Goal: Transaction & Acquisition: Book appointment/travel/reservation

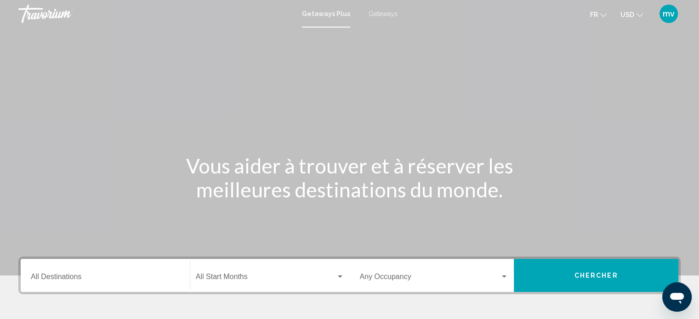
click at [378, 14] on span "Getaways" at bounding box center [382, 13] width 29 height 7
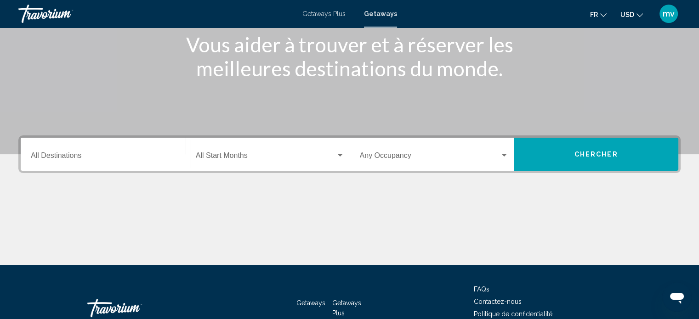
scroll to position [138, 0]
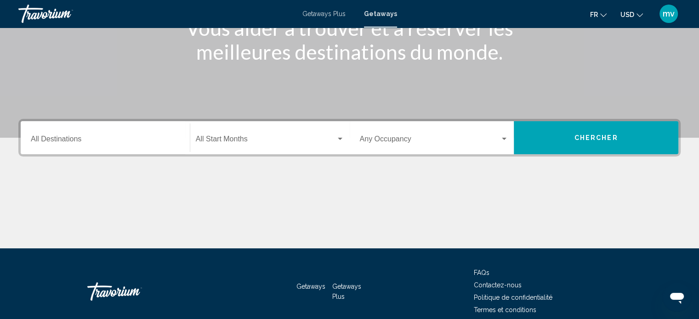
click at [99, 133] on div "Destination All Destinations" at bounding box center [105, 138] width 149 height 29
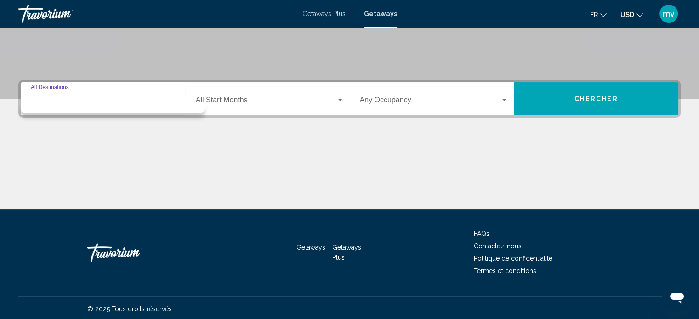
scroll to position [179, 0]
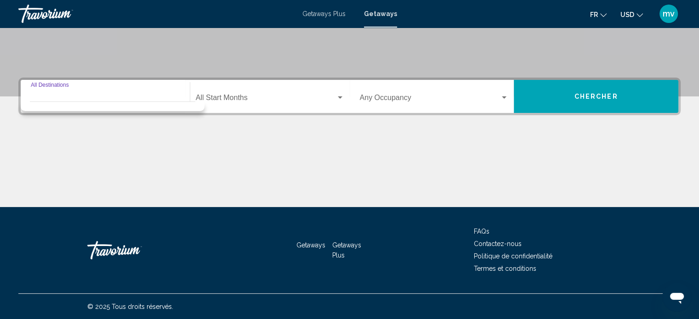
click at [39, 96] on input "Destination All Destinations" at bounding box center [105, 100] width 149 height 8
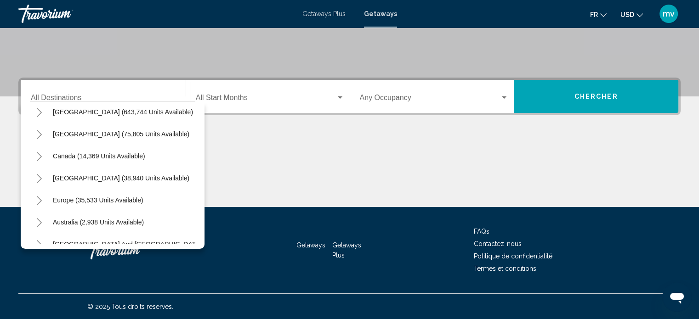
scroll to position [38, 0]
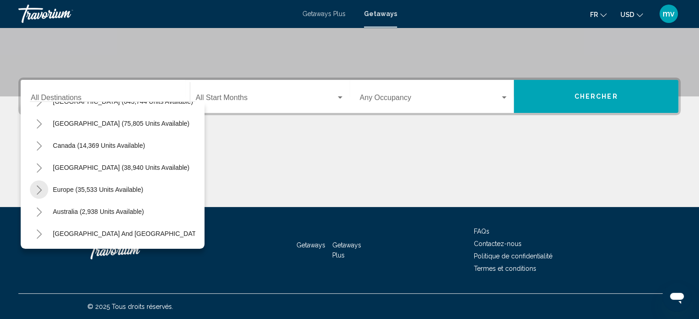
click at [39, 189] on icon "Toggle Europe (35,533 units available)" at bounding box center [39, 190] width 7 height 9
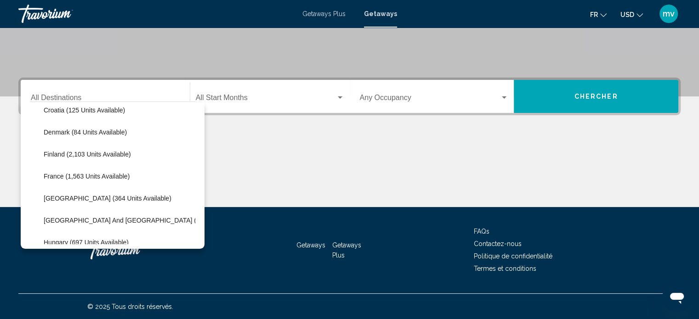
scroll to position [222, 0]
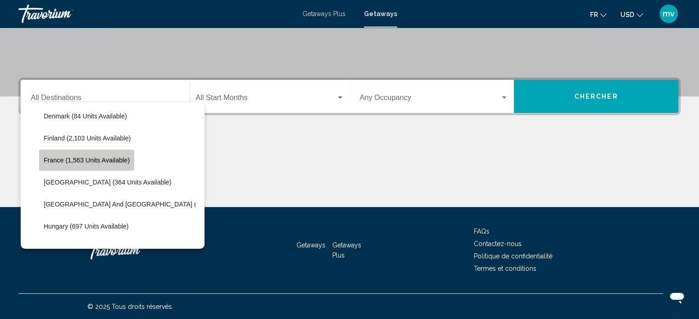
click at [56, 158] on span "France (1,563 units available)" at bounding box center [87, 160] width 86 height 7
type input "**********"
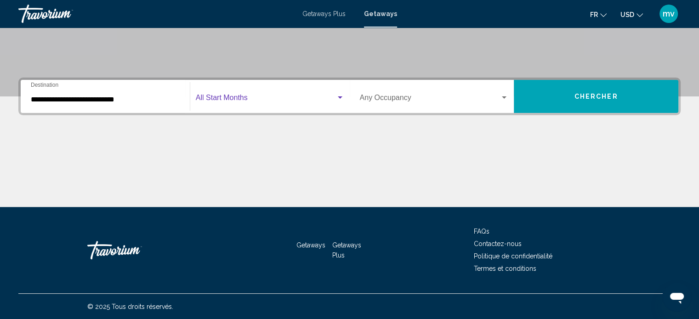
click at [339, 96] on div "Search widget" at bounding box center [340, 97] width 5 height 2
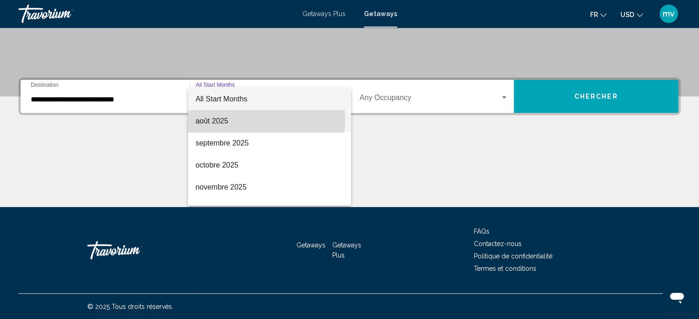
click at [231, 119] on span "août 2025" at bounding box center [269, 121] width 148 height 22
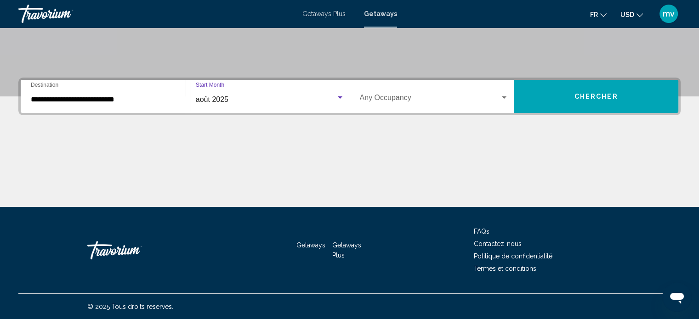
click at [506, 97] on div "Search widget" at bounding box center [504, 97] width 5 height 2
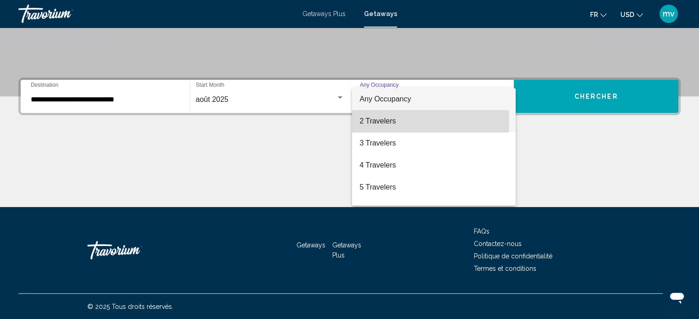
click at [371, 121] on span "2 Travelers" at bounding box center [433, 121] width 149 height 22
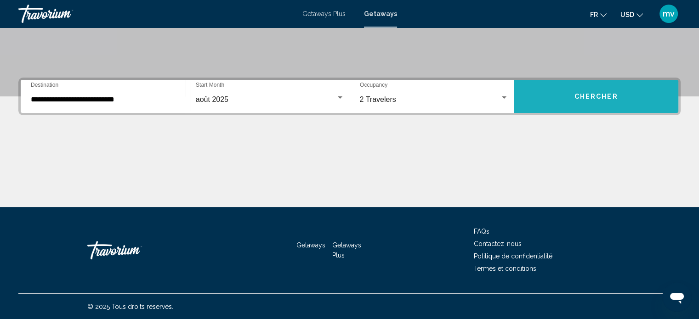
click at [592, 95] on span "Chercher" at bounding box center [596, 96] width 44 height 7
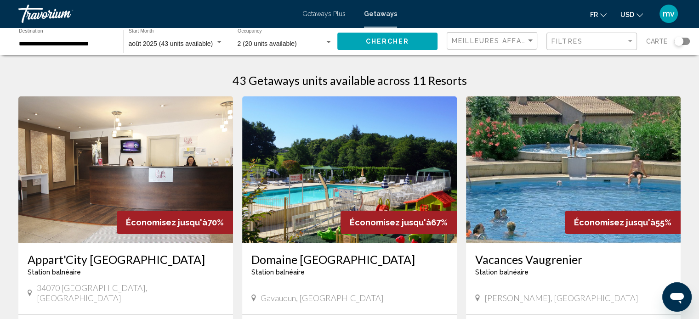
click at [566, 183] on img "Main content" at bounding box center [573, 169] width 215 height 147
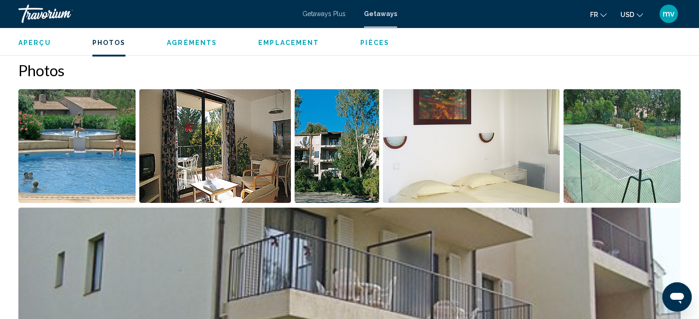
scroll to position [419, 0]
click at [369, 39] on span "Pièces" at bounding box center [374, 42] width 29 height 7
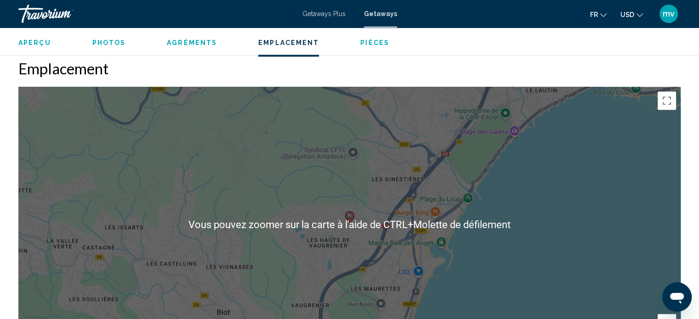
scroll to position [1424, 0]
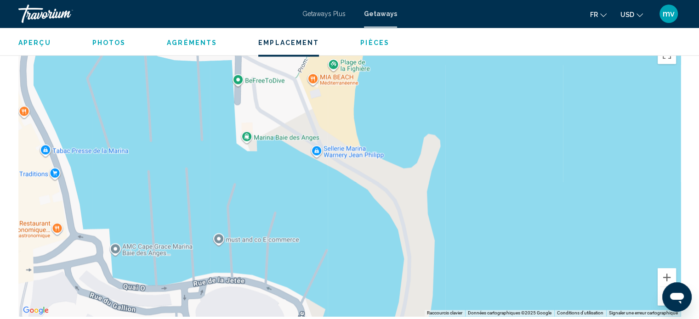
drag, startPoint x: 283, startPoint y: 158, endPoint x: 705, endPoint y: 256, distance: 432.9
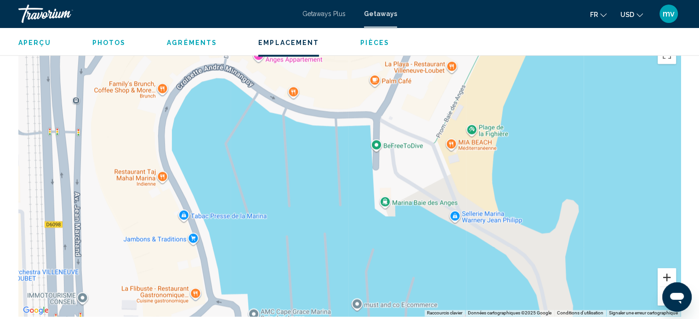
drag, startPoint x: 523, startPoint y: 215, endPoint x: 663, endPoint y: 277, distance: 153.6
click at [663, 279] on div "Vous pouvez zoomer sur la carte à l'aide de CTRL+[PERSON_NAME] de défilement Ra…" at bounding box center [349, 179] width 662 height 276
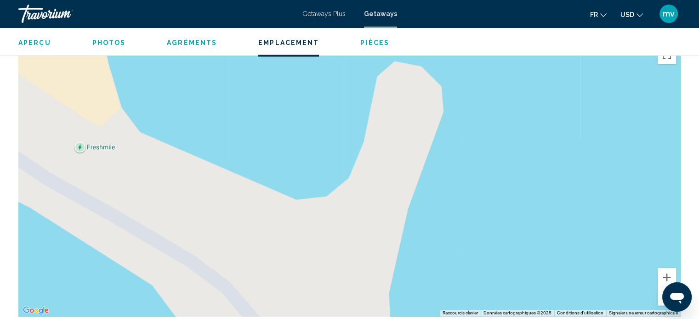
drag, startPoint x: 584, startPoint y: 247, endPoint x: 705, endPoint y: 295, distance: 129.9
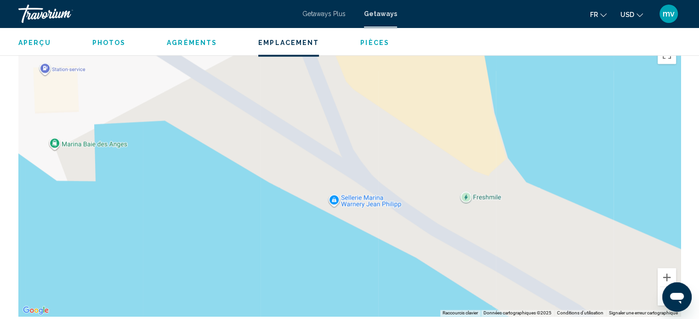
drag, startPoint x: 315, startPoint y: 158, endPoint x: 704, endPoint y: 208, distance: 391.8
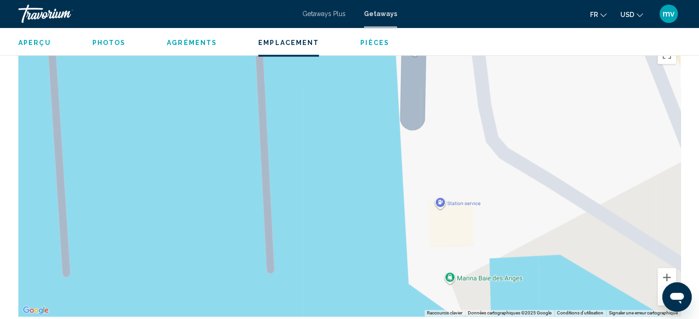
drag, startPoint x: 213, startPoint y: 207, endPoint x: 587, endPoint y: 341, distance: 397.3
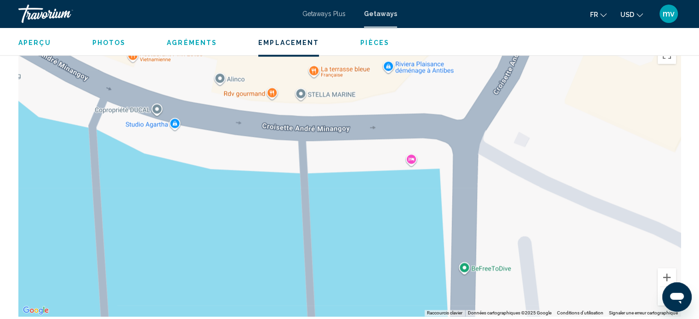
drag, startPoint x: 321, startPoint y: 105, endPoint x: 360, endPoint y: 305, distance: 204.1
click at [361, 311] on div "Main content" at bounding box center [349, 179] width 662 height 276
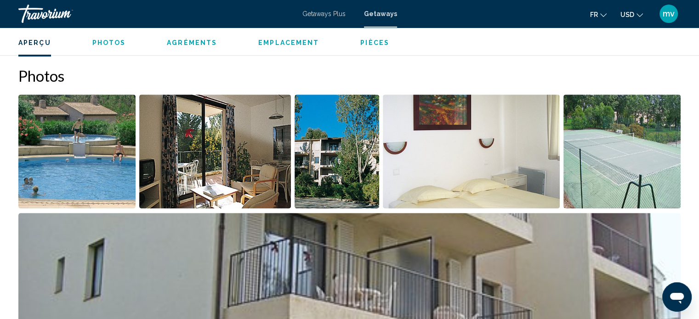
scroll to position [367, 0]
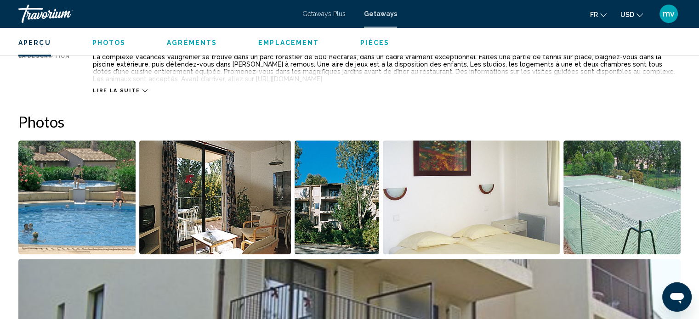
click at [237, 201] on img "Open full-screen image slider" at bounding box center [215, 198] width 152 height 114
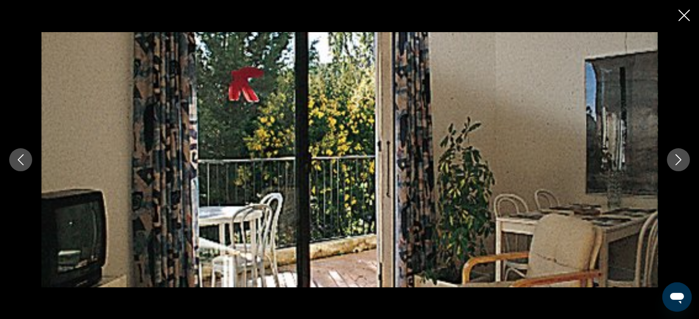
click at [680, 156] on icon "Next image" at bounding box center [678, 159] width 11 height 11
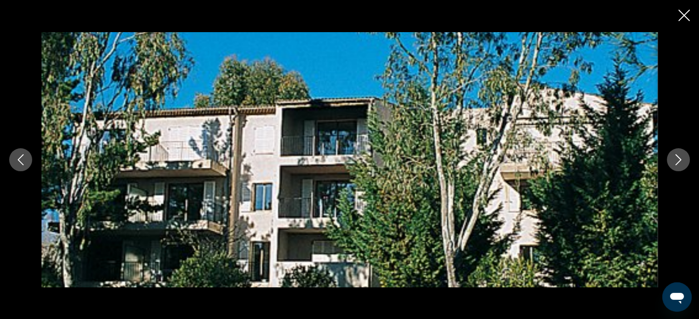
click at [680, 156] on icon "Next image" at bounding box center [678, 159] width 11 height 11
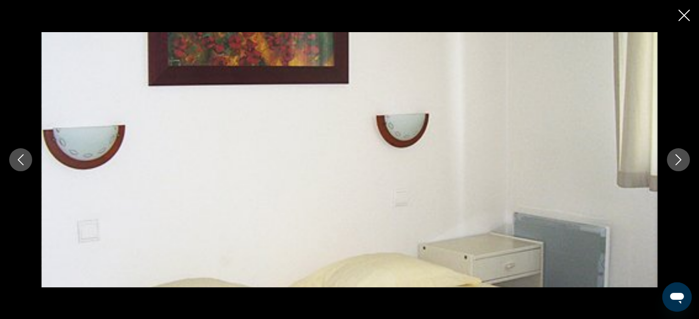
click at [680, 156] on icon "Next image" at bounding box center [678, 159] width 11 height 11
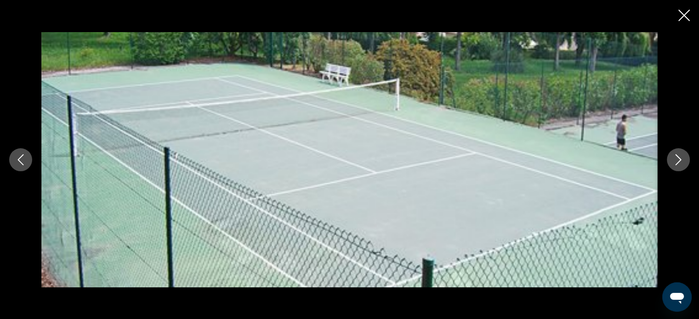
click at [680, 156] on icon "Next image" at bounding box center [678, 159] width 11 height 11
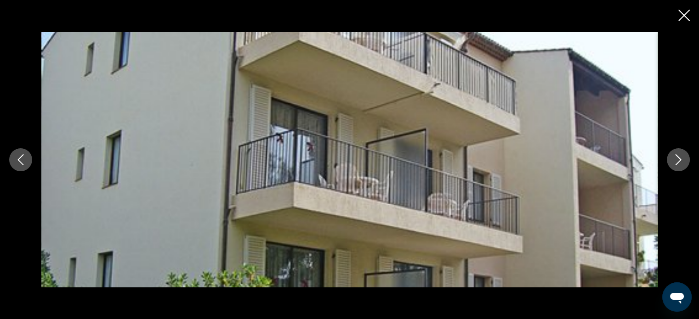
scroll to position [413, 0]
click at [674, 157] on icon "Next image" at bounding box center [678, 159] width 11 height 11
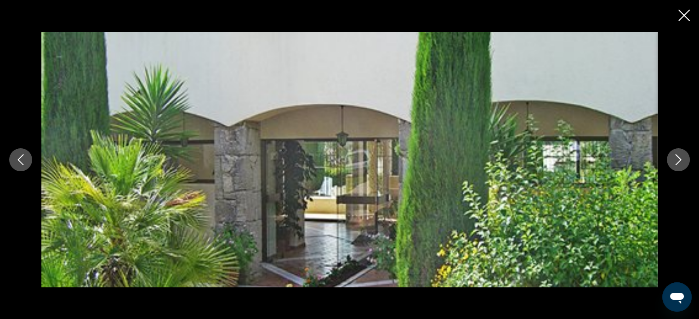
click at [674, 157] on icon "Next image" at bounding box center [678, 159] width 11 height 11
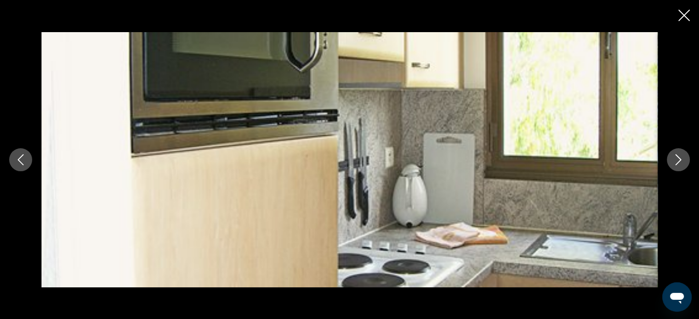
click at [674, 157] on icon "Next image" at bounding box center [678, 159] width 11 height 11
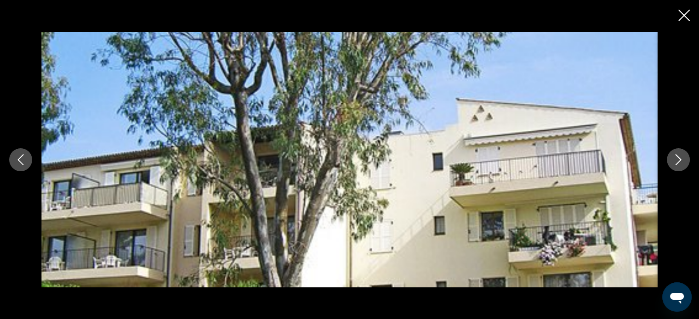
click at [674, 157] on icon "Next image" at bounding box center [678, 159] width 11 height 11
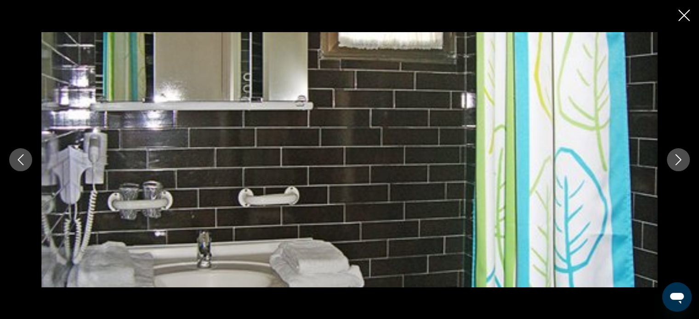
click at [675, 157] on icon "Next image" at bounding box center [678, 159] width 11 height 11
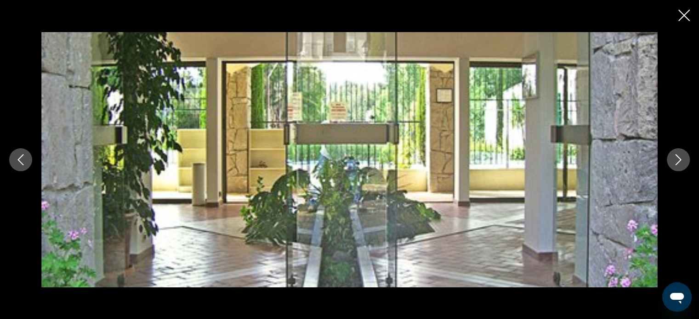
click at [675, 157] on icon "Next image" at bounding box center [678, 159] width 11 height 11
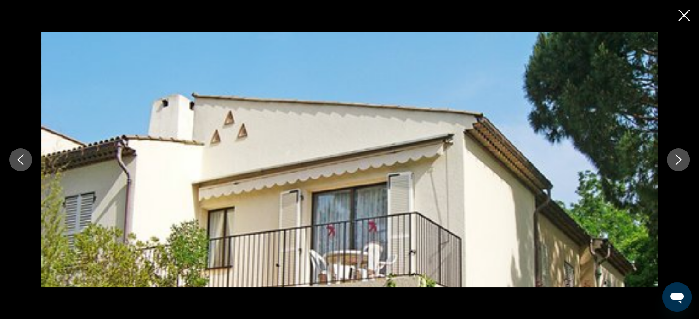
click at [675, 157] on icon "Next image" at bounding box center [678, 159] width 11 height 11
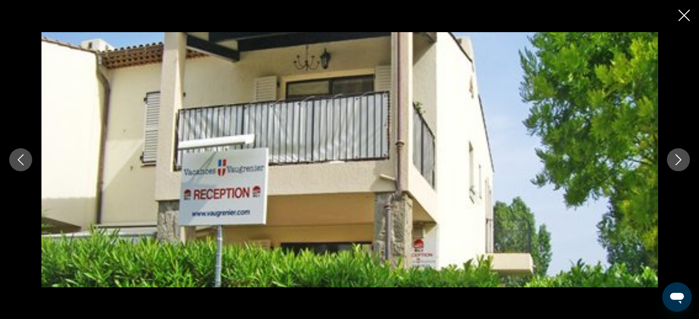
click at [675, 157] on icon "Next image" at bounding box center [678, 159] width 11 height 11
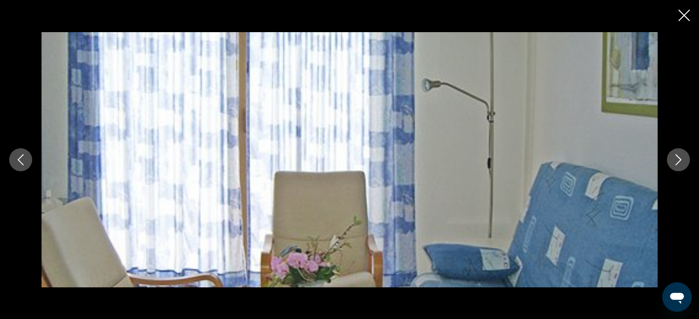
click at [675, 157] on icon "Next image" at bounding box center [678, 159] width 11 height 11
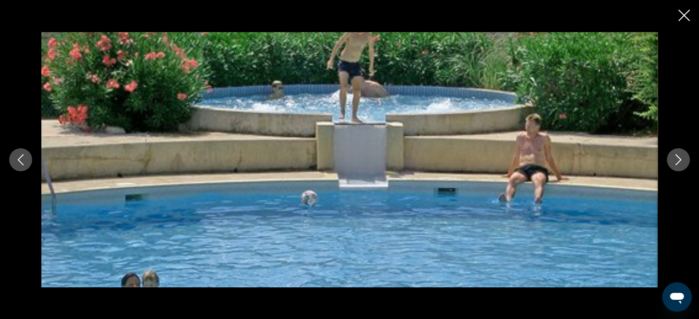
scroll to position [597, 0]
click at [683, 14] on icon "Close slideshow" at bounding box center [683, 15] width 11 height 11
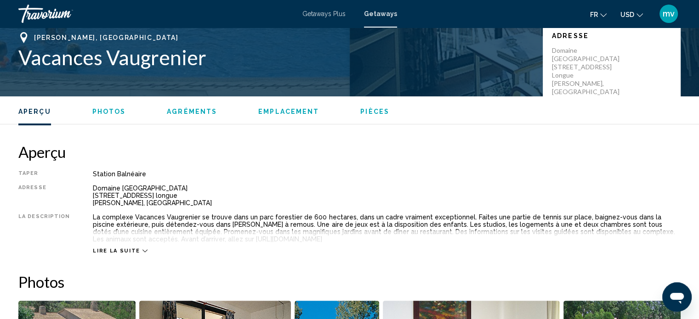
scroll to position [183, 0]
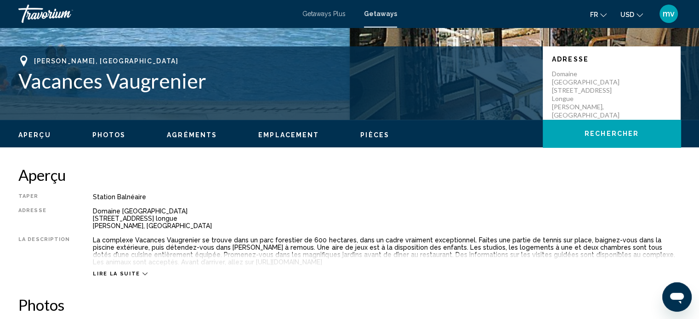
click at [193, 134] on span "Agréments" at bounding box center [192, 134] width 50 height 7
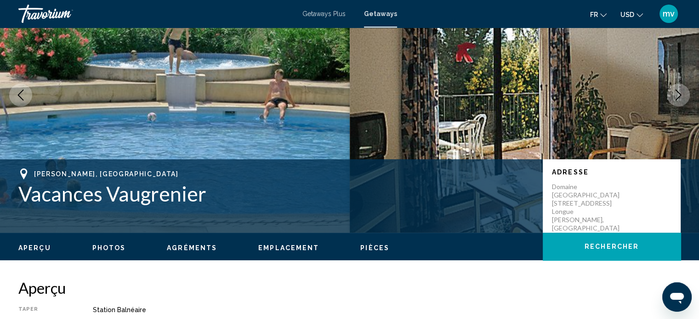
scroll to position [0, 0]
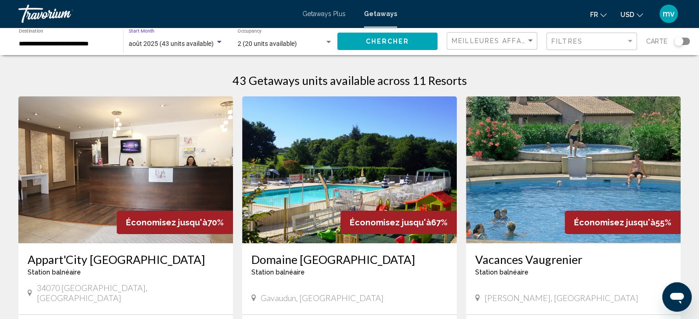
click at [221, 42] on div "Search widget" at bounding box center [219, 42] width 8 height 7
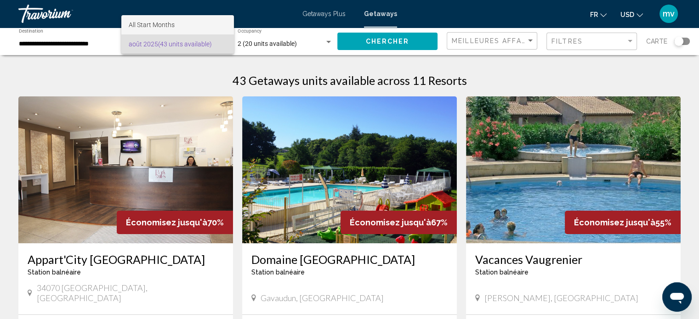
click at [209, 25] on span "All Start Months" at bounding box center [178, 24] width 98 height 19
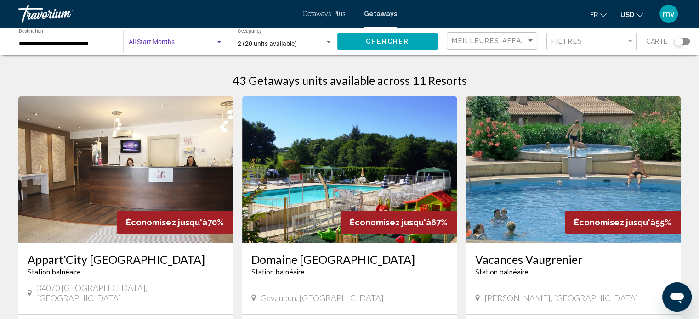
click at [218, 43] on div "Search widget" at bounding box center [219, 42] width 8 height 7
click at [171, 44] on span "All Start Months" at bounding box center [152, 43] width 46 height 7
click at [384, 41] on span "Chercher" at bounding box center [388, 41] width 44 height 7
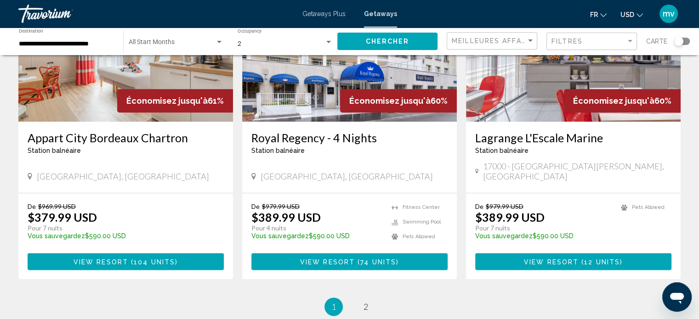
scroll to position [1176, 0]
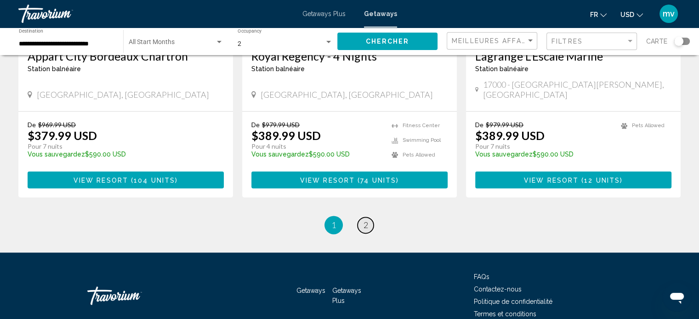
click at [363, 220] on span "2" at bounding box center [365, 225] width 5 height 10
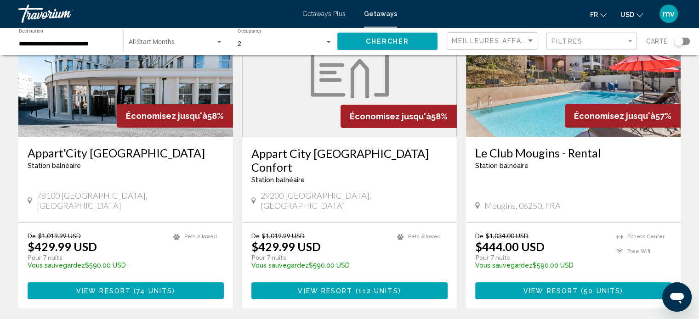
scroll to position [92, 0]
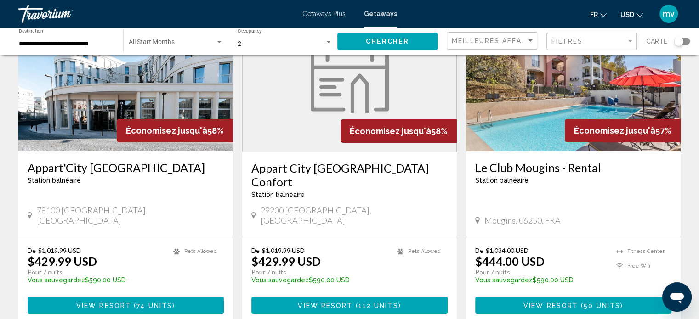
click at [341, 111] on img "Main content" at bounding box center [350, 78] width 78 height 69
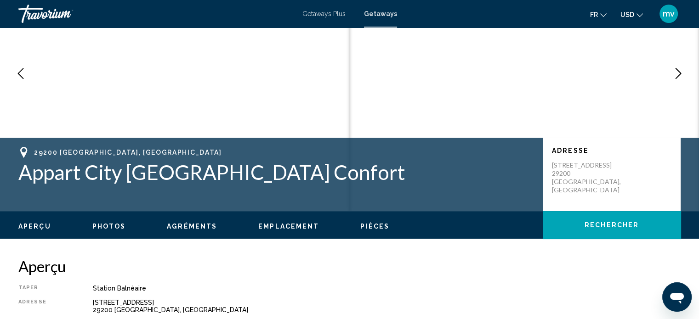
scroll to position [6, 0]
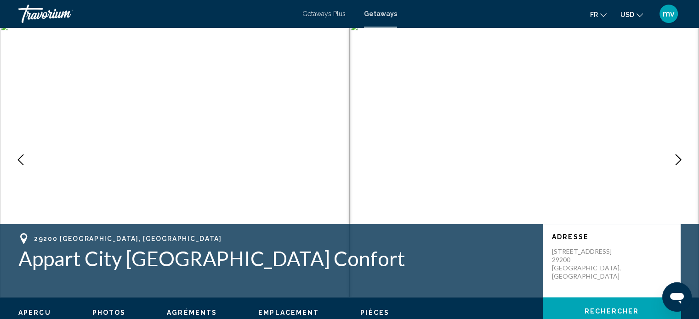
click at [682, 159] on icon "Next image" at bounding box center [678, 159] width 11 height 11
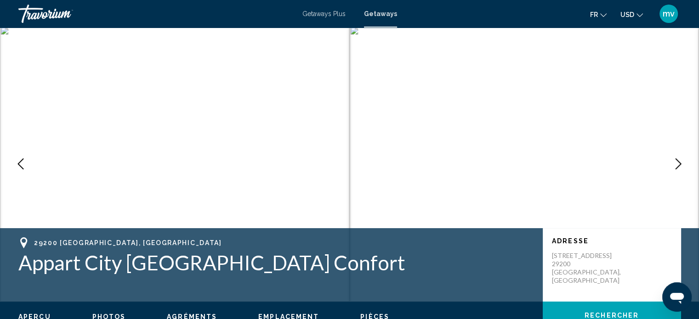
scroll to position [0, 0]
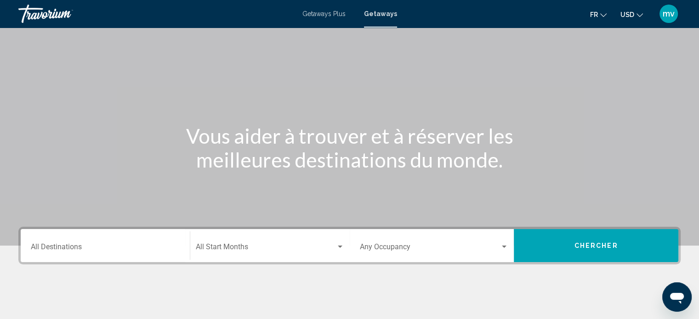
scroll to position [46, 0]
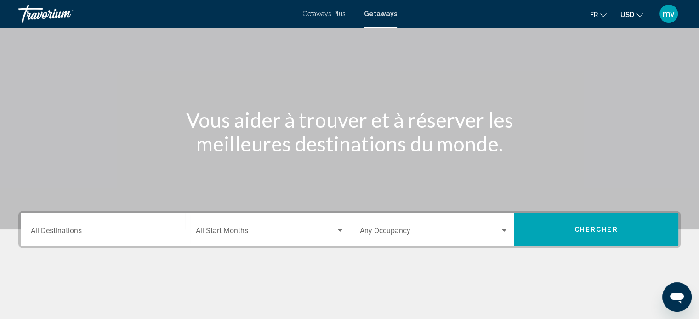
click at [67, 227] on div "Destination All Destinations" at bounding box center [105, 229] width 149 height 29
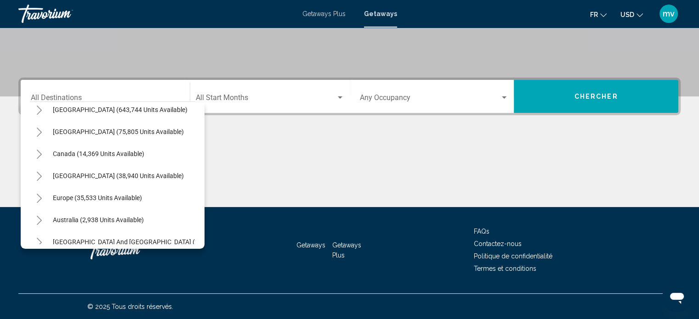
scroll to position [34, 0]
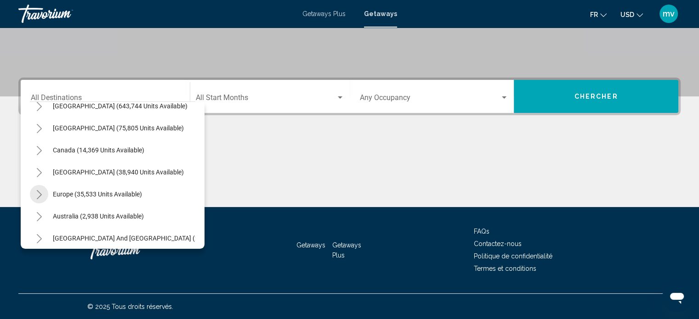
click at [36, 193] on icon "Toggle Europe (35,533 units available)" at bounding box center [39, 194] width 7 height 9
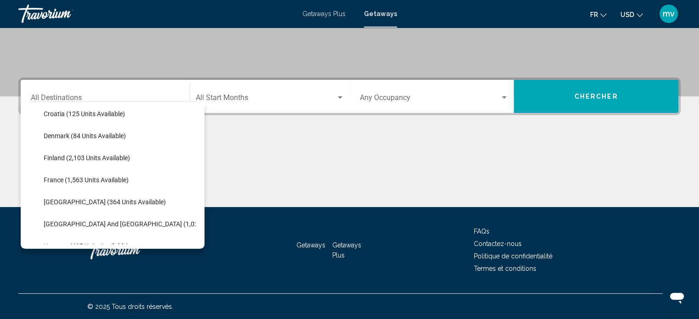
scroll to position [217, 0]
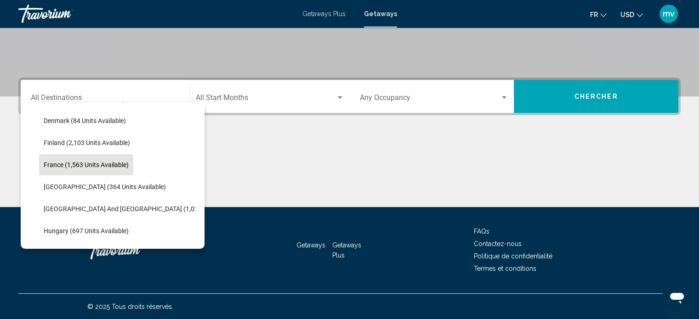
click at [88, 168] on span "France (1,563 units available)" at bounding box center [86, 164] width 85 height 7
type input "**********"
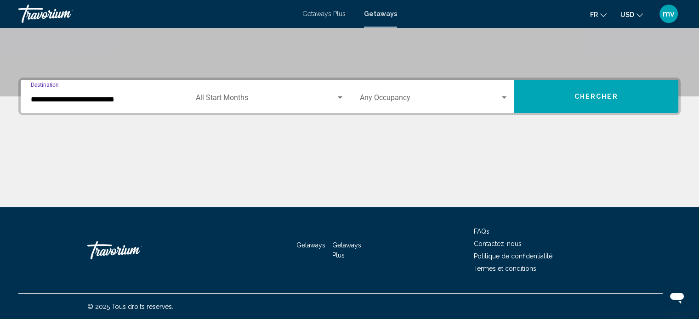
click at [241, 96] on span "Search widget" at bounding box center [266, 100] width 140 height 8
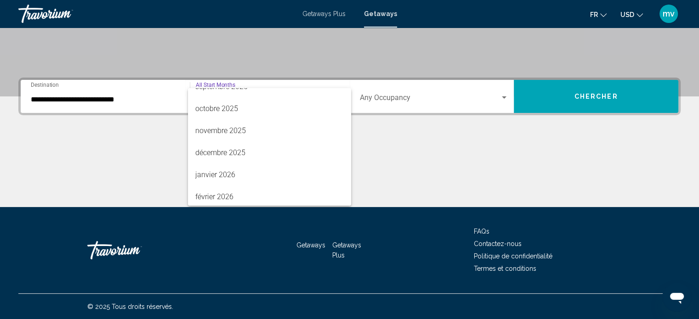
scroll to position [66, 0]
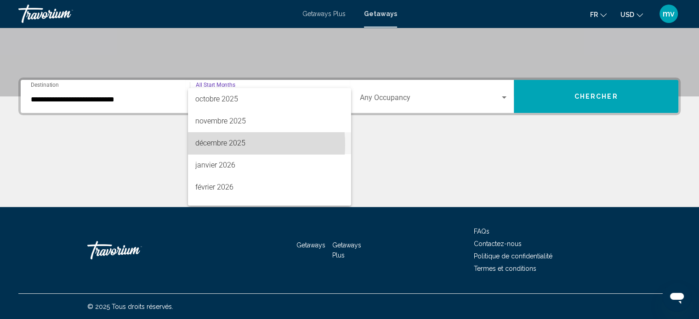
click at [213, 145] on span "décembre 2025" at bounding box center [269, 143] width 148 height 22
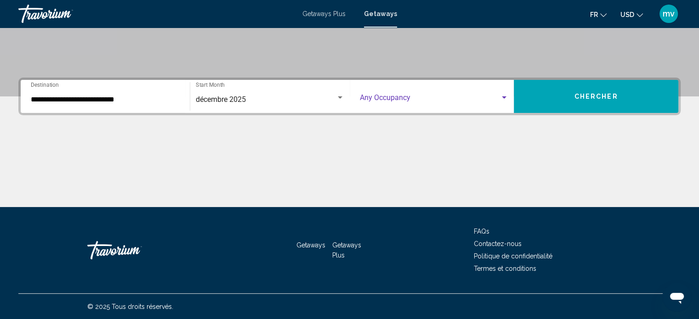
click at [505, 95] on div "Search widget" at bounding box center [504, 97] width 8 height 7
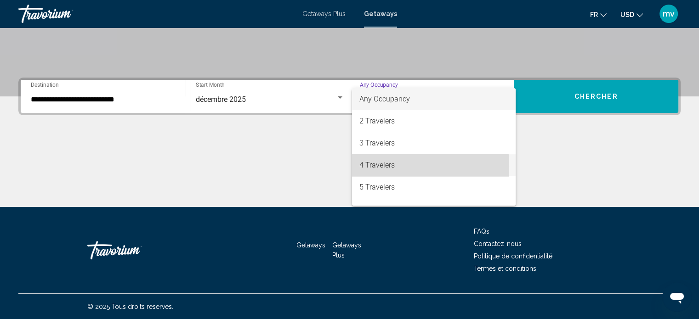
click at [377, 166] on span "4 Travelers" at bounding box center [433, 165] width 149 height 22
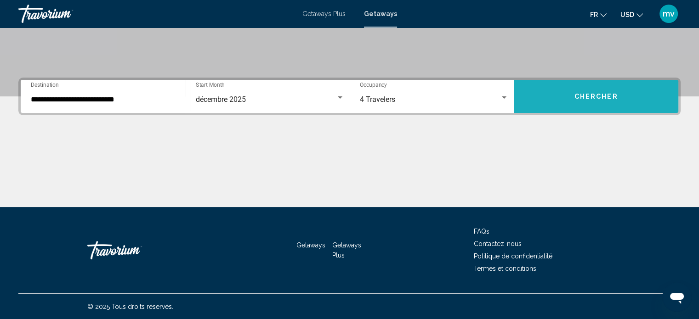
click at [599, 95] on span "Chercher" at bounding box center [596, 96] width 44 height 7
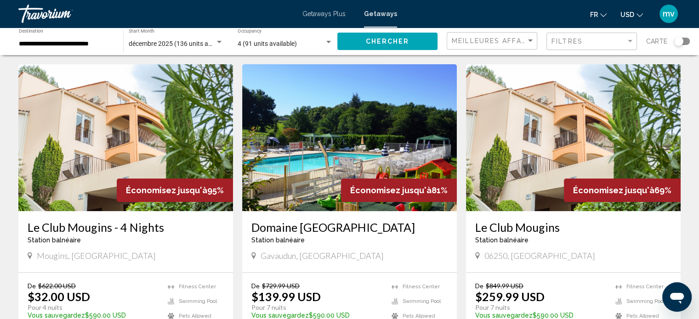
scroll to position [46, 0]
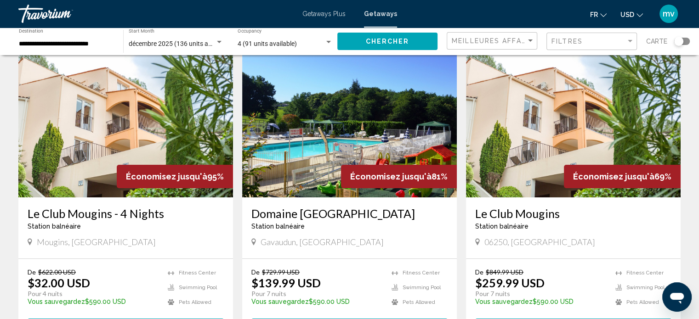
click at [105, 133] on img "Main content" at bounding box center [125, 124] width 215 height 147
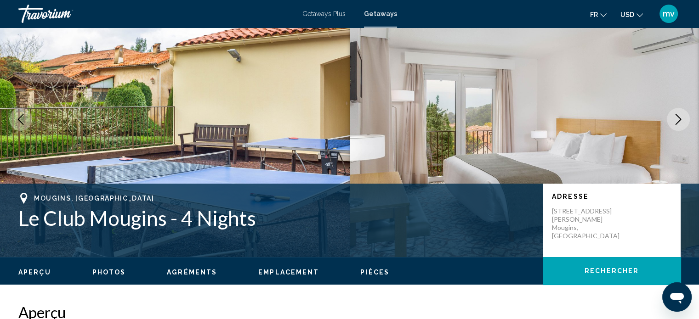
scroll to position [6, 0]
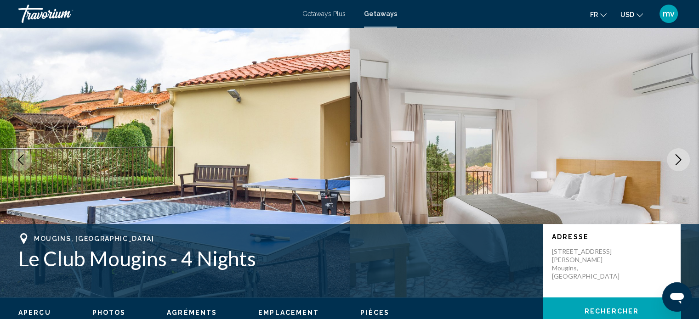
click at [678, 169] on button "Next image" at bounding box center [678, 159] width 23 height 23
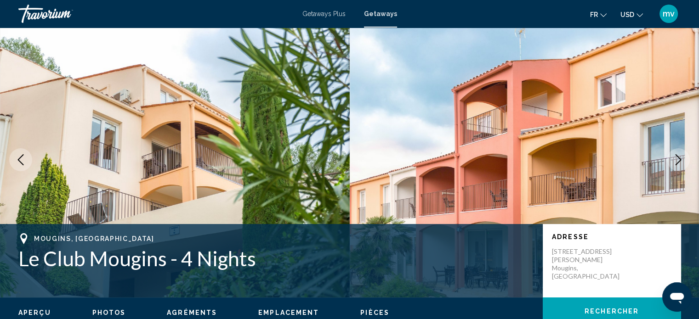
click at [678, 169] on button "Next image" at bounding box center [678, 159] width 23 height 23
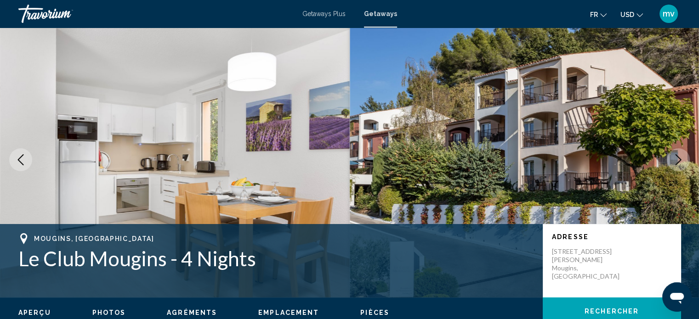
click at [678, 169] on button "Next image" at bounding box center [678, 159] width 23 height 23
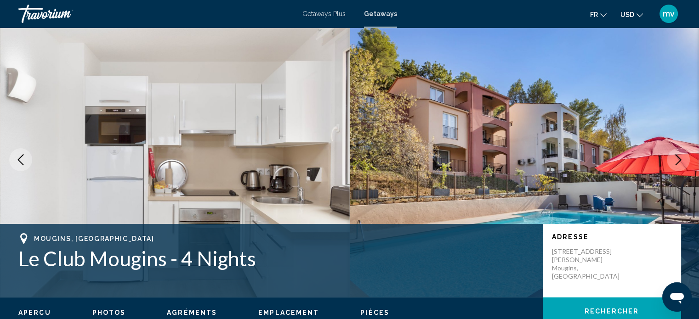
click at [678, 169] on button "Next image" at bounding box center [678, 159] width 23 height 23
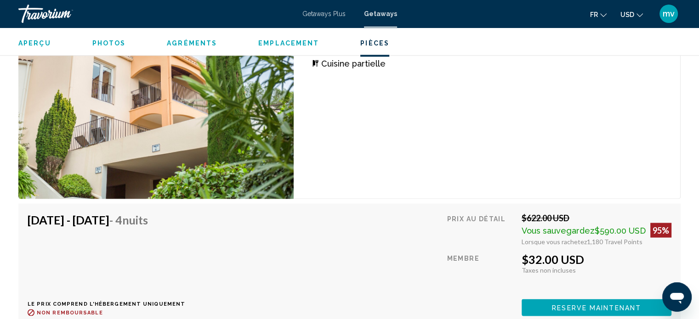
scroll to position [1751, 0]
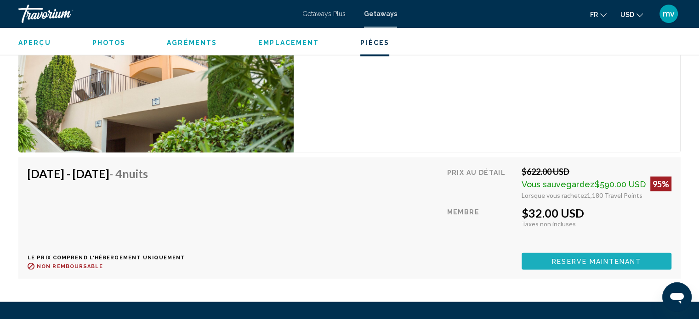
click at [586, 258] on span "Reserve maintenant" at bounding box center [596, 261] width 89 height 7
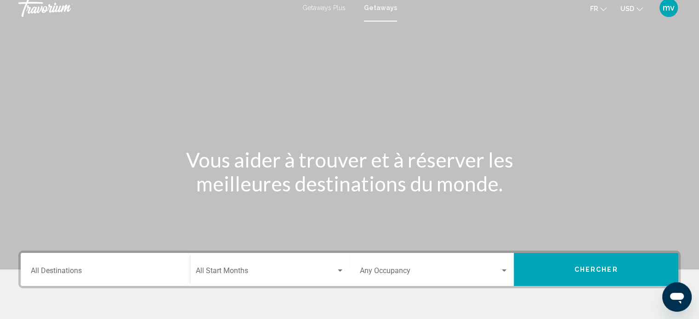
scroll to position [46, 0]
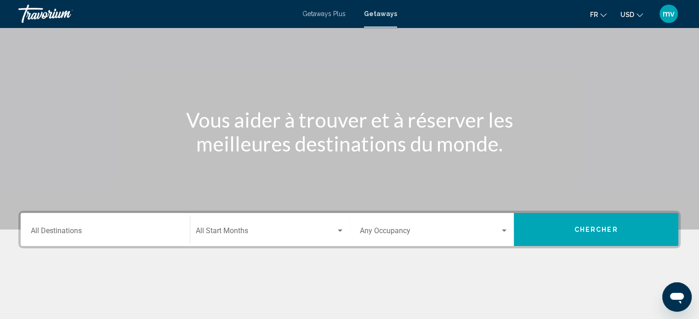
click at [90, 229] on input "Destination All Destinations" at bounding box center [105, 233] width 149 height 8
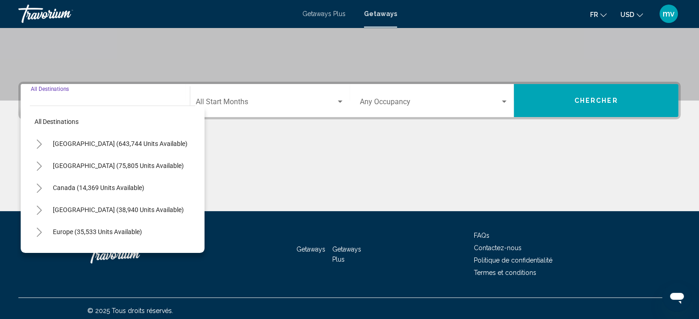
scroll to position [179, 0]
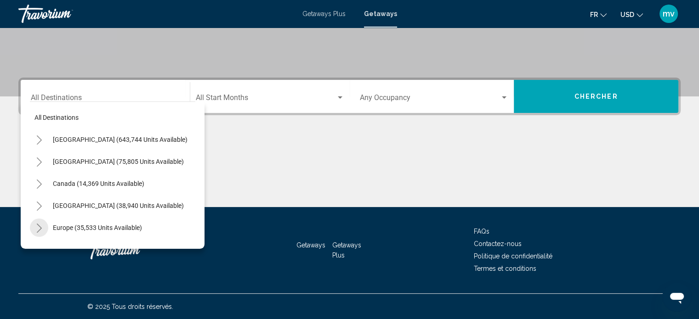
click at [38, 227] on icon "Toggle Europe (35,533 units available)" at bounding box center [39, 228] width 7 height 9
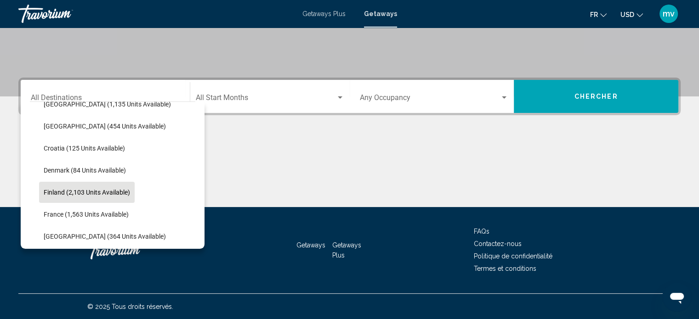
scroll to position [184, 0]
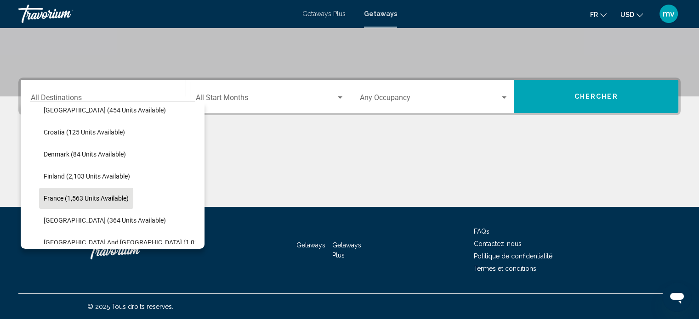
click at [73, 198] on span "France (1,563 units available)" at bounding box center [86, 198] width 85 height 7
type input "**********"
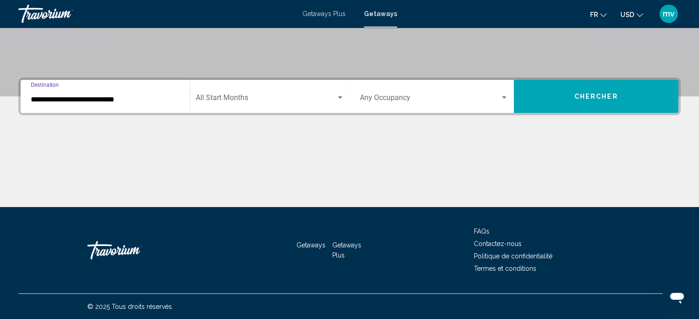
click at [260, 97] on span "Search widget" at bounding box center [266, 100] width 140 height 8
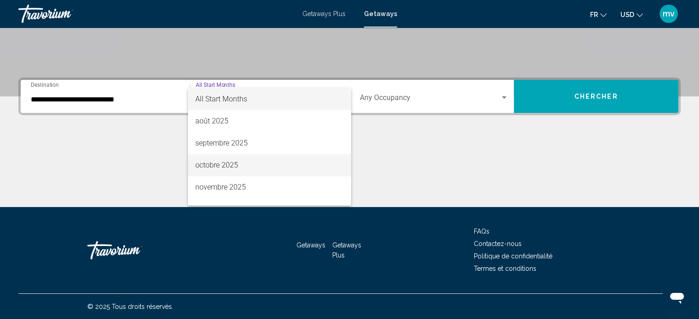
scroll to position [46, 0]
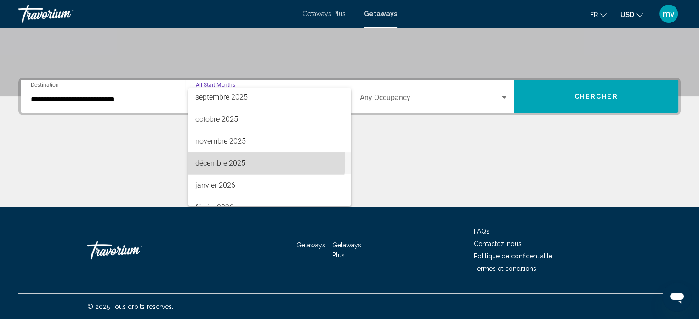
click at [225, 161] on span "décembre 2025" at bounding box center [269, 164] width 148 height 22
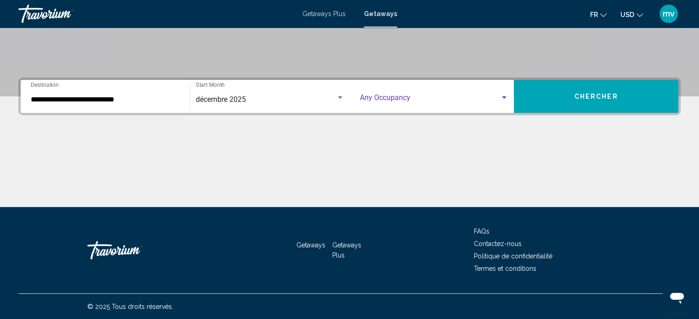
click at [502, 96] on div "Search widget" at bounding box center [504, 97] width 5 height 2
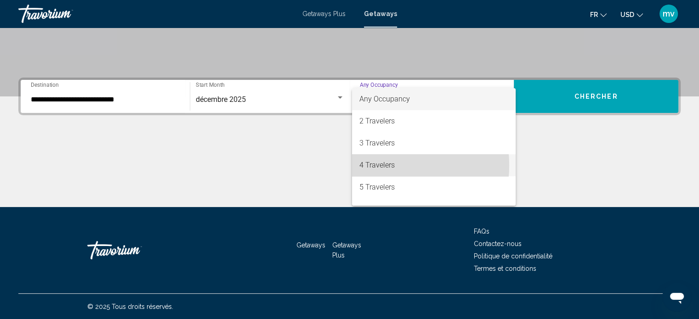
click at [372, 165] on span "4 Travelers" at bounding box center [433, 165] width 149 height 22
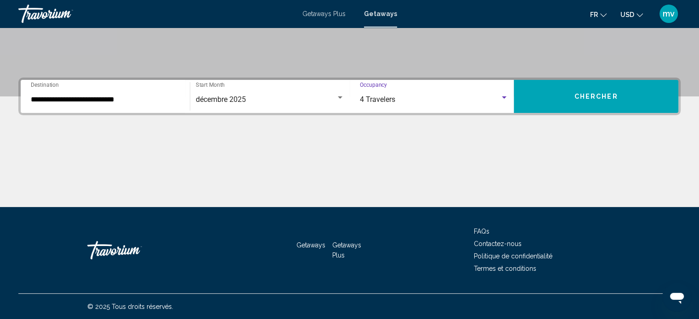
click at [574, 99] on span "Chercher" at bounding box center [596, 96] width 44 height 7
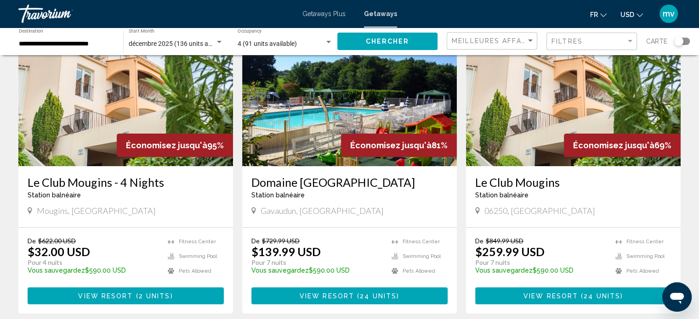
scroll to position [92, 0]
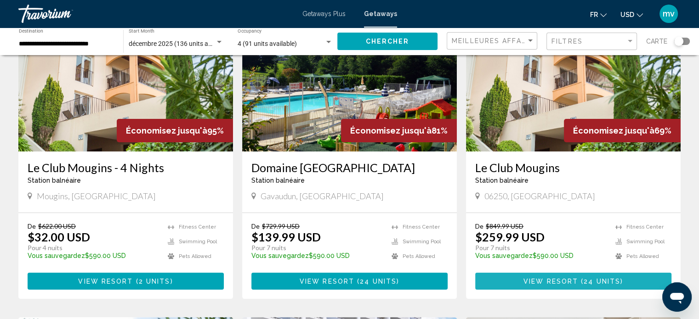
click at [545, 278] on span "View Resort" at bounding box center [550, 281] width 55 height 7
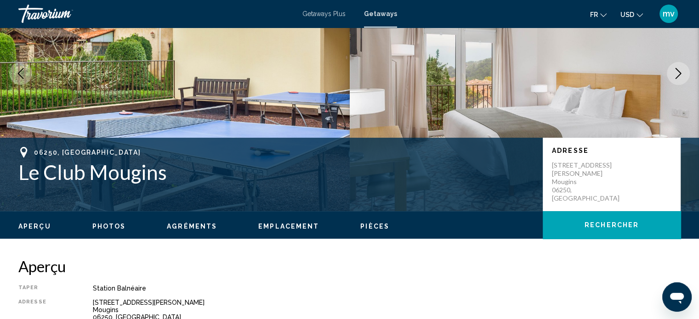
scroll to position [6, 0]
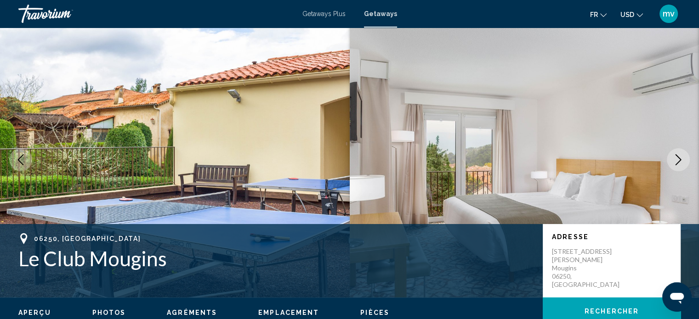
click at [678, 156] on icon "Next image" at bounding box center [678, 159] width 11 height 11
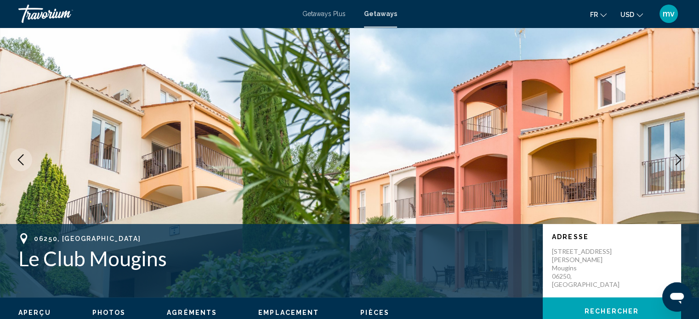
click at [678, 156] on icon "Next image" at bounding box center [678, 159] width 11 height 11
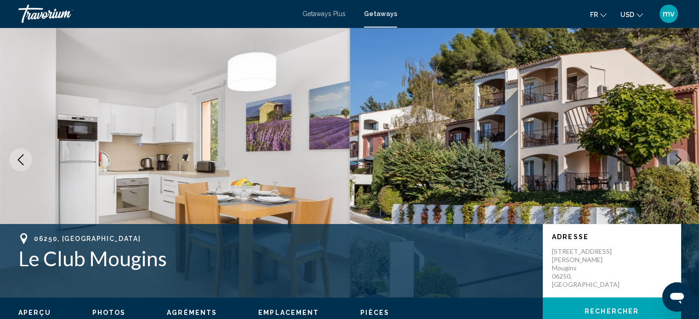
click at [678, 156] on icon "Next image" at bounding box center [678, 159] width 11 height 11
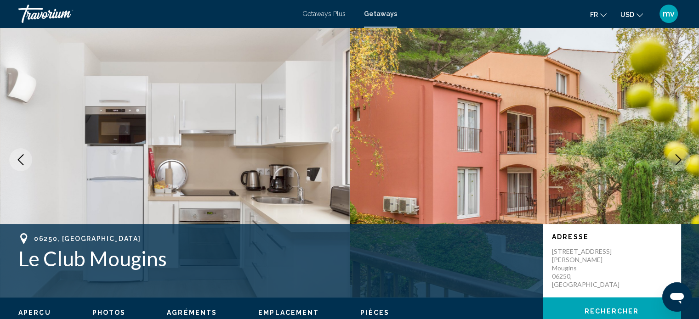
click at [678, 156] on icon "Next image" at bounding box center [678, 159] width 11 height 11
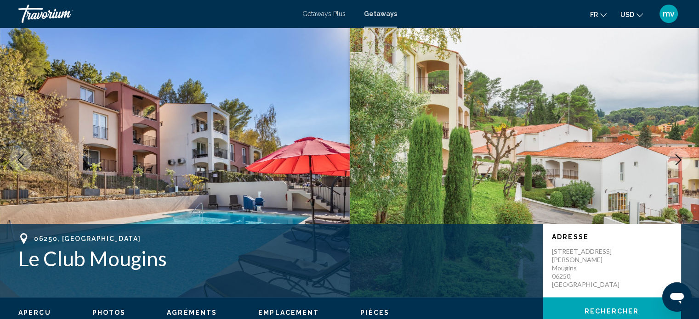
click at [678, 156] on icon "Next image" at bounding box center [678, 159] width 11 height 11
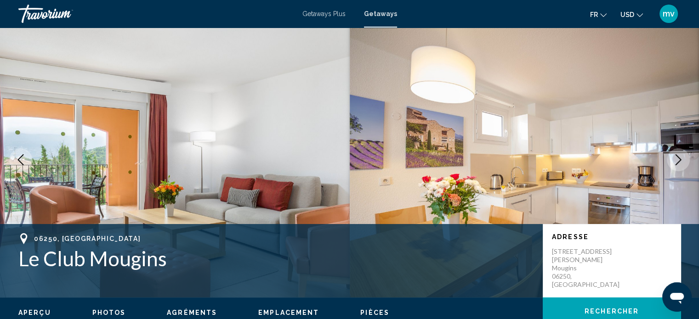
click at [677, 154] on icon "Next image" at bounding box center [678, 159] width 11 height 11
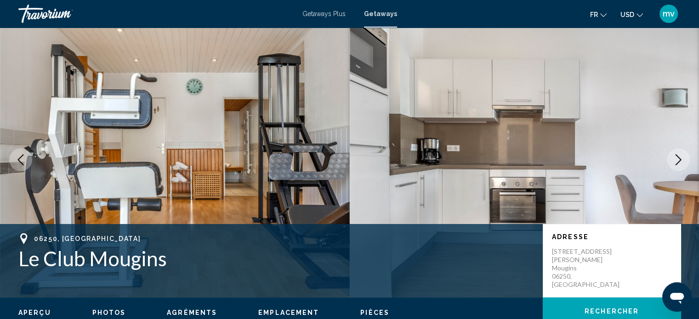
click at [677, 154] on icon "Next image" at bounding box center [678, 159] width 11 height 11
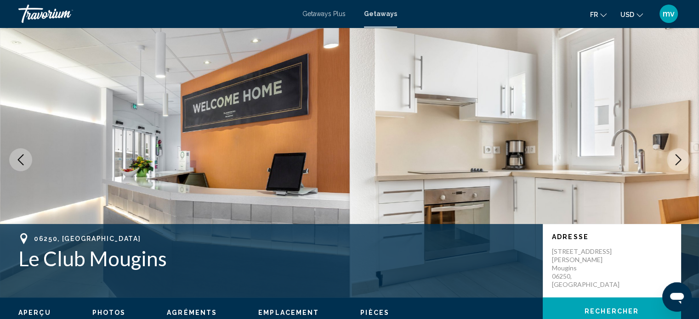
click at [677, 154] on icon "Next image" at bounding box center [678, 159] width 11 height 11
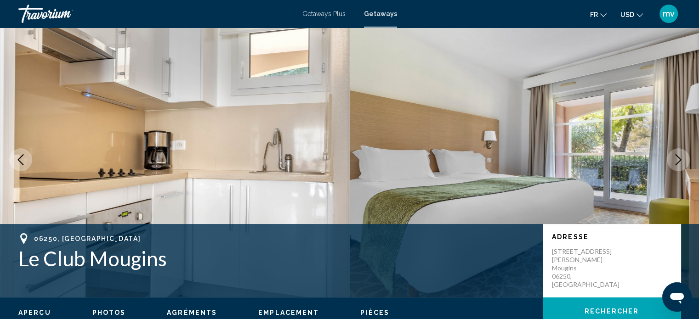
click at [677, 154] on icon "Next image" at bounding box center [678, 159] width 11 height 11
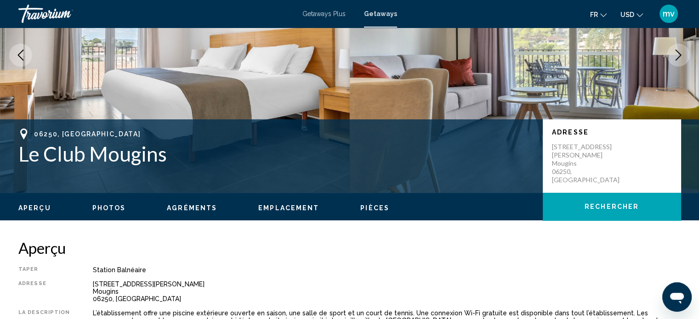
scroll to position [143, 0]
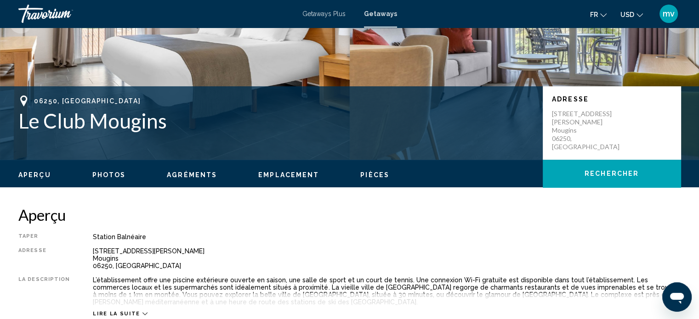
click at [368, 175] on span "Pièces" at bounding box center [374, 174] width 29 height 7
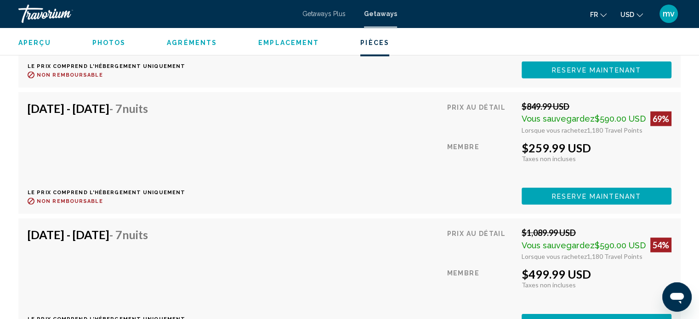
scroll to position [2159, 0]
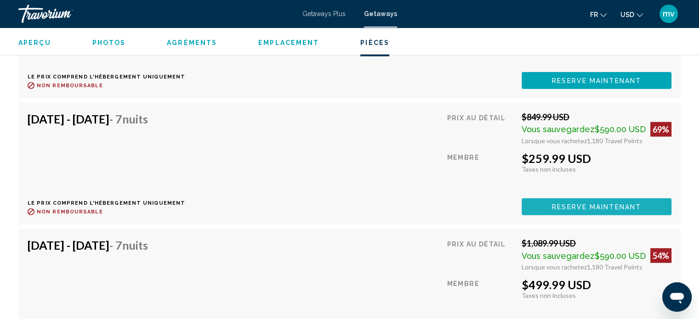
click at [587, 203] on span "Reserve maintenant" at bounding box center [596, 206] width 89 height 7
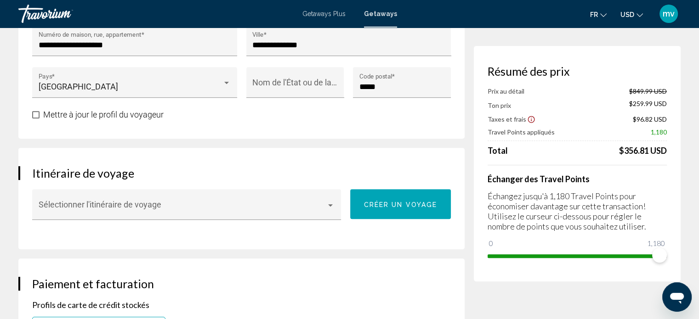
scroll to position [413, 0]
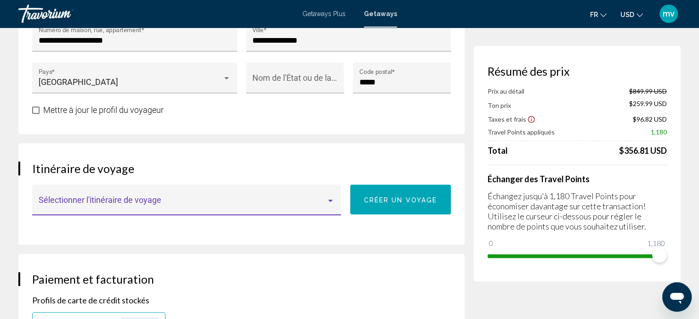
click at [330, 200] on div "Main content" at bounding box center [330, 201] width 5 height 2
click at [323, 158] on div at bounding box center [349, 159] width 699 height 319
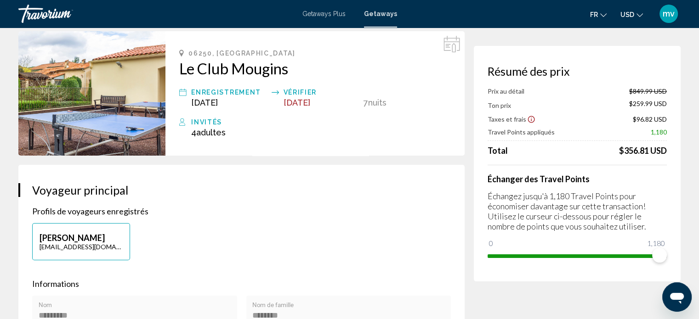
scroll to position [0, 0]
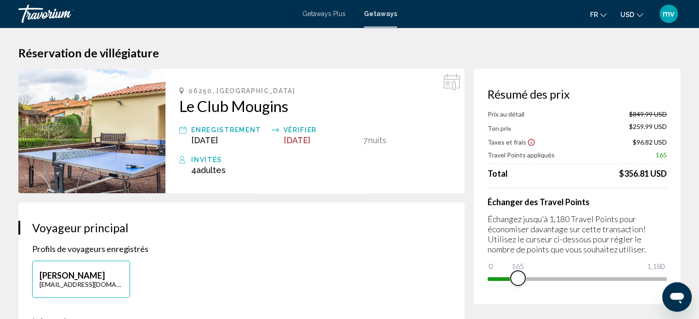
drag, startPoint x: 660, startPoint y: 281, endPoint x: 516, endPoint y: 285, distance: 143.8
click at [516, 285] on span "Main content" at bounding box center [517, 278] width 15 height 15
drag, startPoint x: 518, startPoint y: 282, endPoint x: 558, endPoint y: 287, distance: 40.2
click at [558, 287] on div "Résumé des prix Prix au détail $849.99 USD Ton prix $770.49 USD Taxes et frais …" at bounding box center [577, 187] width 207 height 236
click at [588, 288] on div "Résumé des prix Prix au détail $849.99 USD Ton prix $621.99 USD Taxes et frais …" at bounding box center [577, 187] width 207 height 236
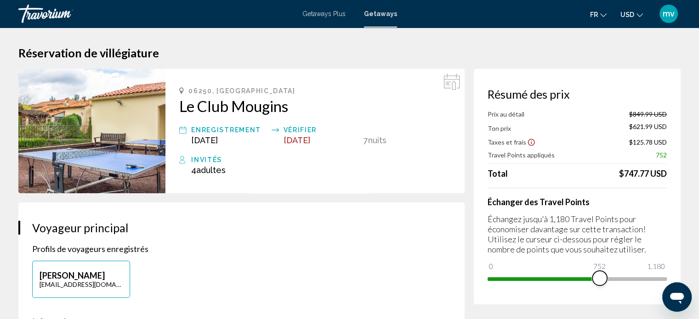
drag, startPoint x: 560, startPoint y: 279, endPoint x: 599, endPoint y: 279, distance: 39.0
click at [599, 279] on span "Main content" at bounding box center [599, 278] width 15 height 15
drag, startPoint x: 600, startPoint y: 279, endPoint x: 705, endPoint y: 281, distance: 105.2
click at [699, 281] on html "Passer au contenu principal Getaways Plus Getaways fr English Español Français …" at bounding box center [349, 159] width 699 height 319
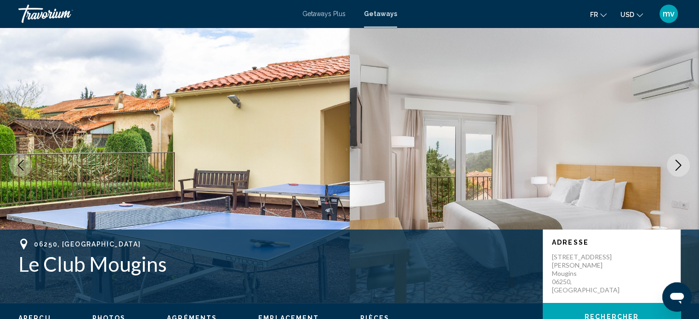
click at [678, 164] on icon "Next image" at bounding box center [678, 165] width 6 height 11
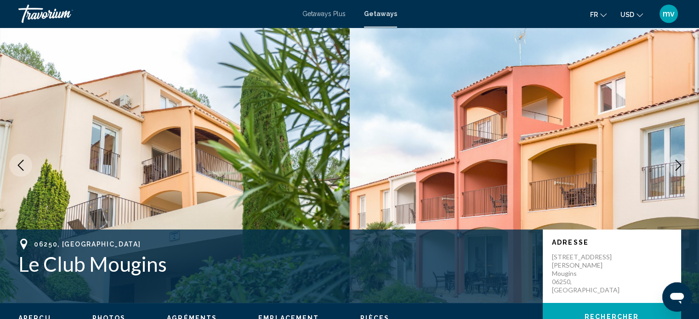
click at [678, 164] on icon "Next image" at bounding box center [678, 165] width 6 height 11
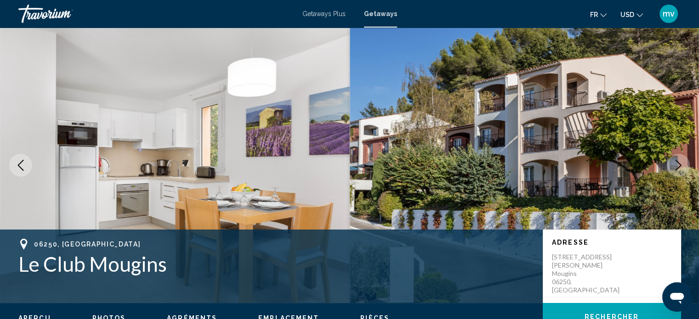
click at [678, 164] on icon "Next image" at bounding box center [678, 165] width 11 height 11
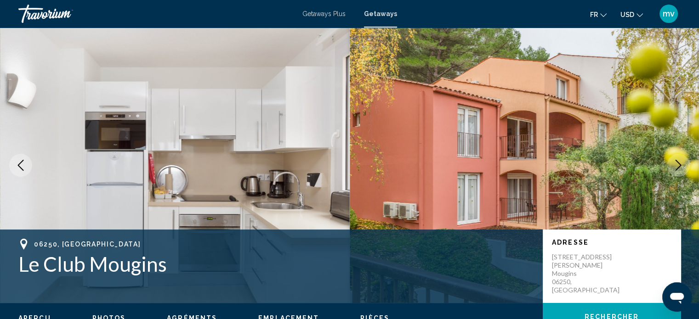
click at [678, 164] on icon "Next image" at bounding box center [678, 165] width 11 height 11
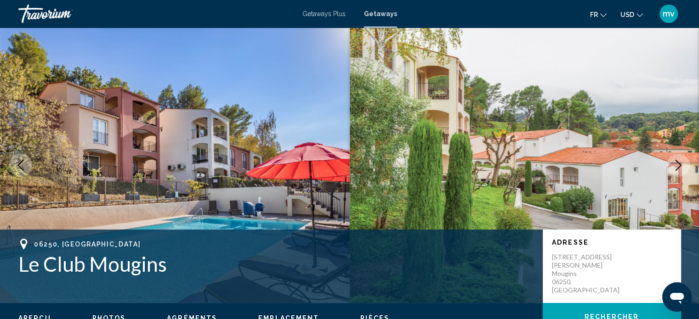
click at [678, 164] on icon "Next image" at bounding box center [678, 165] width 11 height 11
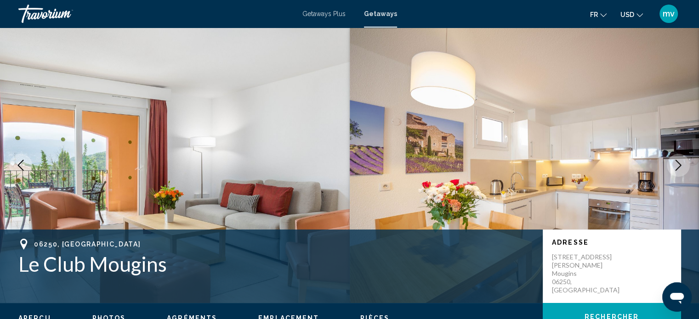
click at [678, 164] on icon "Next image" at bounding box center [678, 165] width 11 height 11
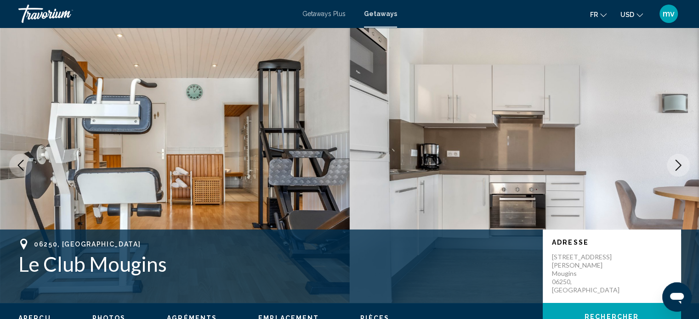
click at [678, 164] on icon "Next image" at bounding box center [678, 165] width 11 height 11
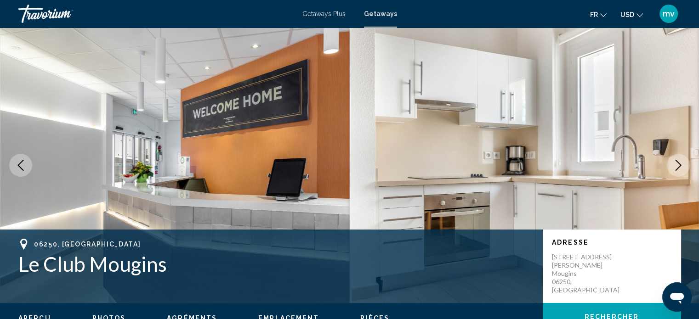
click at [678, 164] on icon "Next image" at bounding box center [678, 165] width 11 height 11
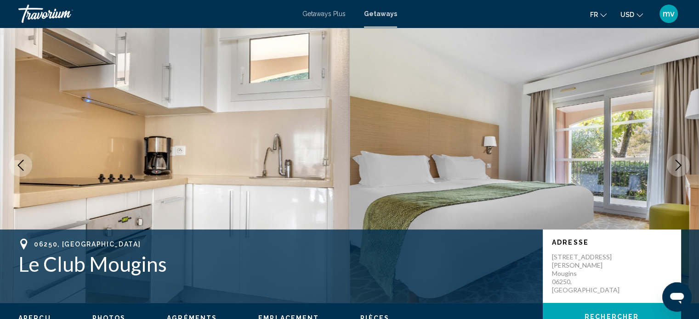
click at [678, 164] on icon "Next image" at bounding box center [678, 165] width 11 height 11
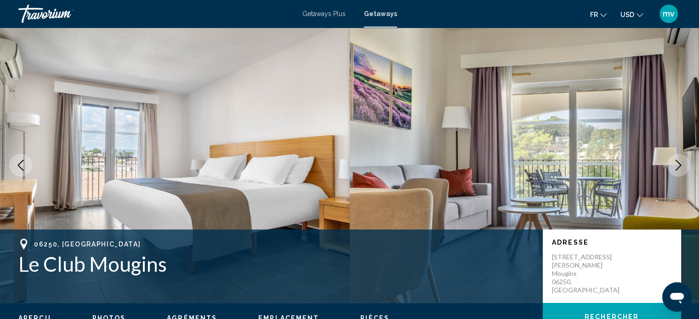
click at [678, 164] on icon "Next image" at bounding box center [678, 165] width 11 height 11
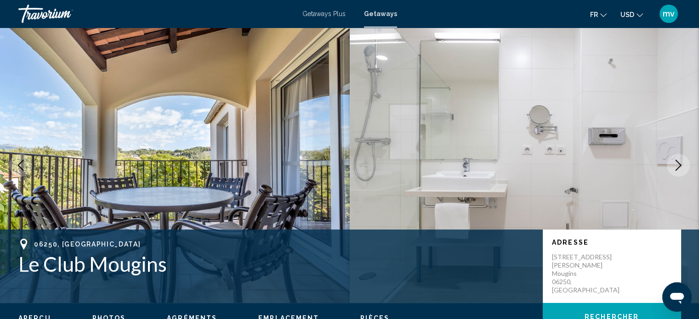
click at [678, 164] on icon "Next image" at bounding box center [678, 165] width 11 height 11
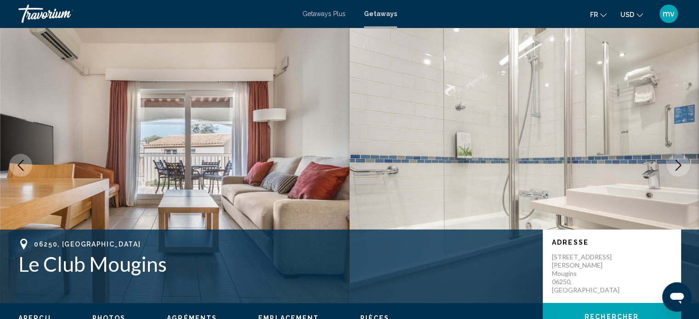
click at [678, 164] on icon "Next image" at bounding box center [678, 165] width 6 height 11
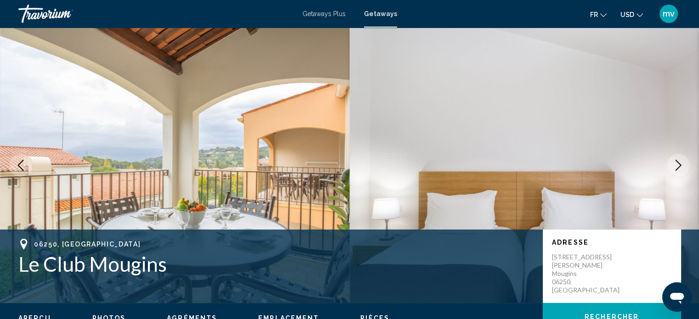
click at [675, 163] on icon "Next image" at bounding box center [678, 165] width 11 height 11
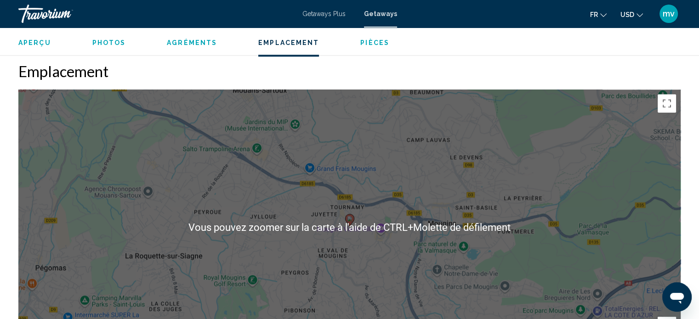
scroll to position [1286, 0]
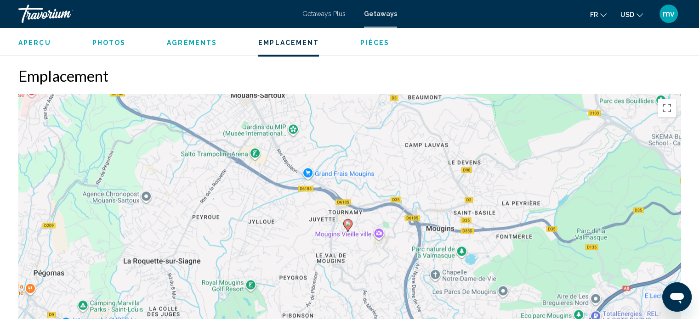
click at [360, 41] on span "Pièces" at bounding box center [374, 42] width 29 height 7
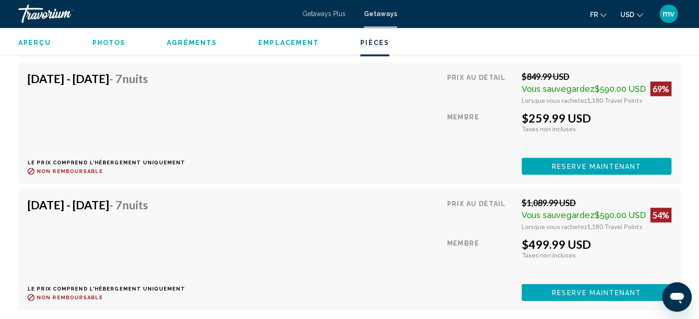
scroll to position [2022, 0]
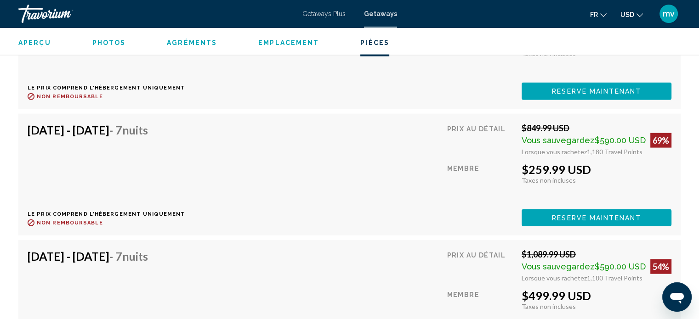
click at [578, 96] on span "Reserve maintenant" at bounding box center [596, 91] width 89 height 7
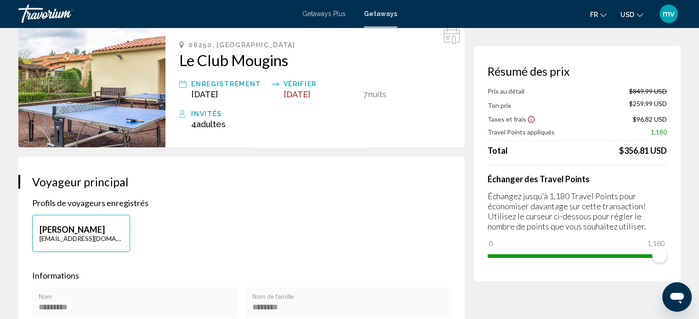
scroll to position [92, 0]
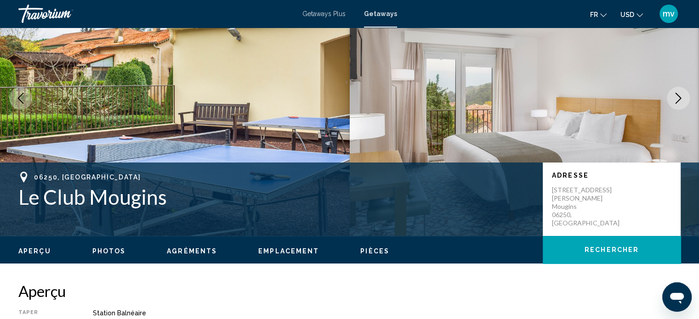
scroll to position [51, 0]
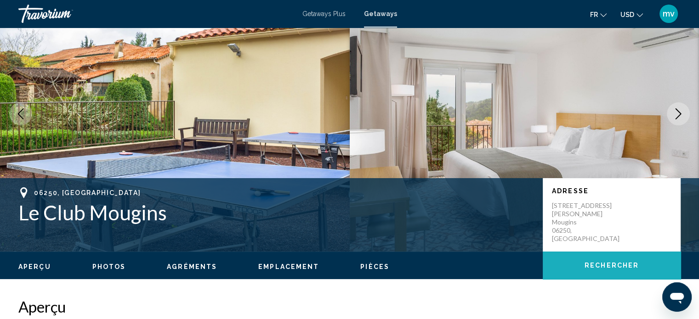
click at [639, 270] on button "Rechercher" at bounding box center [612, 266] width 138 height 28
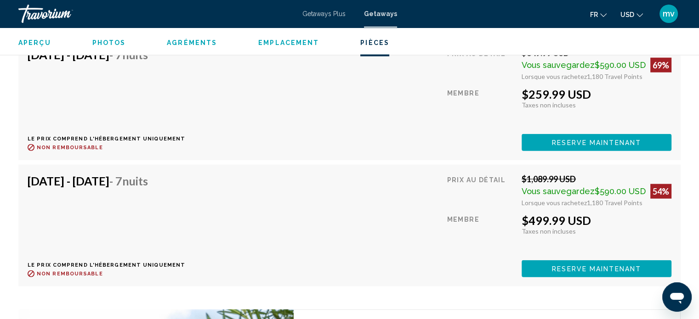
scroll to position [2114, 0]
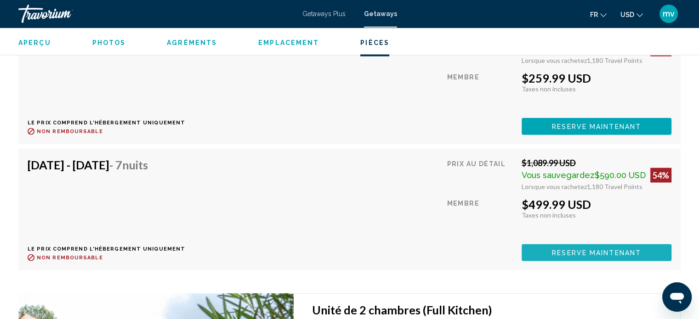
click at [592, 249] on span "Reserve maintenant" at bounding box center [596, 252] width 89 height 7
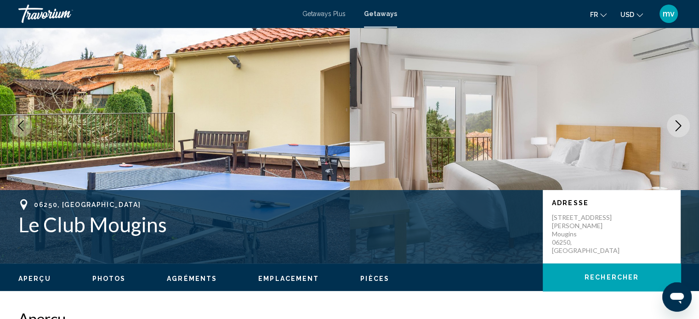
scroll to position [143, 0]
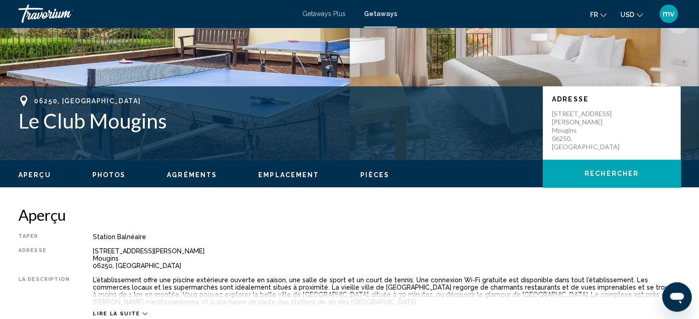
click at [592, 174] on span "Rechercher" at bounding box center [611, 173] width 54 height 7
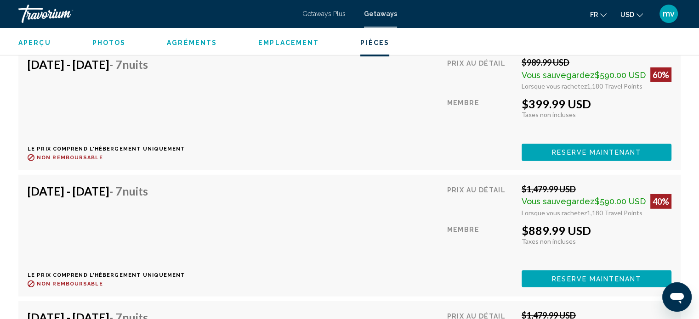
scroll to position [2619, 0]
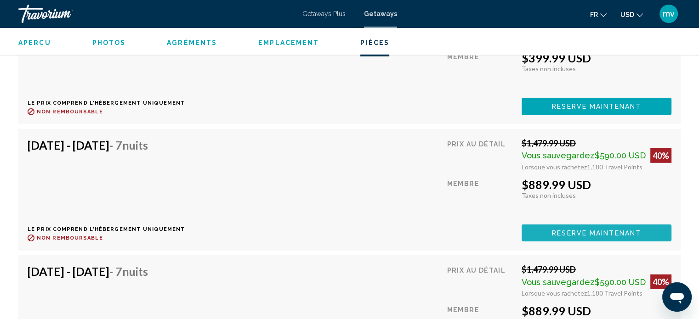
click at [612, 230] on span "Reserve maintenant" at bounding box center [596, 233] width 89 height 7
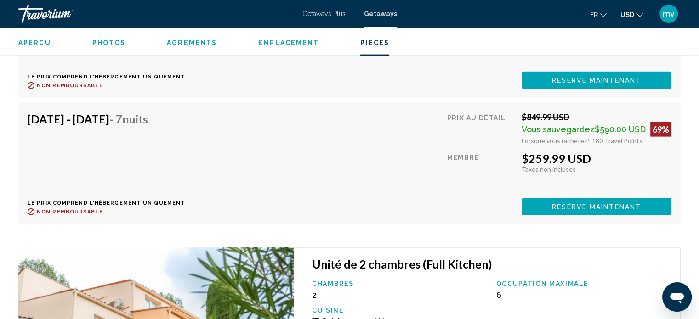
scroll to position [2018, 0]
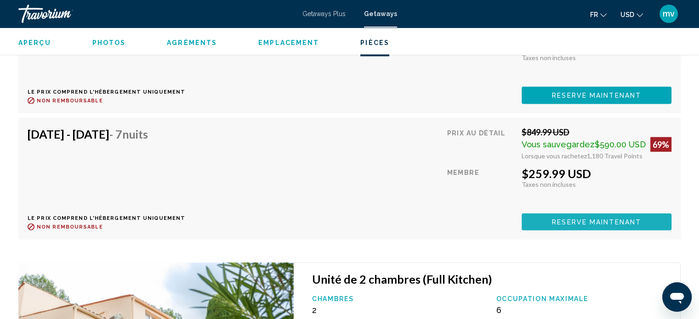
click at [572, 219] on span "Reserve maintenant" at bounding box center [596, 222] width 89 height 7
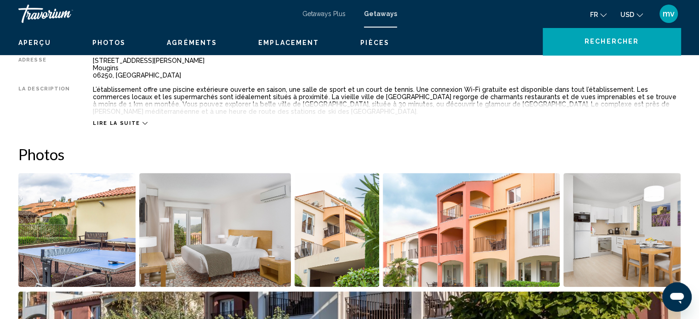
scroll to position [97, 0]
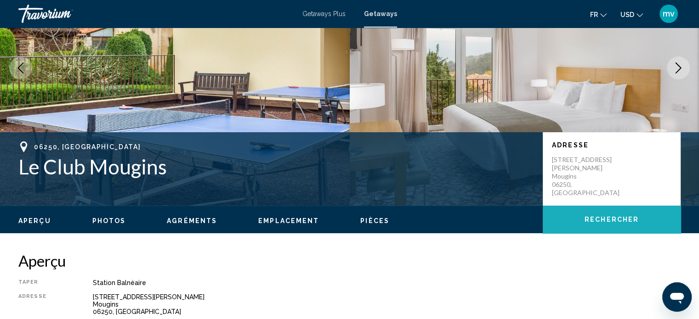
click at [639, 219] on button "Rechercher" at bounding box center [612, 220] width 138 height 28
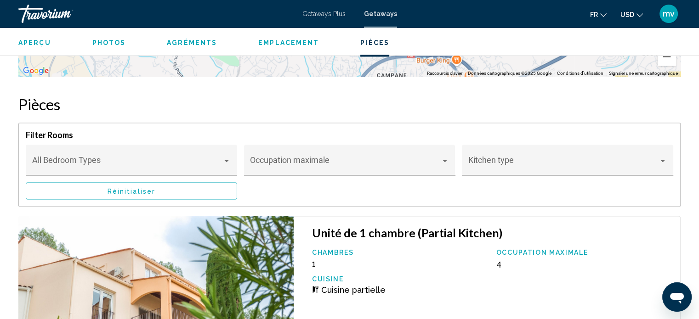
scroll to position [1608, 0]
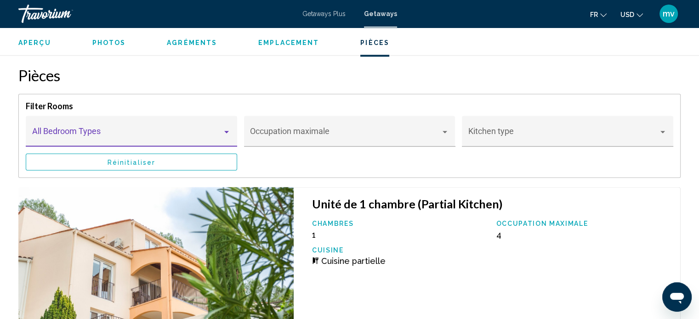
click at [228, 128] on div "Main content" at bounding box center [226, 131] width 8 height 7
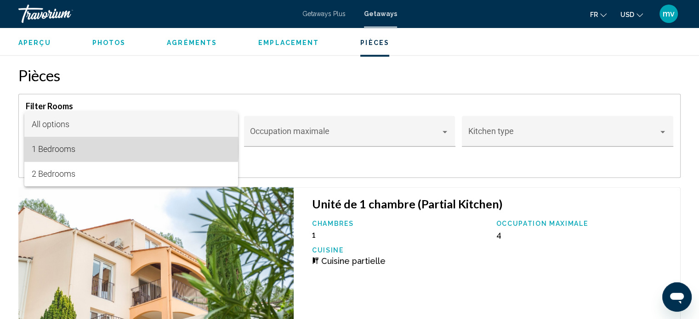
click at [62, 148] on span "1 Bedrooms" at bounding box center [131, 149] width 199 height 25
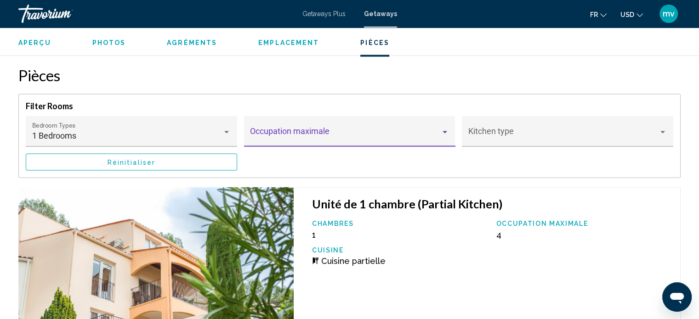
click at [447, 131] on div "Main content" at bounding box center [444, 132] width 5 height 2
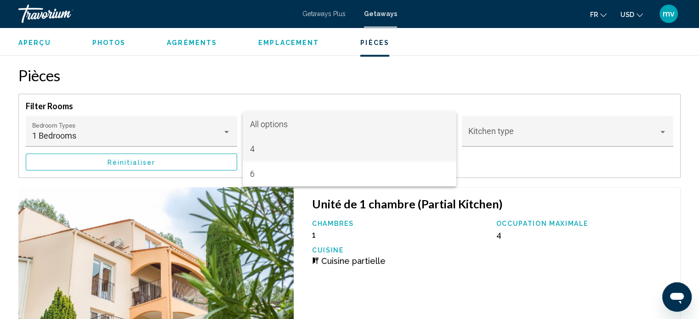
click at [255, 145] on span "4" at bounding box center [349, 149] width 199 height 25
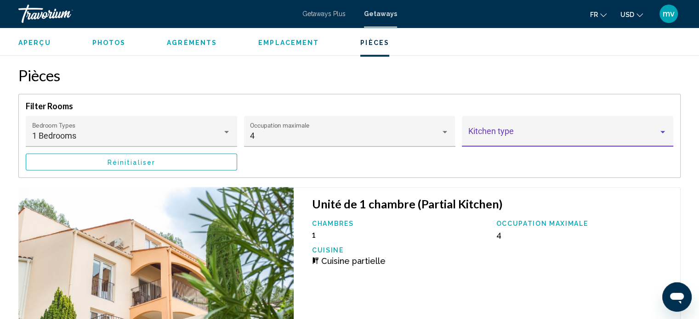
click at [666, 128] on div "Main content" at bounding box center [662, 131] width 8 height 7
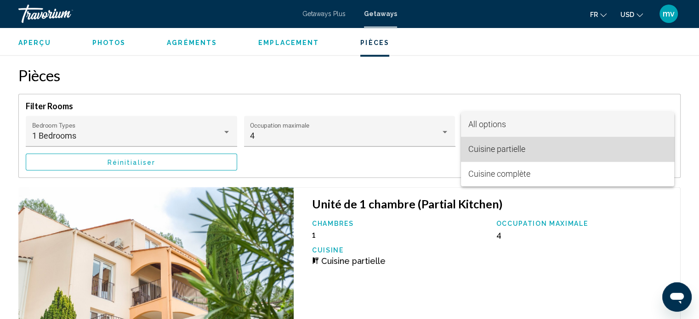
click at [497, 150] on span "Cuisine partielle" at bounding box center [496, 149] width 57 height 10
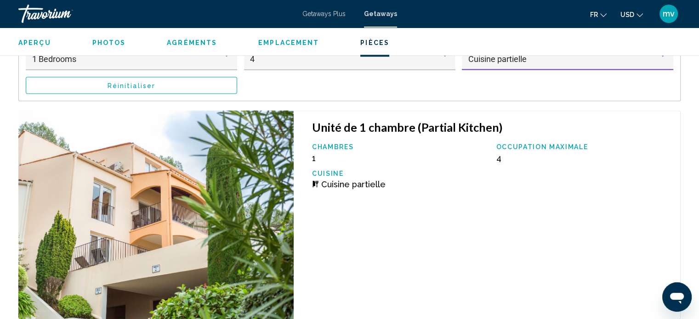
scroll to position [1648, 0]
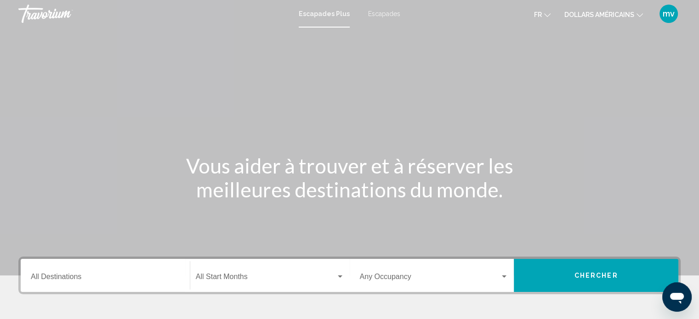
scroll to position [92, 0]
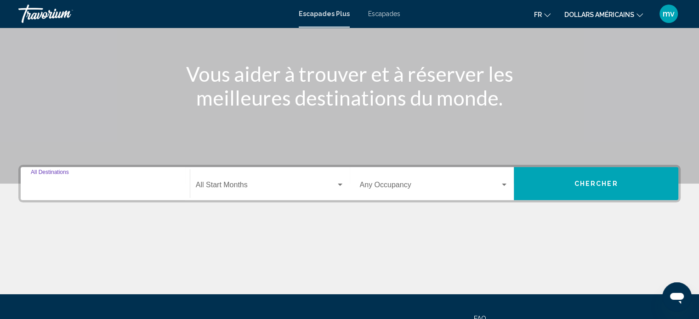
click at [78, 188] on input "Destination All Destinations" at bounding box center [105, 187] width 149 height 8
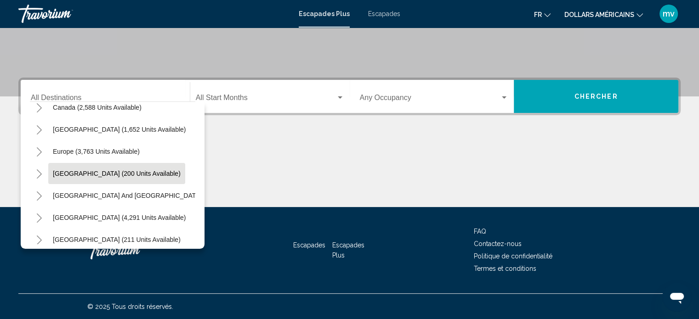
scroll to position [74, 0]
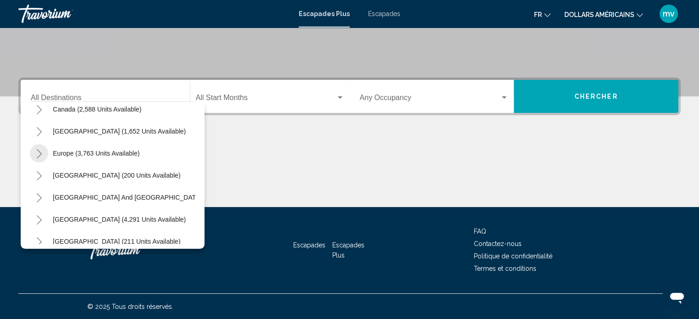
click at [40, 153] on icon "Toggle Europe (3,763 units available)" at bounding box center [39, 153] width 7 height 9
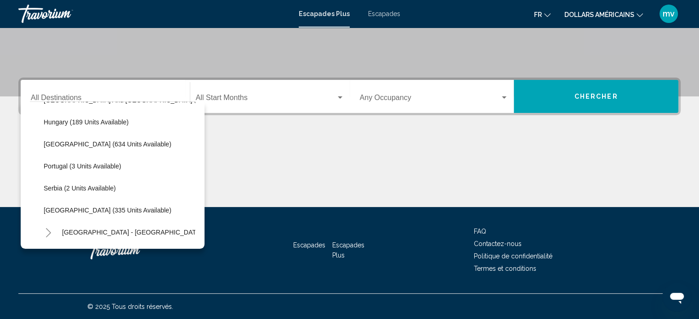
scroll to position [350, 0]
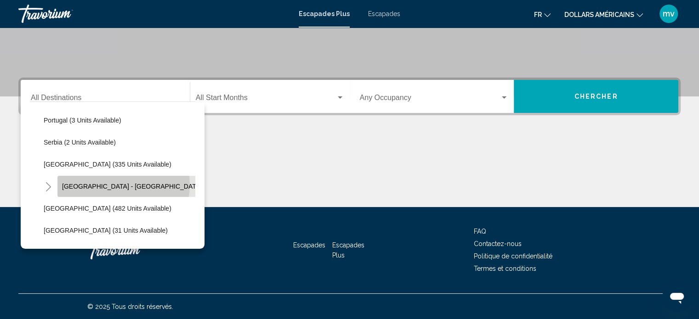
click at [116, 184] on span "Spain - Canary Islands (71 units available)" at bounding box center [160, 186] width 197 height 7
type input "**********"
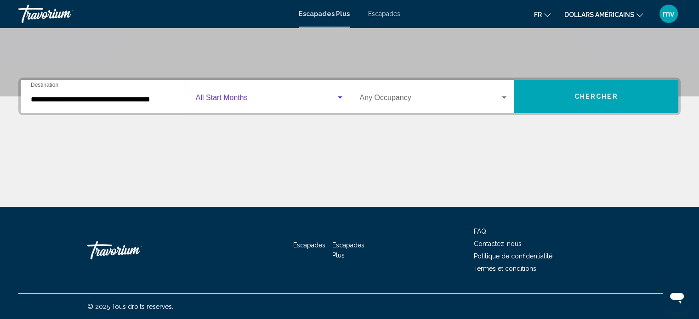
click at [302, 100] on span "Widget de recherche" at bounding box center [266, 100] width 140 height 8
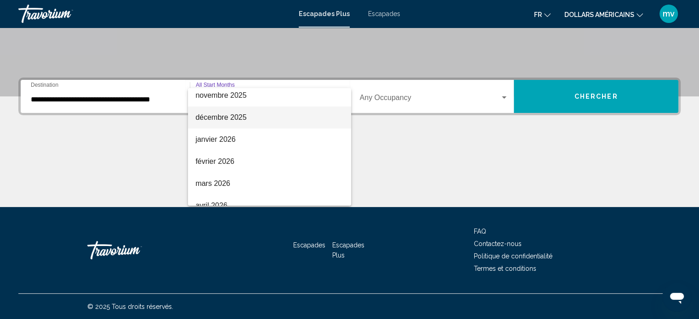
scroll to position [46, 0]
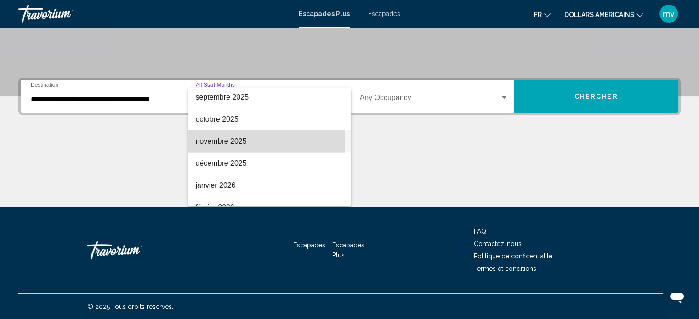
click at [215, 143] on font "novembre 2025" at bounding box center [220, 141] width 51 height 8
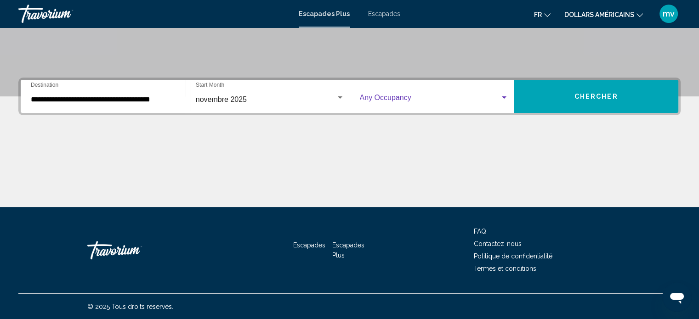
click at [502, 96] on div "Widget de recherche" at bounding box center [504, 97] width 5 height 2
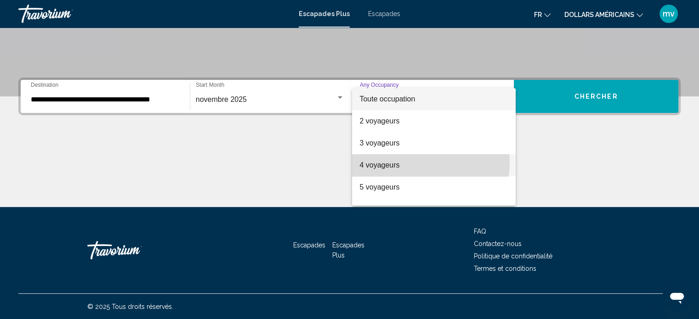
click at [389, 162] on font "4 voyageurs" at bounding box center [379, 165] width 40 height 8
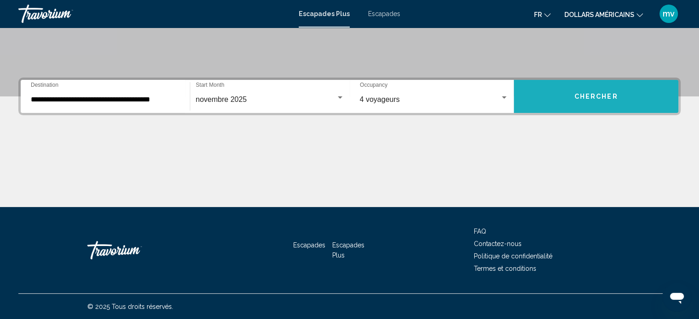
click at [613, 100] on button "Chercher" at bounding box center [596, 96] width 164 height 33
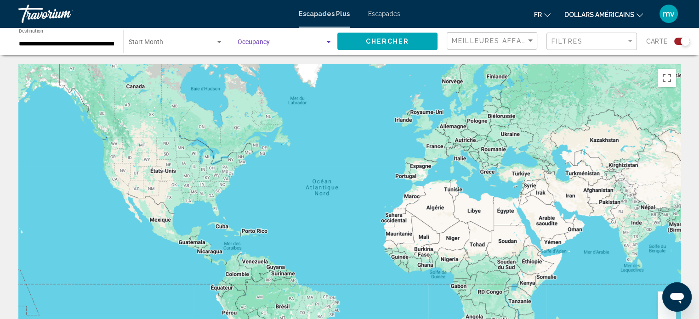
click at [331, 42] on div "Search widget" at bounding box center [328, 42] width 5 height 2
click at [308, 42] on span "Toute occupation" at bounding box center [284, 43] width 95 height 19
click at [326, 41] on div "Search widget" at bounding box center [328, 42] width 8 height 7
click at [210, 45] on div at bounding box center [349, 159] width 699 height 319
click at [220, 43] on div "Search widget" at bounding box center [219, 42] width 5 height 2
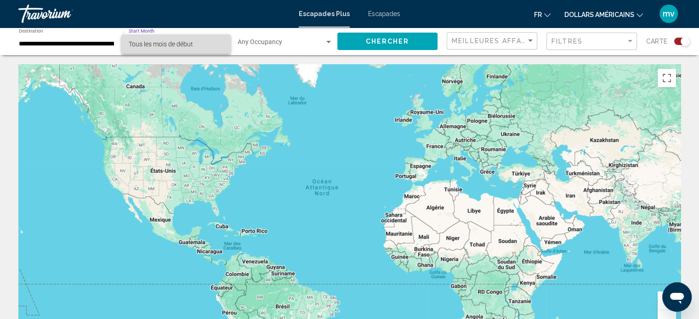
click at [220, 43] on span "Tous les mois de début" at bounding box center [176, 43] width 95 height 19
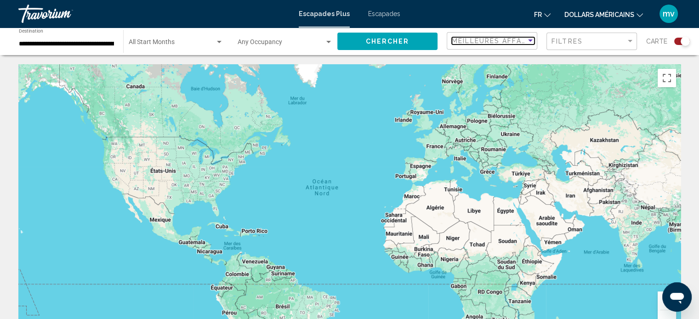
click at [532, 40] on div "Sort by" at bounding box center [530, 41] width 5 height 2
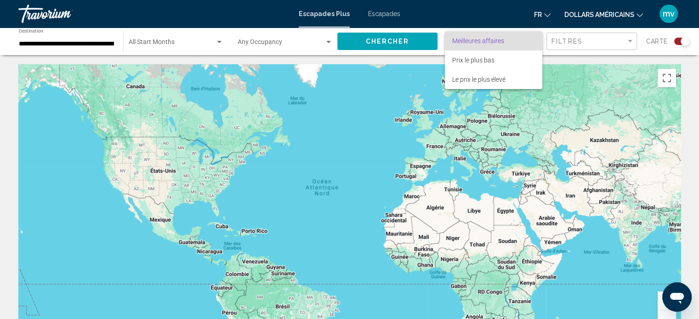
click at [631, 43] on div at bounding box center [349, 159] width 699 height 319
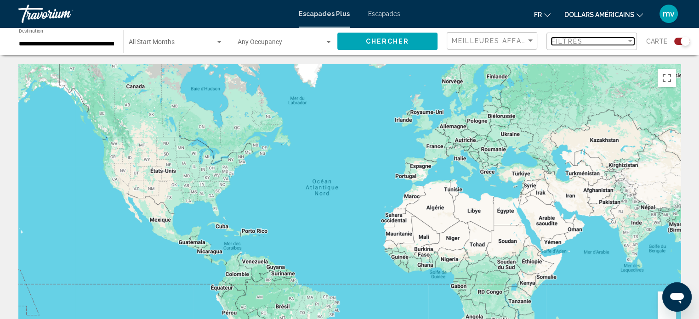
click at [628, 40] on div "Filter" at bounding box center [629, 41] width 5 height 2
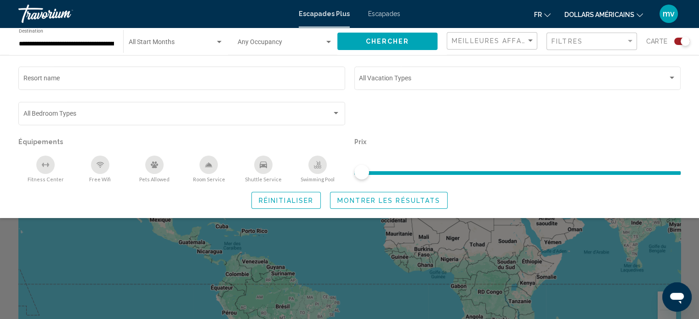
drag, startPoint x: 366, startPoint y: 170, endPoint x: 328, endPoint y: 188, distance: 41.5
click at [439, 171] on ngx-slider "Search widget" at bounding box center [517, 172] width 327 height 2
drag, startPoint x: 360, startPoint y: 176, endPoint x: 430, endPoint y: 176, distance: 70.3
click at [430, 173] on ngx-slider "Search widget" at bounding box center [517, 172] width 327 height 2
drag, startPoint x: 358, startPoint y: 171, endPoint x: 380, endPoint y: 167, distance: 22.4
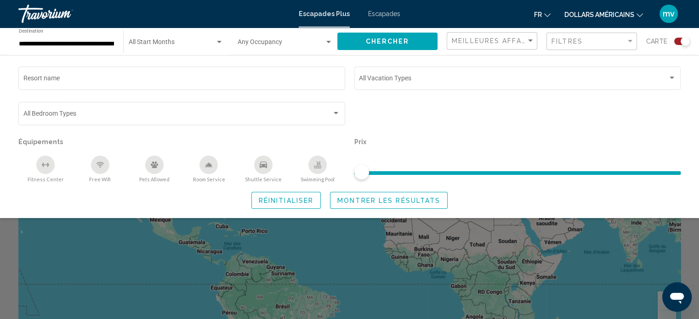
click at [380, 171] on ngx-slider "Search widget" at bounding box center [517, 172] width 327 height 2
click at [464, 173] on span "Search widget" at bounding box center [517, 173] width 327 height 4
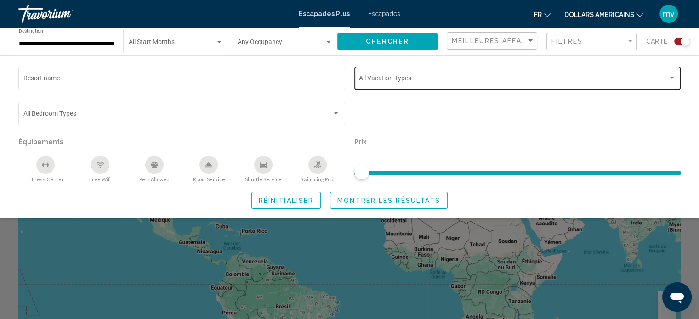
click at [671, 77] on div "Search widget" at bounding box center [671, 78] width 5 height 2
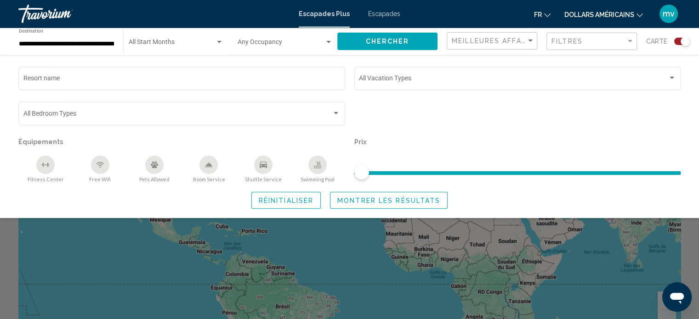
click at [267, 166] on div "Shuttle Service" at bounding box center [263, 165] width 18 height 18
click at [317, 166] on icon "Swimming Pool" at bounding box center [317, 164] width 7 height 7
click at [360, 201] on span "Montrer les résultats" at bounding box center [388, 200] width 103 height 7
click at [305, 198] on span "Réinitialiser" at bounding box center [286, 200] width 55 height 7
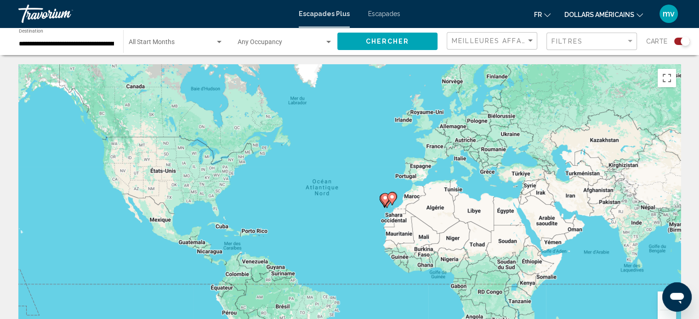
click at [384, 203] on icon "Contenu principal" at bounding box center [384, 200] width 8 height 12
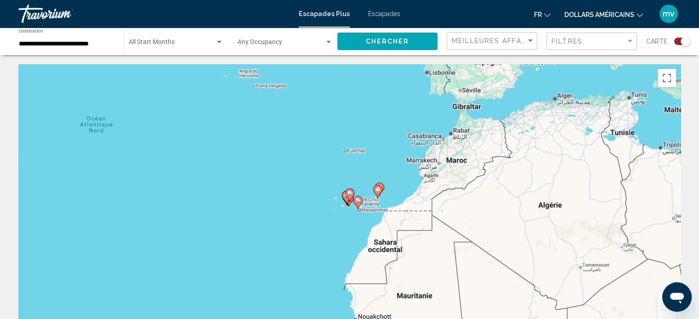
click at [379, 196] on gmp-advanced-marker "Contenu principal" at bounding box center [377, 192] width 9 height 14
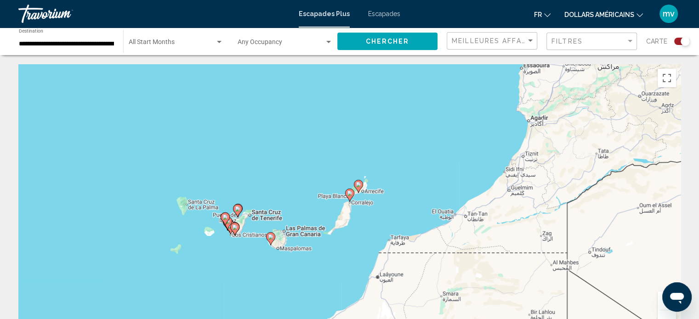
click at [238, 211] on image "Contenu principal" at bounding box center [238, 209] width 6 height 6
type input "**********"
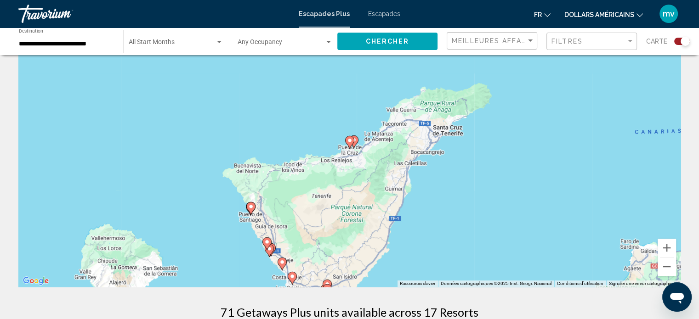
scroll to position [92, 0]
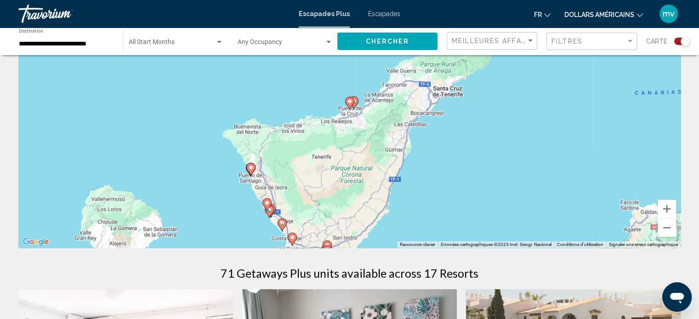
click at [280, 226] on icon "Contenu principal" at bounding box center [281, 225] width 8 height 12
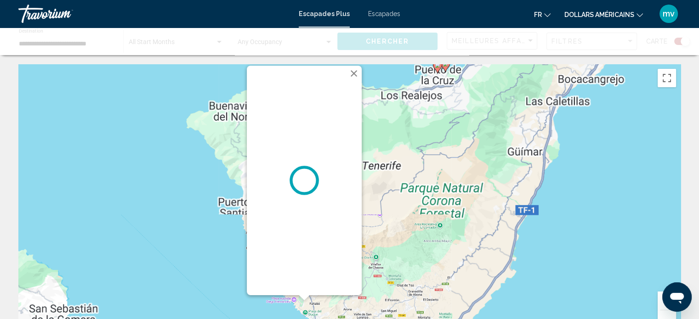
scroll to position [0, 0]
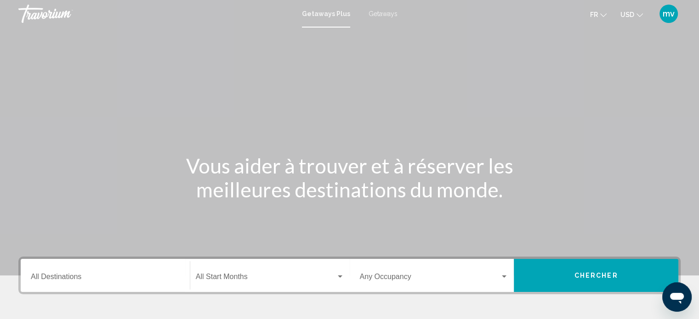
click at [126, 269] on div "Destination All Destinations" at bounding box center [105, 275] width 149 height 29
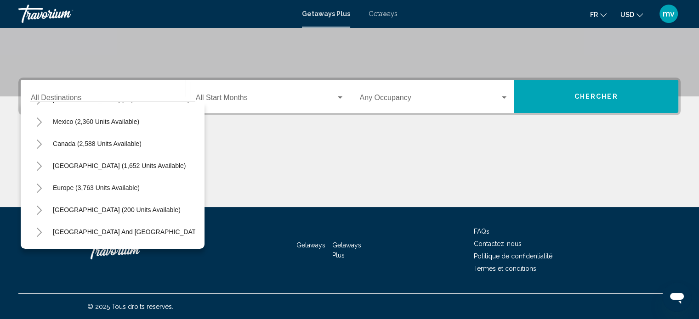
scroll to position [41, 0]
click at [92, 184] on span "Europe (3,763 units available)" at bounding box center [96, 186] width 87 height 7
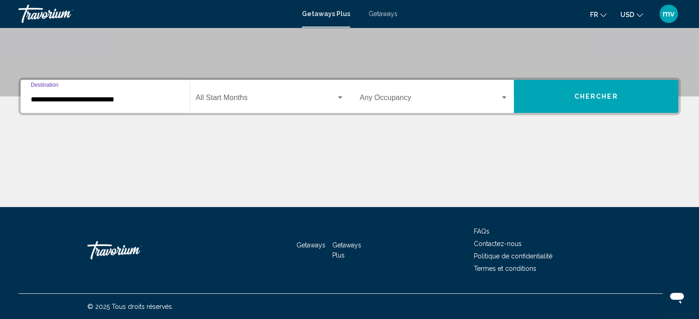
click at [36, 99] on input "**********" at bounding box center [105, 100] width 149 height 8
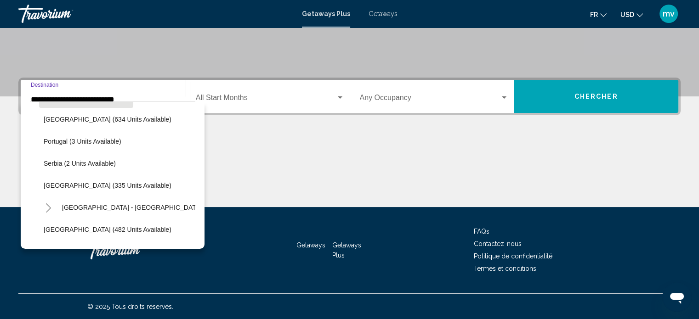
scroll to position [334, 0]
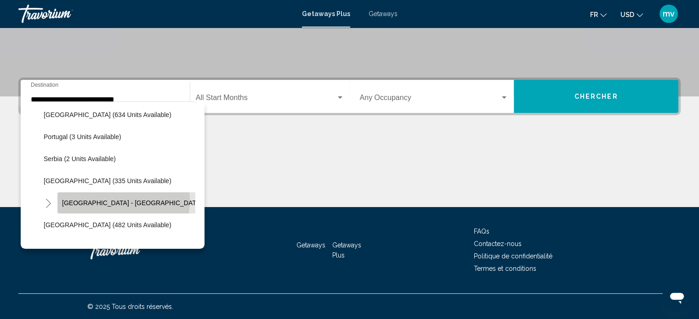
click at [99, 200] on span "Spain - Canary Islands (71 units available)" at bounding box center [160, 202] width 197 height 7
type input "**********"
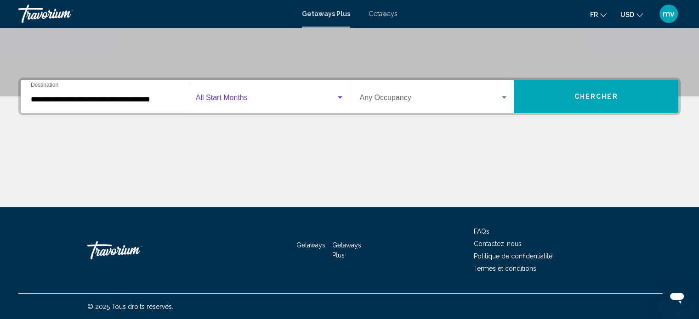
click at [251, 98] on span "Search widget" at bounding box center [266, 100] width 140 height 8
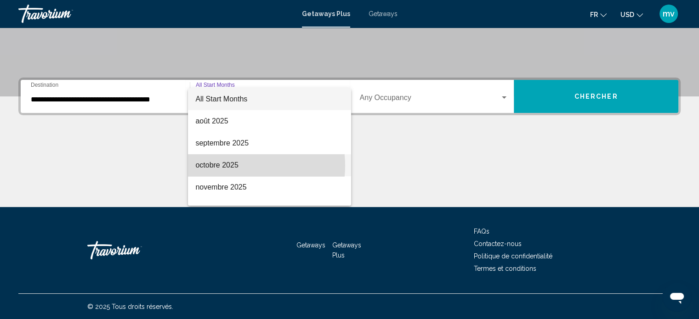
click at [236, 166] on span "octobre 2025" at bounding box center [269, 165] width 148 height 22
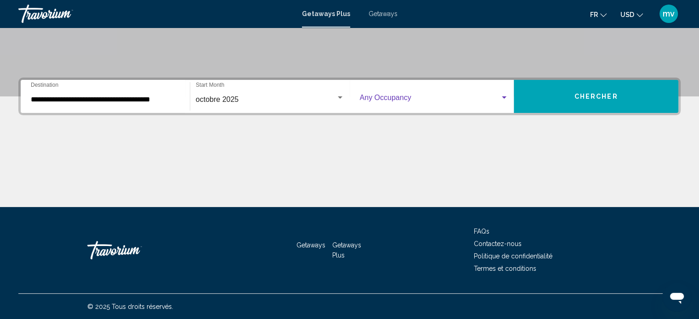
click at [503, 96] on div "Search widget" at bounding box center [504, 97] width 5 height 2
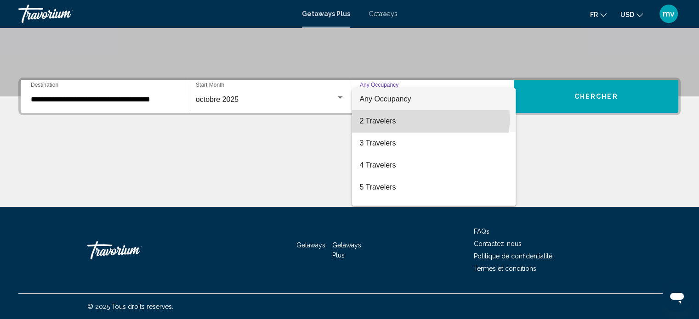
click at [390, 119] on span "2 Travelers" at bounding box center [433, 121] width 149 height 22
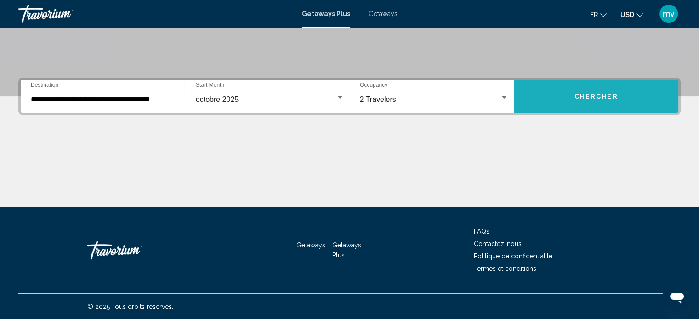
click at [614, 93] on span "Chercher" at bounding box center [596, 96] width 44 height 7
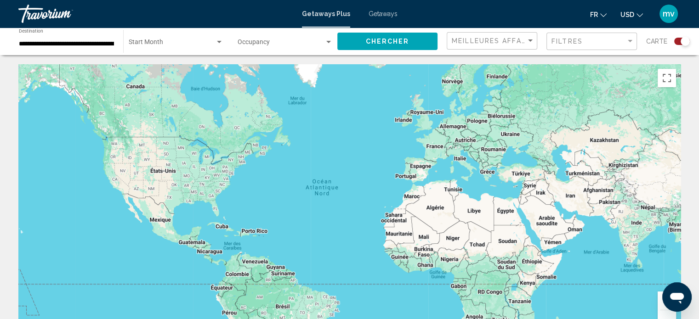
click at [328, 42] on div "Search widget" at bounding box center [328, 42] width 5 height 2
click at [310, 89] on div at bounding box center [349, 159] width 699 height 319
click at [629, 39] on div "Filter" at bounding box center [630, 41] width 8 height 7
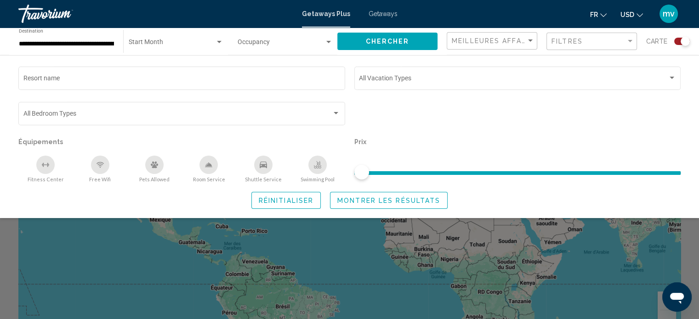
click at [266, 166] on div "Shuttle Service" at bounding box center [263, 165] width 18 height 18
click at [313, 167] on div "Swimming Pool" at bounding box center [317, 165] width 18 height 18
click at [393, 206] on button "Montrer les résultats" at bounding box center [389, 200] width 118 height 17
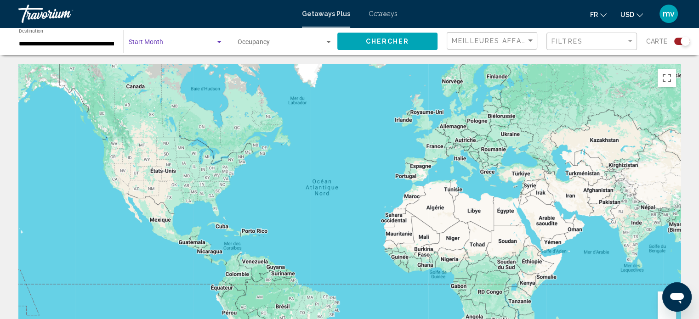
click at [219, 40] on div "Search widget" at bounding box center [219, 42] width 8 height 7
click at [175, 42] on span "All Start Months" at bounding box center [176, 43] width 95 height 19
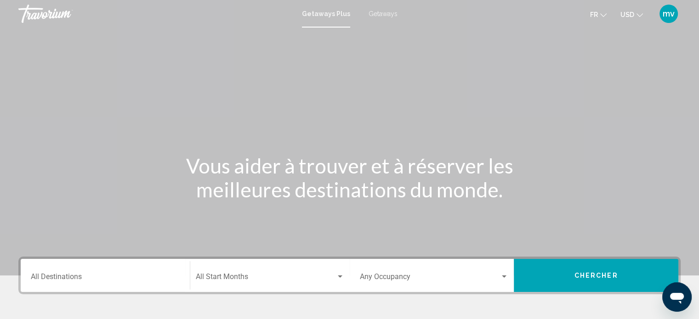
scroll to position [46, 0]
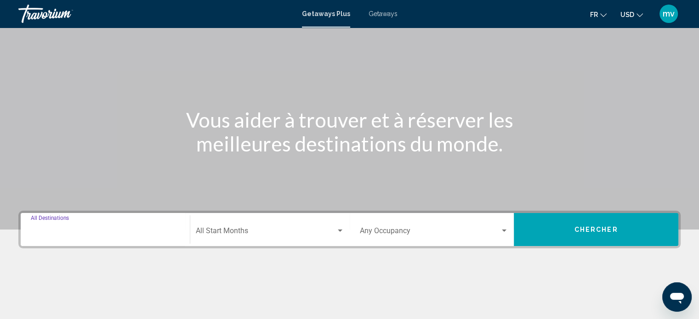
click at [79, 231] on input "Destination All Destinations" at bounding box center [105, 233] width 149 height 8
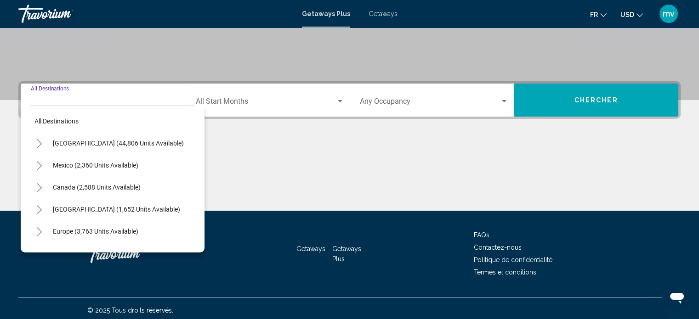
scroll to position [179, 0]
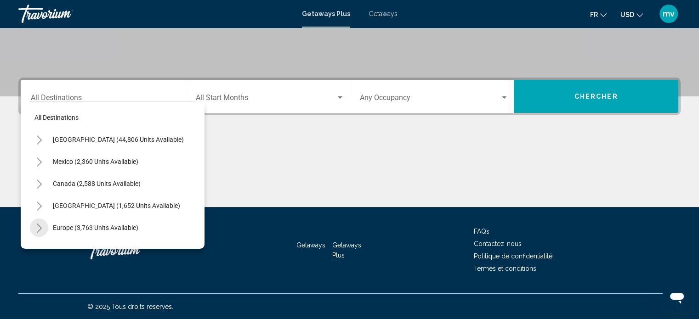
click at [36, 229] on icon "Toggle Europe (3,763 units available)" at bounding box center [39, 228] width 7 height 9
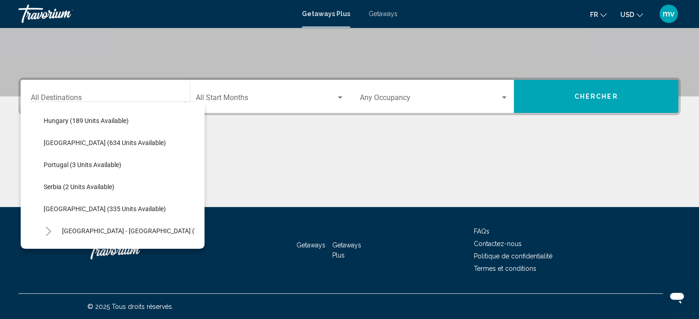
scroll to position [322, 0]
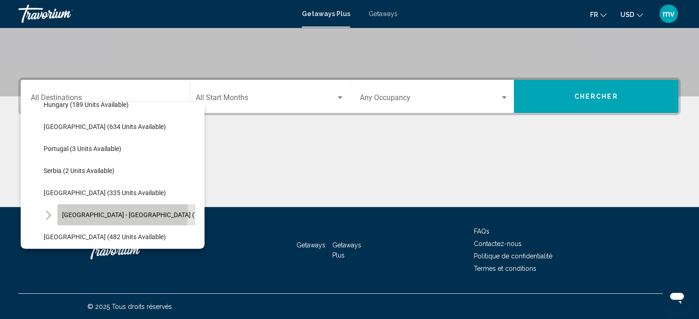
click at [113, 213] on span "Spain - Canary Islands (71 units available)" at bounding box center [154, 214] width 185 height 7
type input "**********"
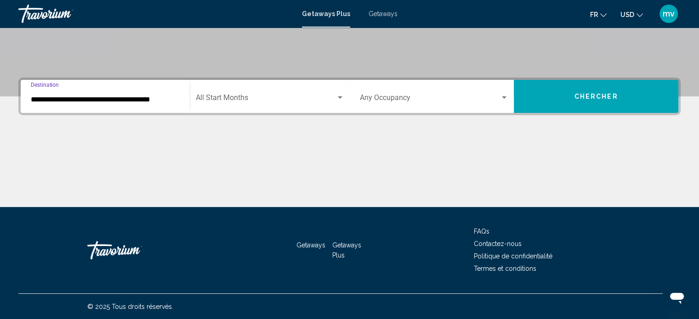
click at [340, 95] on div "Search widget" at bounding box center [340, 97] width 8 height 7
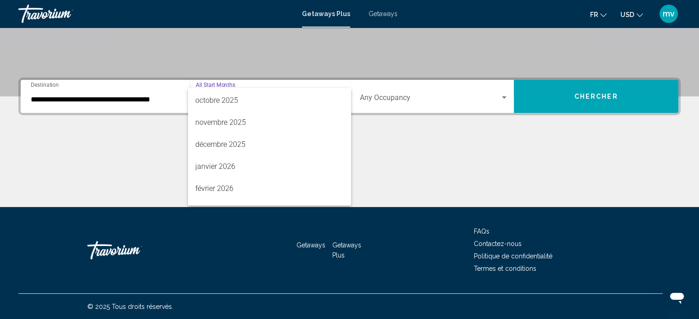
scroll to position [92, 0]
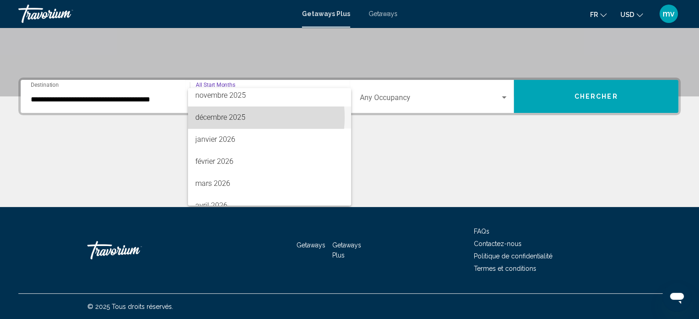
click at [234, 117] on span "décembre 2025" at bounding box center [269, 118] width 148 height 22
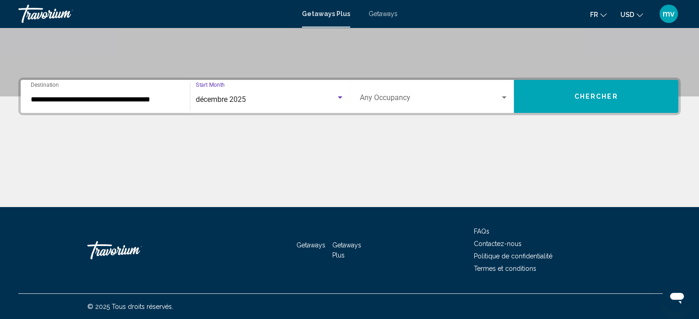
click at [505, 96] on div "Search widget" at bounding box center [504, 97] width 5 height 2
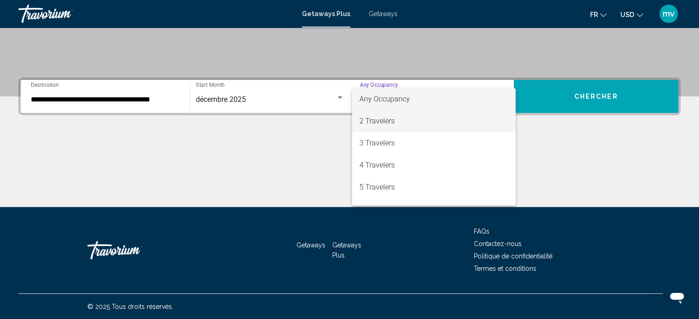
click at [376, 121] on span "2 Travelers" at bounding box center [433, 121] width 149 height 22
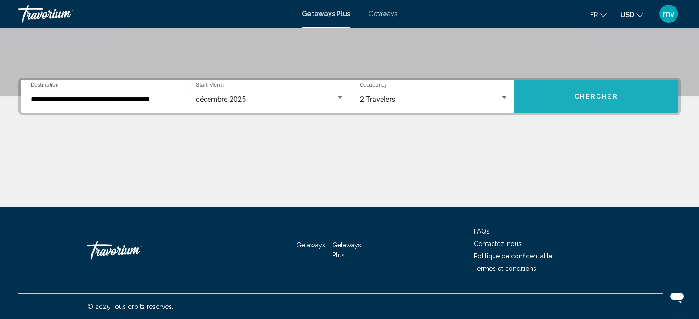
click at [599, 96] on span "Chercher" at bounding box center [596, 96] width 44 height 7
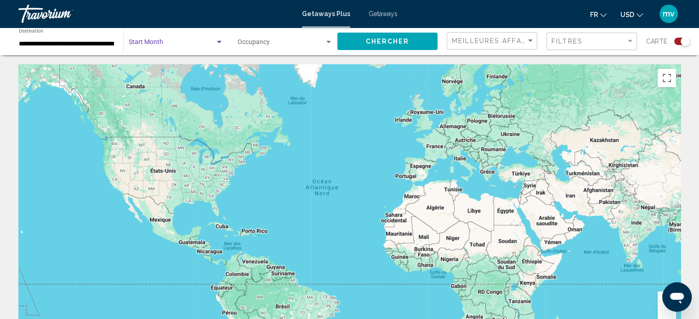
click at [215, 41] on div "Search widget" at bounding box center [219, 42] width 8 height 7
click at [336, 124] on div at bounding box center [349, 159] width 699 height 319
click at [529, 40] on div "Sort by" at bounding box center [530, 41] width 5 height 2
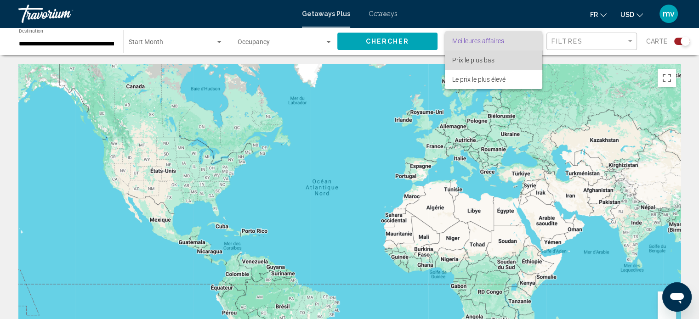
click at [502, 61] on span "Prix ​​le plus bas" at bounding box center [493, 60] width 83 height 19
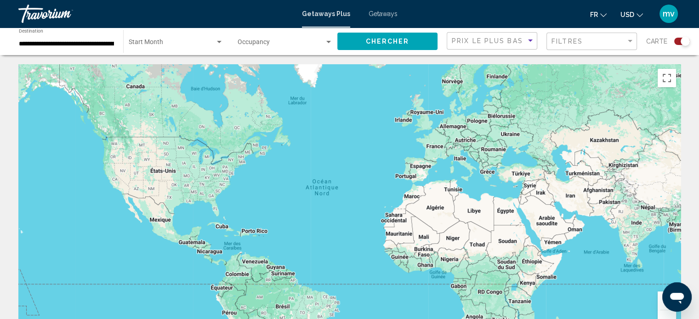
click at [404, 40] on span "Chercher" at bounding box center [388, 41] width 44 height 7
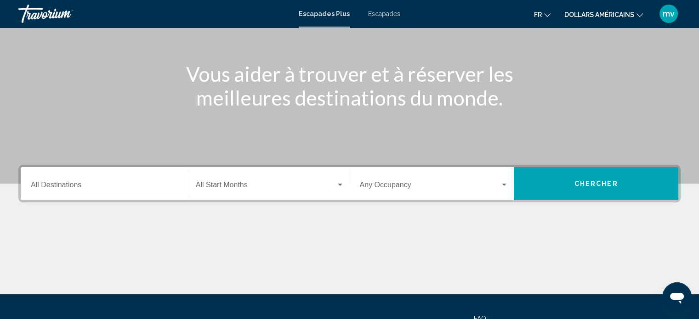
click at [60, 181] on div "Destination All Destinations" at bounding box center [105, 184] width 149 height 29
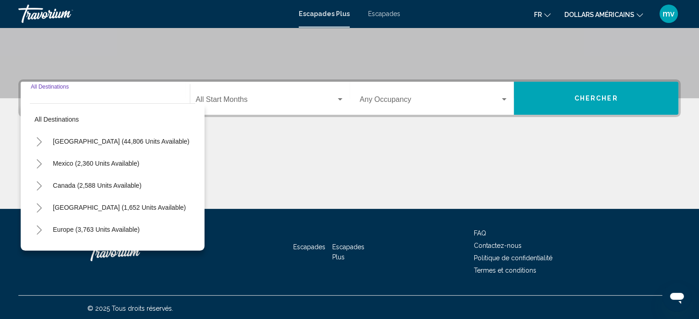
scroll to position [179, 0]
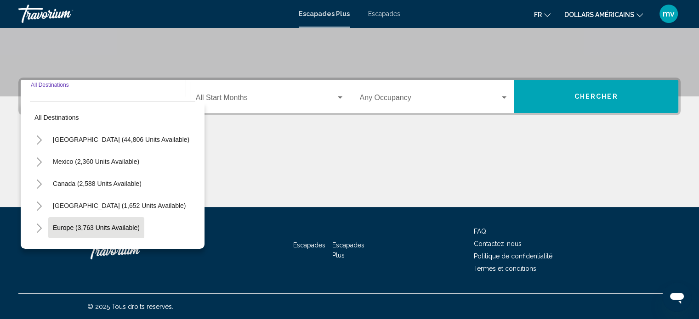
click at [77, 226] on span "Europe (3,763 units available)" at bounding box center [96, 227] width 87 height 7
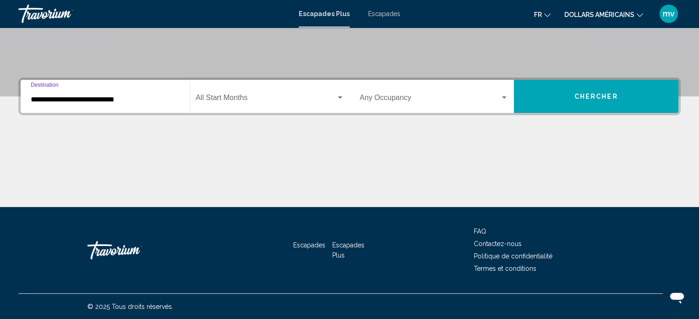
click at [53, 101] on input "**********" at bounding box center [105, 100] width 149 height 8
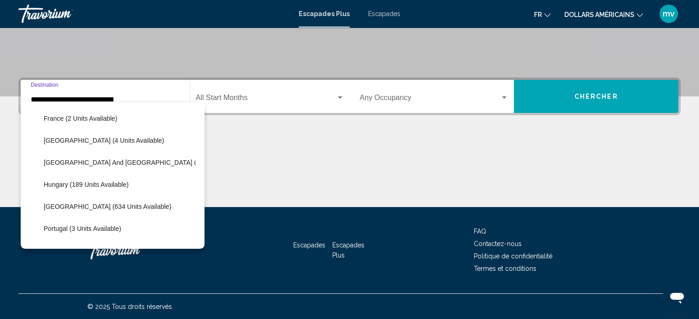
scroll to position [288, 0]
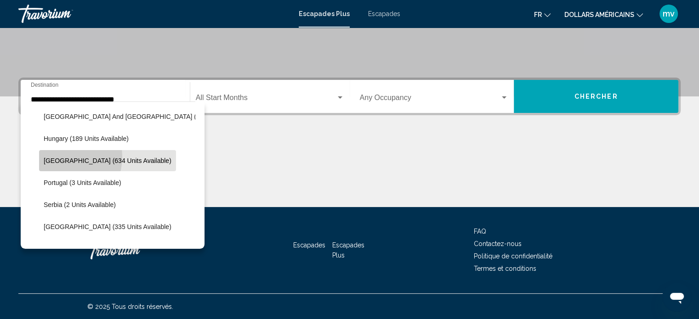
click at [57, 157] on span "Italy (634 units available)" at bounding box center [108, 160] width 128 height 7
type input "**********"
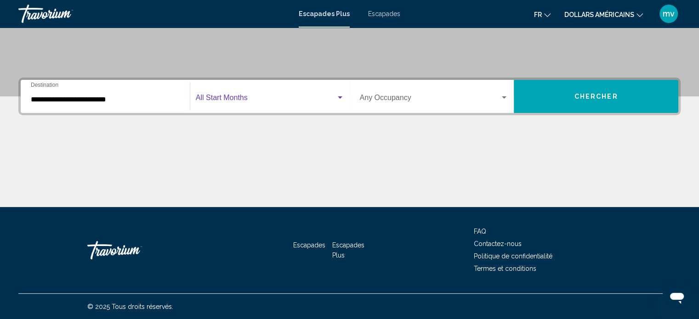
click at [341, 99] on div "Widget de recherche" at bounding box center [340, 97] width 8 height 7
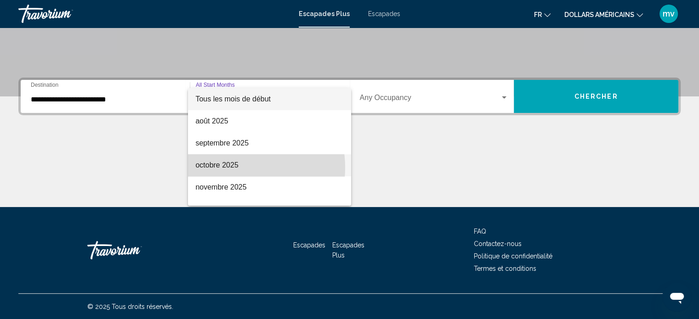
click at [228, 168] on font "octobre 2025" at bounding box center [216, 165] width 43 height 8
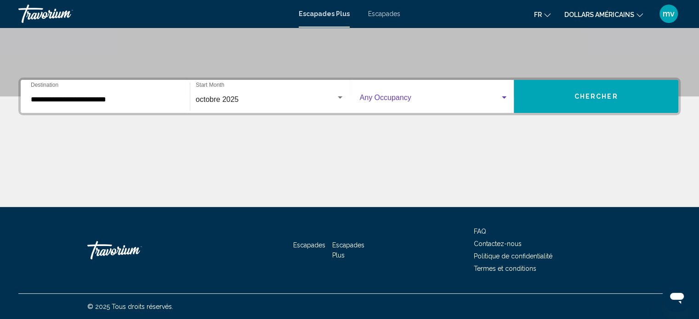
click at [503, 97] on div "Widget de recherche" at bounding box center [504, 97] width 5 height 2
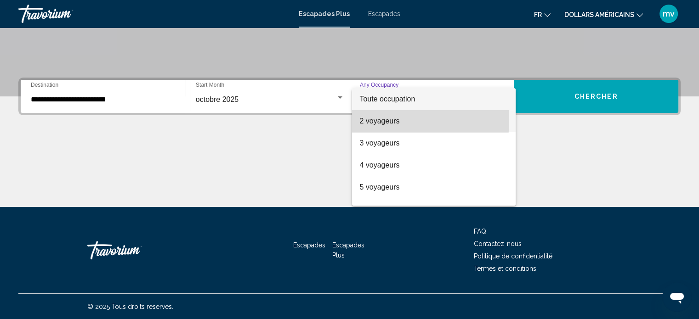
click at [372, 120] on font "2 voyageurs" at bounding box center [379, 121] width 40 height 8
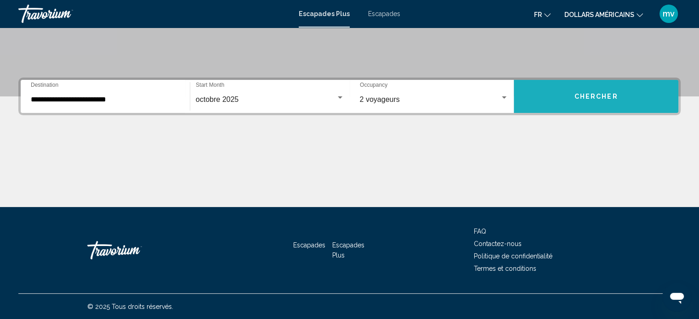
click at [592, 91] on button "Chercher" at bounding box center [596, 96] width 164 height 33
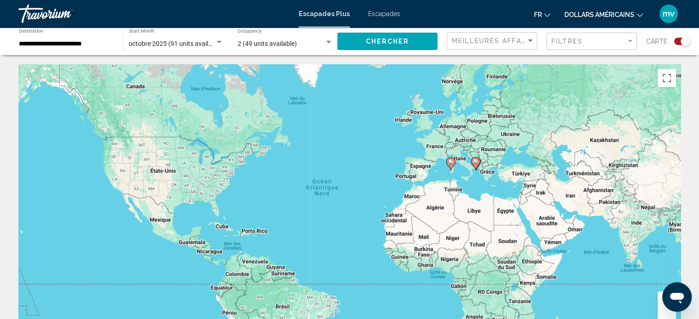
click at [454, 164] on icon "Contenu principal" at bounding box center [450, 164] width 8 height 12
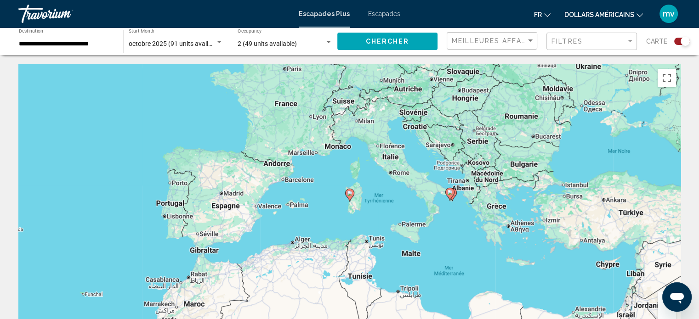
click at [452, 194] on icon "Contenu principal" at bounding box center [449, 194] width 8 height 12
type input "**********"
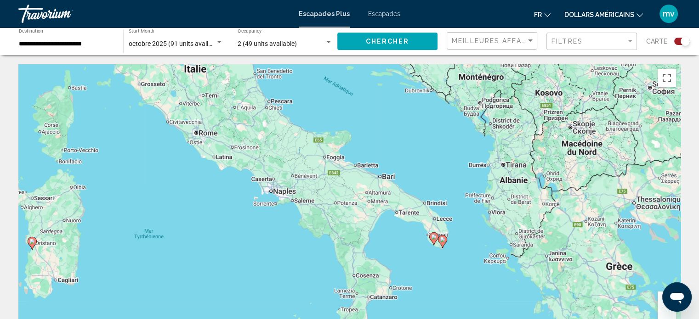
drag, startPoint x: 342, startPoint y: 137, endPoint x: 423, endPoint y: 174, distance: 88.8
click at [426, 174] on div "Pour activer le glissement avec le clavier, appuyez sur Alt+Entrée. Une fois ce…" at bounding box center [349, 202] width 662 height 276
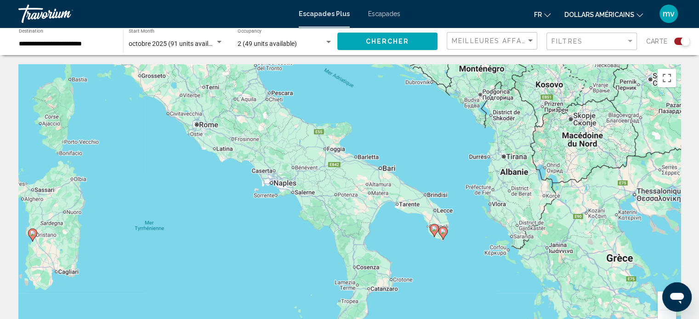
click at [200, 125] on div "Pour activer le glissement avec le clavier, appuyez sur Alt+Entrée. Une fois ce…" at bounding box center [349, 202] width 662 height 276
click at [34, 235] on image "Contenu principal" at bounding box center [33, 234] width 6 height 6
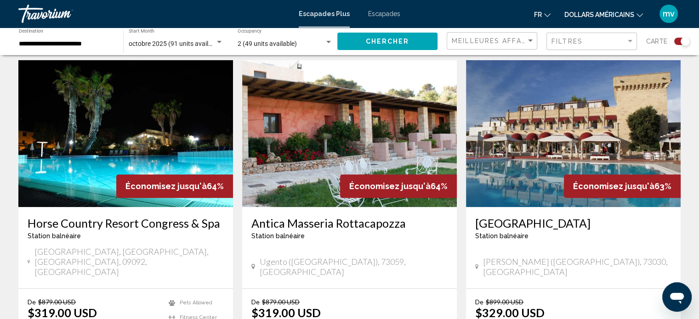
scroll to position [322, 0]
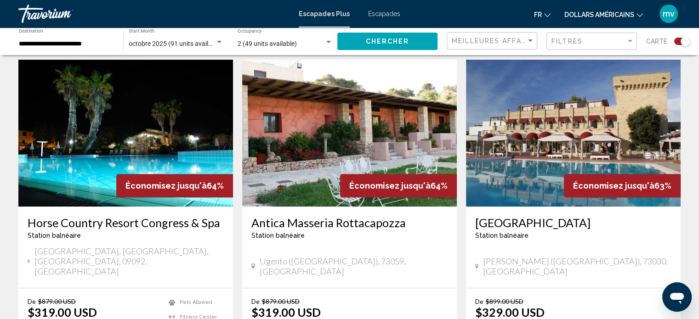
click at [130, 127] on img "Contenu principal" at bounding box center [125, 133] width 215 height 147
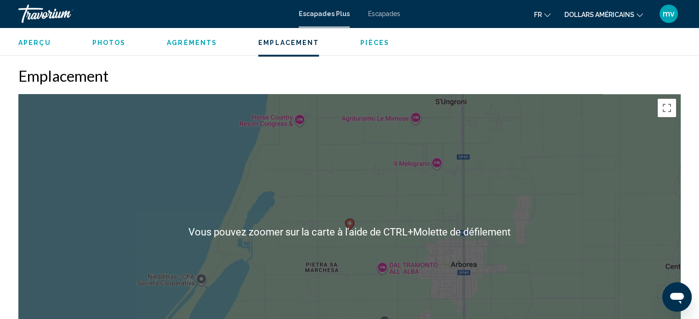
scroll to position [1108, 0]
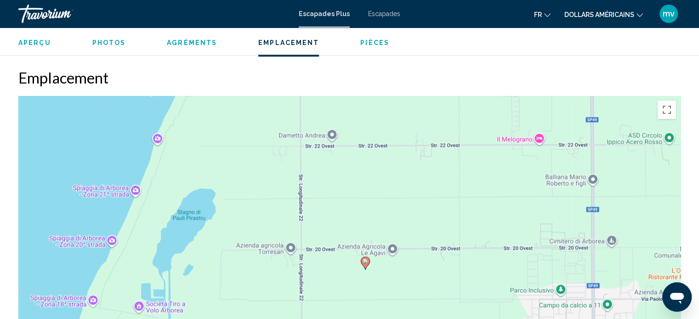
drag, startPoint x: 427, startPoint y: 188, endPoint x: 434, endPoint y: 129, distance: 59.7
click at [434, 136] on div "Pour activer le glissement avec le clavier, appuyez sur Alt+Entrée. Une fois ce…" at bounding box center [349, 234] width 662 height 276
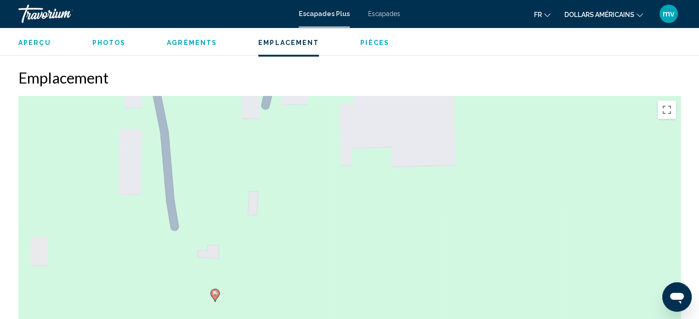
drag, startPoint x: 362, startPoint y: 210, endPoint x: 619, endPoint y: 154, distance: 262.9
click at [617, 158] on div "Pour activer le glissement avec le clavier, appuyez sur Alt+Entrée. Une fois ce…" at bounding box center [349, 234] width 662 height 276
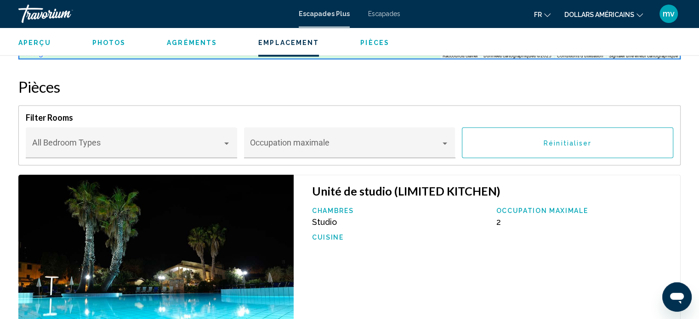
scroll to position [1399, 0]
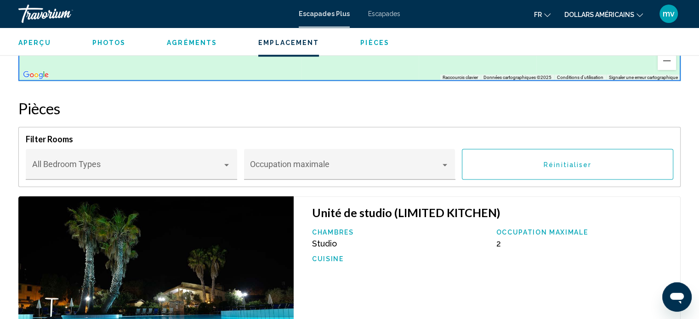
click at [379, 12] on font "Escapades" at bounding box center [384, 13] width 32 height 7
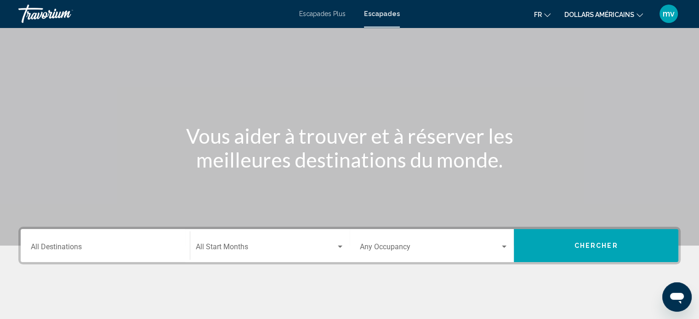
scroll to position [46, 0]
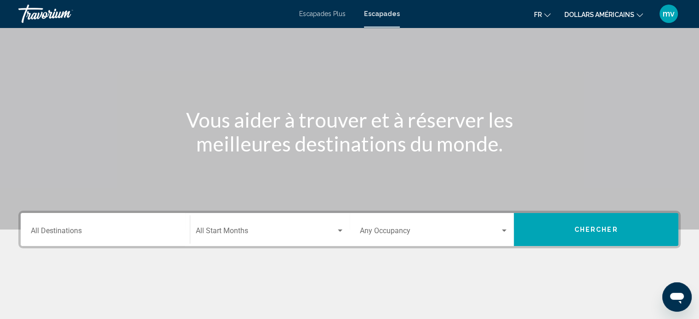
click at [96, 229] on input "Destination All Destinations" at bounding box center [105, 233] width 149 height 8
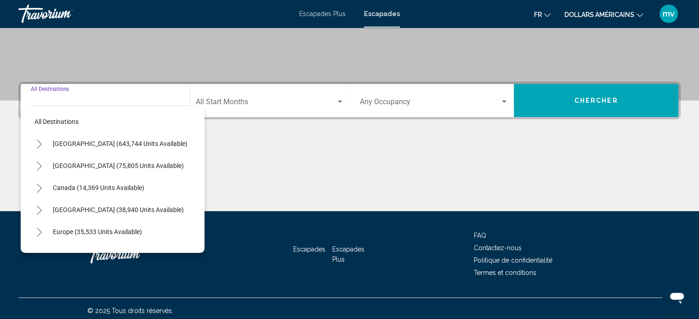
scroll to position [179, 0]
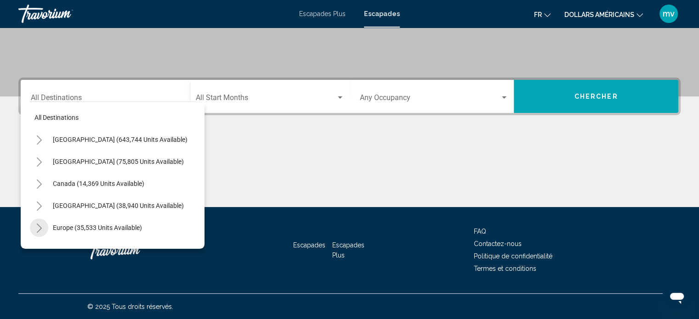
click at [40, 227] on icon "Toggle Europe (35,533 units available)" at bounding box center [39, 228] width 5 height 9
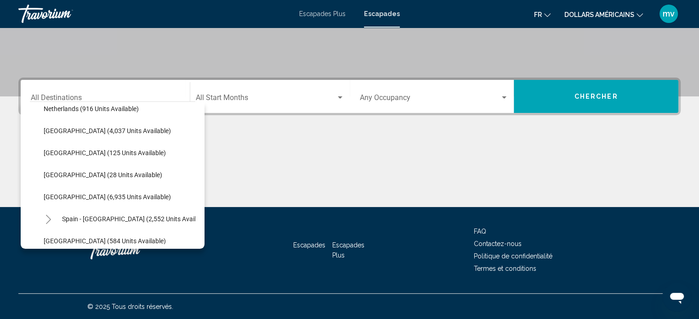
scroll to position [413, 0]
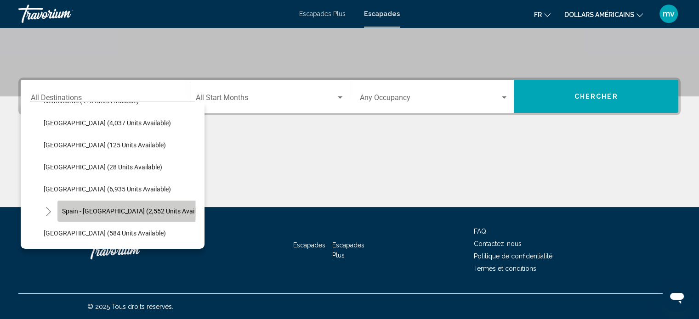
click at [100, 209] on span "Spain - [GEOGRAPHIC_DATA] (2,552 units available)" at bounding box center [136, 211] width 148 height 7
type input "**********"
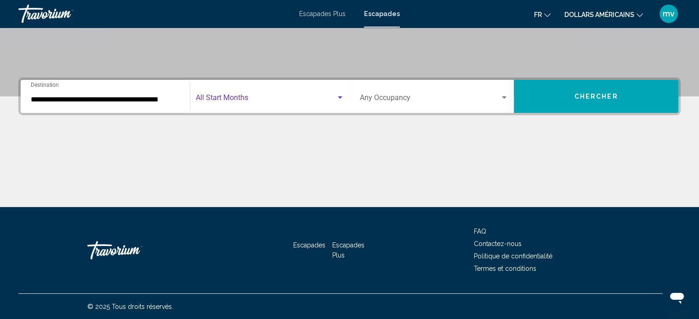
click at [342, 99] on div "Search widget" at bounding box center [340, 97] width 8 height 7
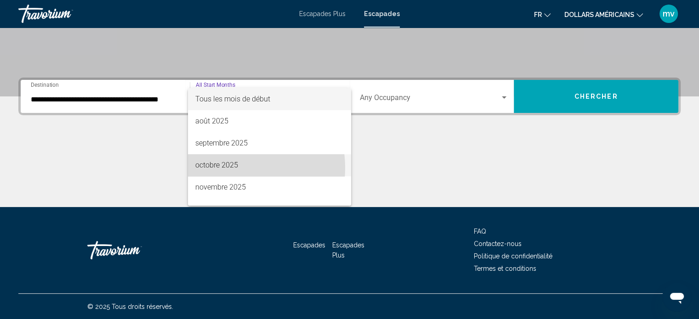
click at [226, 168] on font "octobre 2025" at bounding box center [216, 165] width 43 height 9
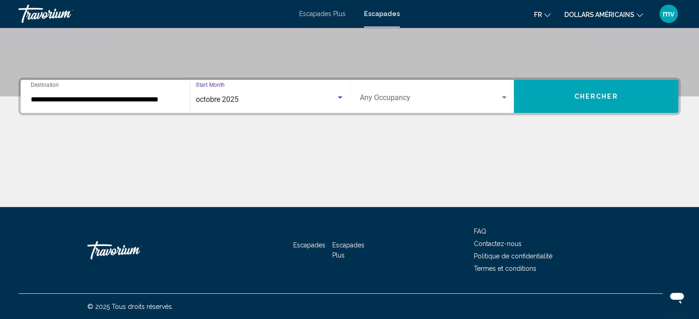
click at [502, 96] on div "Search widget" at bounding box center [504, 97] width 5 height 2
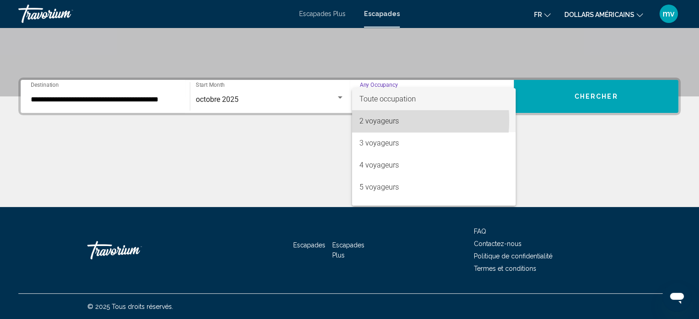
click at [377, 120] on font "2 voyageurs" at bounding box center [379, 121] width 40 height 9
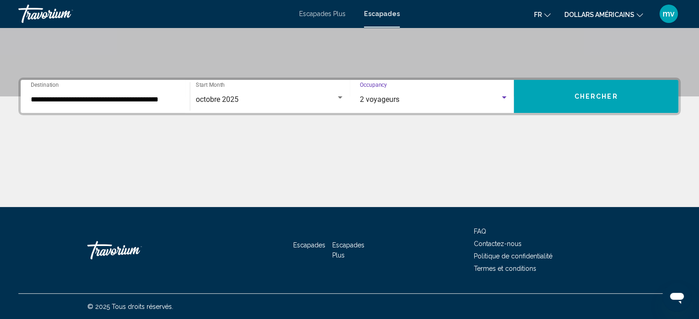
click at [576, 90] on button "Chercher" at bounding box center [596, 96] width 164 height 33
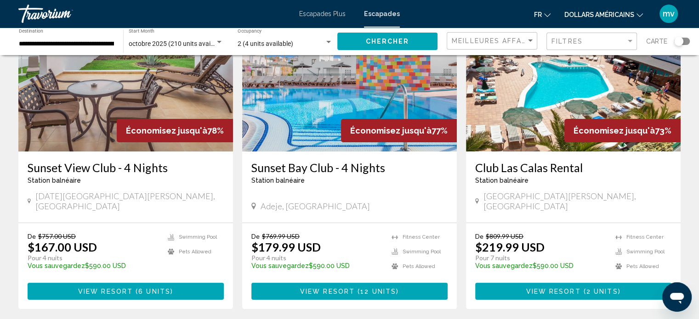
scroll to position [46, 0]
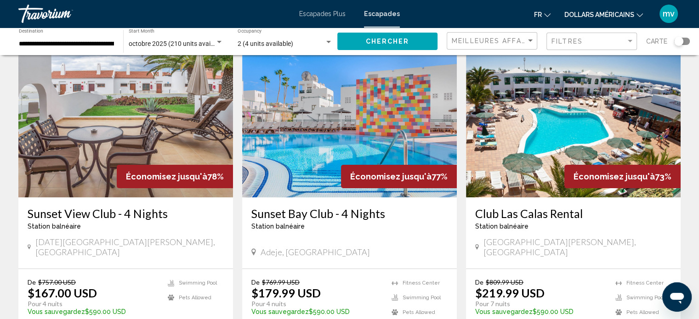
click at [514, 114] on img "Contenu principal" at bounding box center [573, 124] width 215 height 147
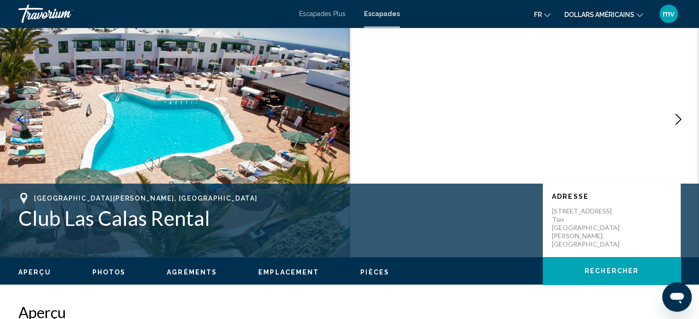
scroll to position [6, 0]
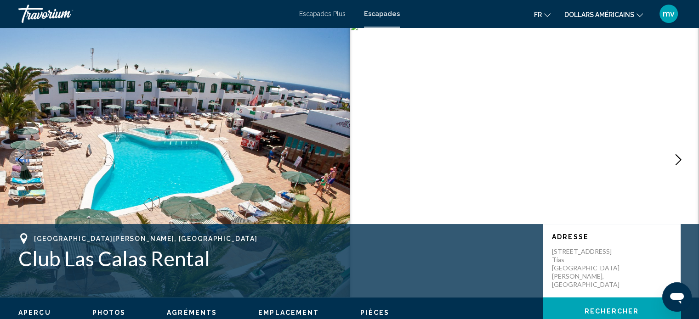
click at [678, 159] on icon "Next image" at bounding box center [678, 159] width 11 height 11
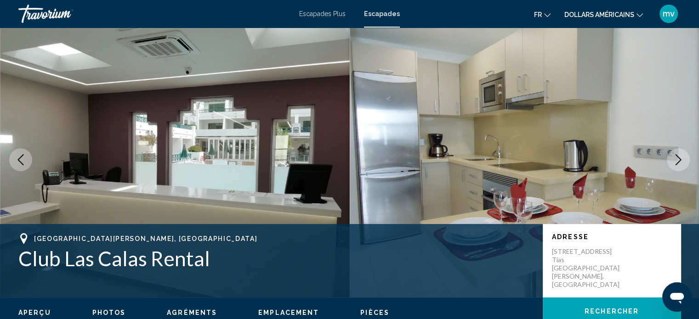
click at [678, 159] on icon "Next image" at bounding box center [678, 159] width 11 height 11
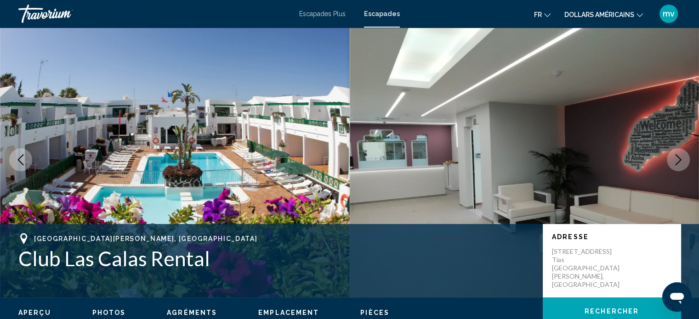
click at [678, 159] on icon "Next image" at bounding box center [678, 159] width 11 height 11
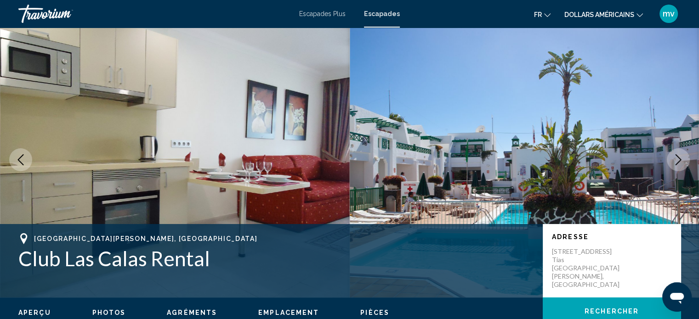
click at [678, 159] on icon "Next image" at bounding box center [678, 159] width 11 height 11
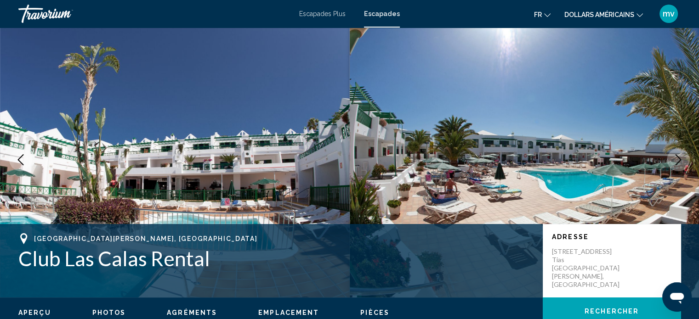
click at [678, 159] on icon "Next image" at bounding box center [678, 159] width 11 height 11
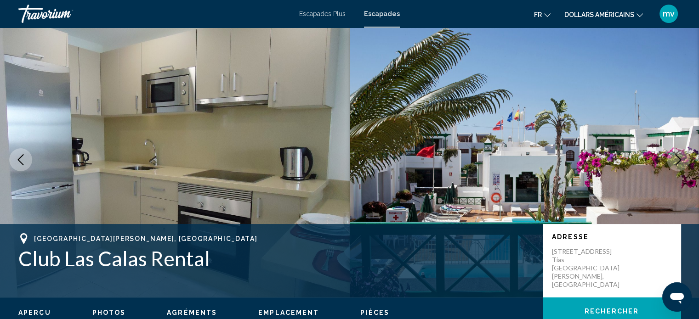
click at [678, 159] on icon "Next image" at bounding box center [678, 159] width 11 height 11
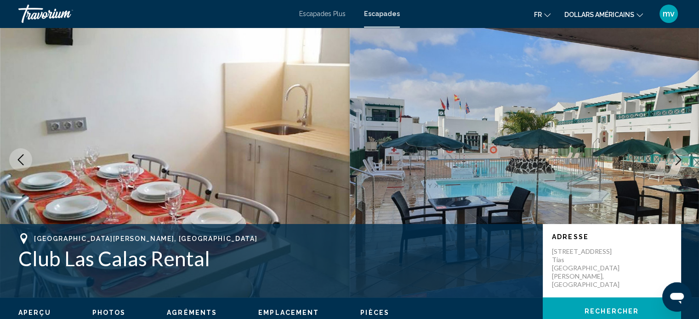
click at [678, 159] on icon "Next image" at bounding box center [678, 159] width 11 height 11
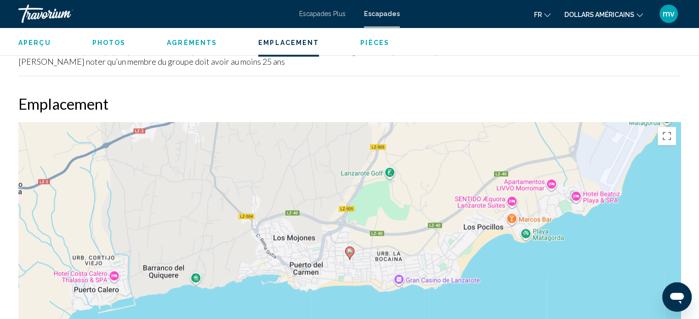
scroll to position [1246, 0]
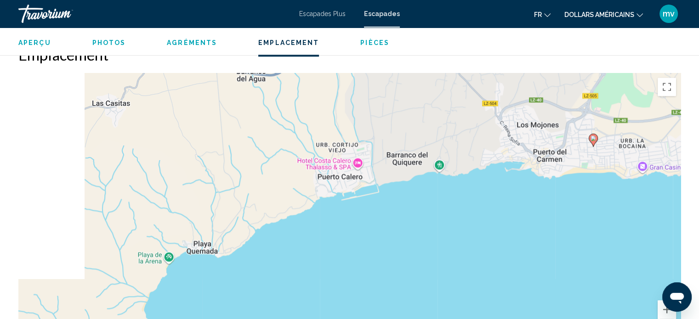
drag, startPoint x: 428, startPoint y: 141, endPoint x: 694, endPoint y: 46, distance: 282.9
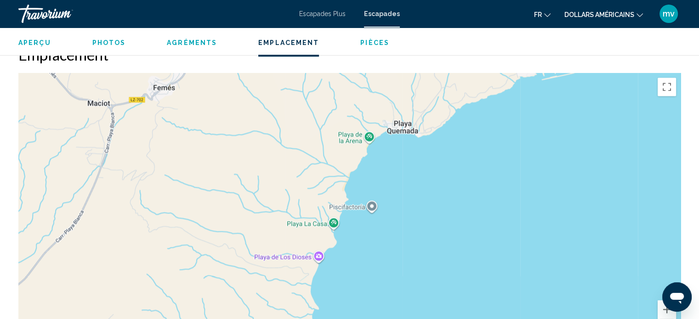
drag, startPoint x: 453, startPoint y: 217, endPoint x: 503, endPoint y: 171, distance: 68.3
click at [594, 134] on div "Pour activer le glissement avec le clavier, appuyez sur Alt+Entrée. Une fois ce…" at bounding box center [349, 211] width 662 height 276
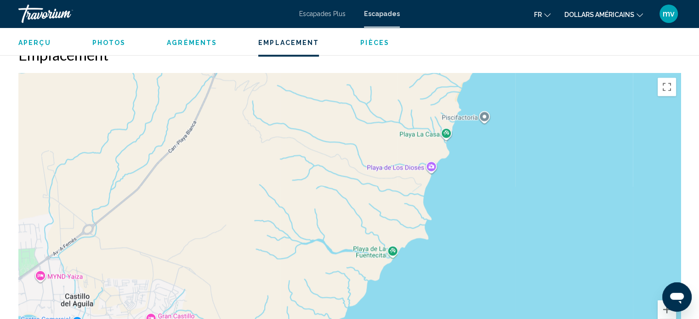
drag, startPoint x: 264, startPoint y: 310, endPoint x: 398, endPoint y: 208, distance: 167.9
click at [398, 208] on div "Pour activer le glissement avec le clavier, appuyez sur Alt+Entrée. Une fois ce…" at bounding box center [349, 211] width 662 height 276
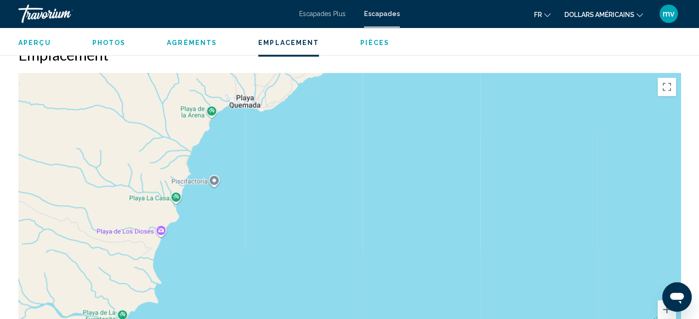
drag, startPoint x: 288, startPoint y: 266, endPoint x: 1, endPoint y: 340, distance: 296.1
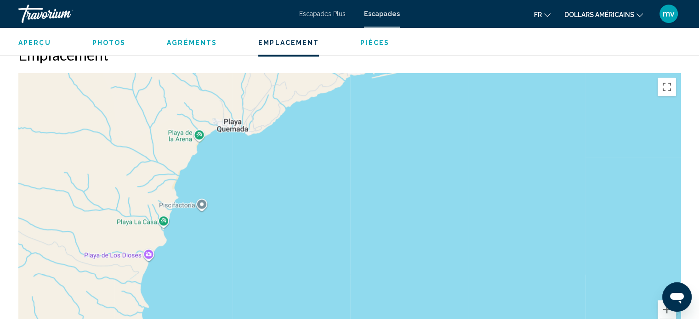
drag, startPoint x: 76, startPoint y: 260, endPoint x: 37, endPoint y: 341, distance: 89.6
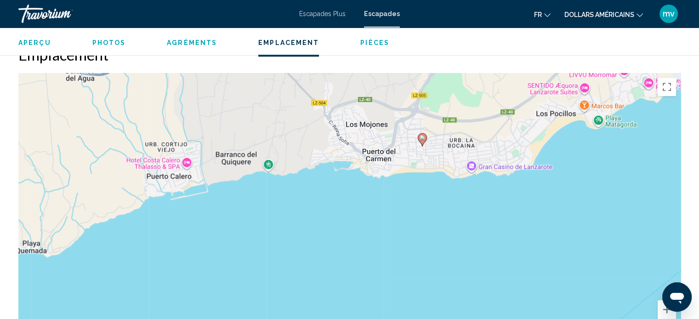
drag, startPoint x: 323, startPoint y: 290, endPoint x: 141, endPoint y: 339, distance: 187.9
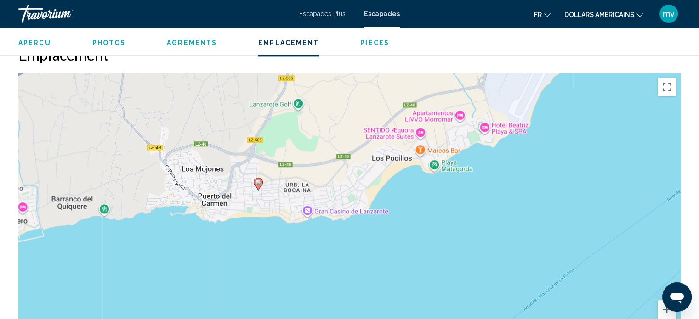
drag, startPoint x: 507, startPoint y: 298, endPoint x: 343, endPoint y: 341, distance: 169.5
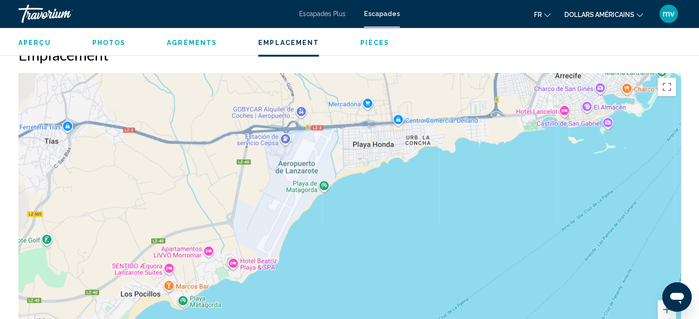
drag, startPoint x: 575, startPoint y: 165, endPoint x: 323, endPoint y: 300, distance: 285.9
click at [323, 300] on div "Pour activer le glissement avec le clavier, appuyez sur Alt+Entrée. Une fois ce…" at bounding box center [349, 211] width 662 height 276
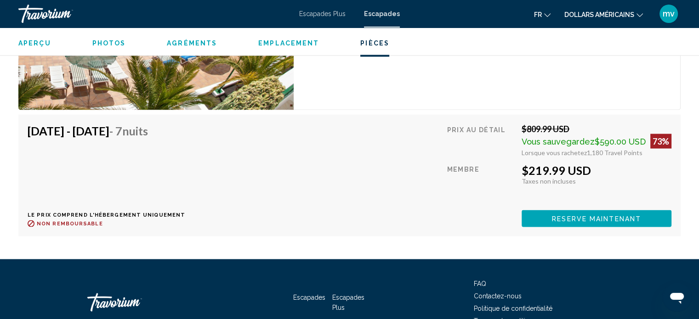
scroll to position [1746, 0]
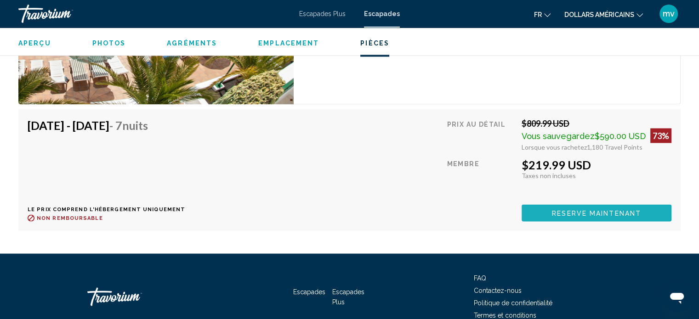
click at [560, 212] on span "Reserve maintenant" at bounding box center [596, 212] width 89 height 7
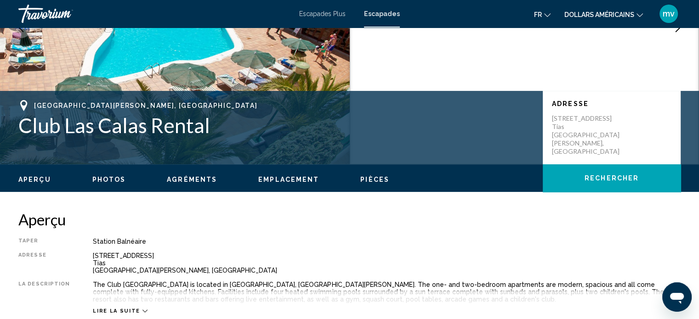
scroll to position [143, 0]
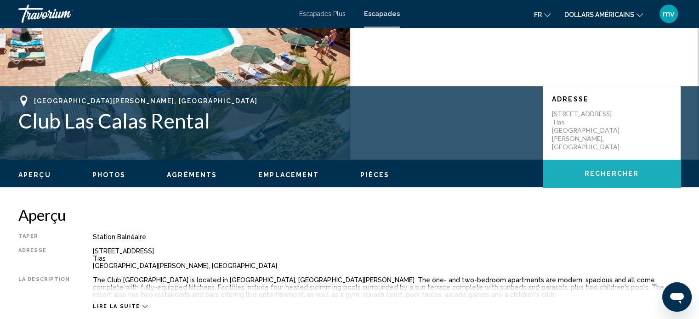
click at [575, 178] on button "Rechercher" at bounding box center [612, 174] width 138 height 28
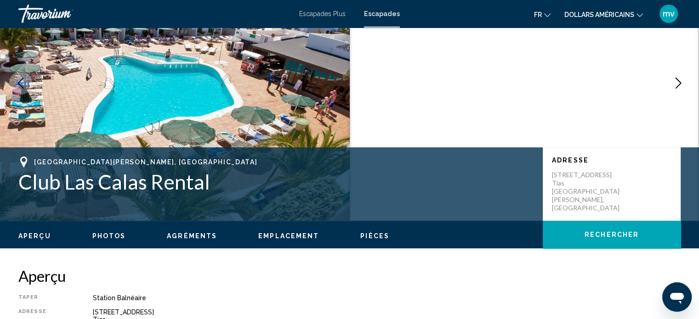
scroll to position [37, 0]
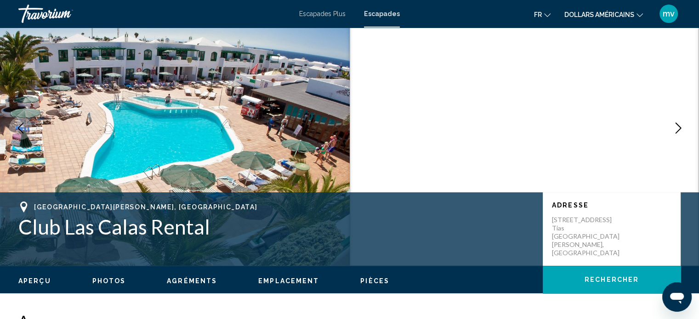
click at [588, 277] on span "Rechercher" at bounding box center [611, 280] width 54 height 7
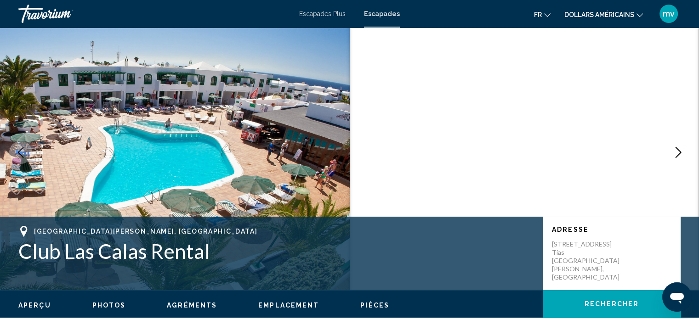
scroll to position [0, 0]
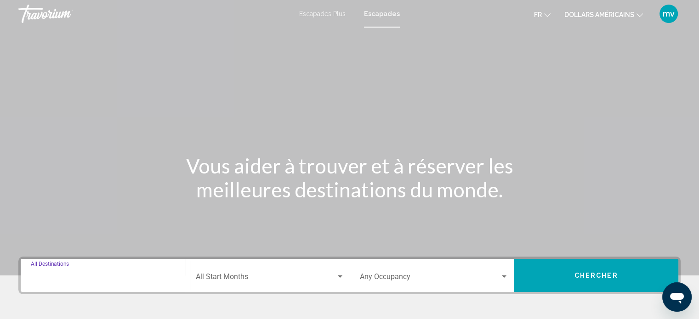
click at [92, 281] on input "Destination All Destinations" at bounding box center [105, 279] width 149 height 8
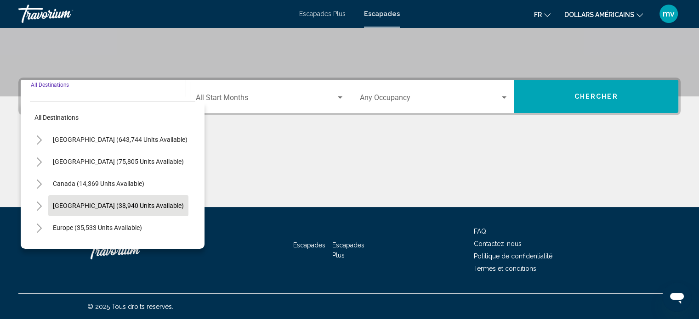
scroll to position [46, 0]
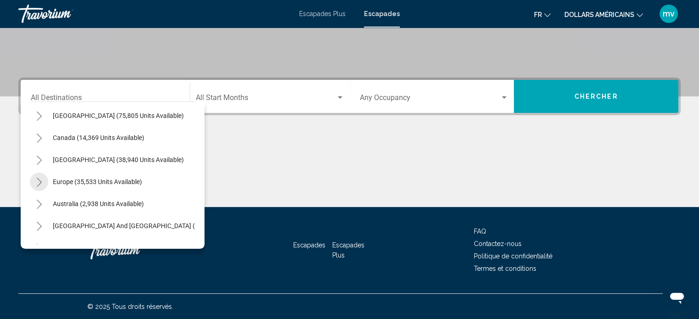
click at [40, 183] on icon "Toggle Europe (35,533 units available)" at bounding box center [39, 182] width 5 height 9
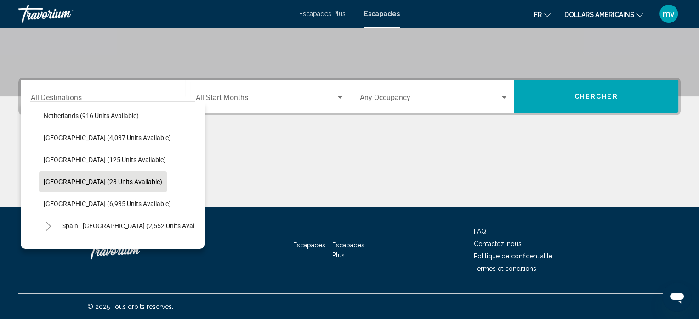
scroll to position [413, 0]
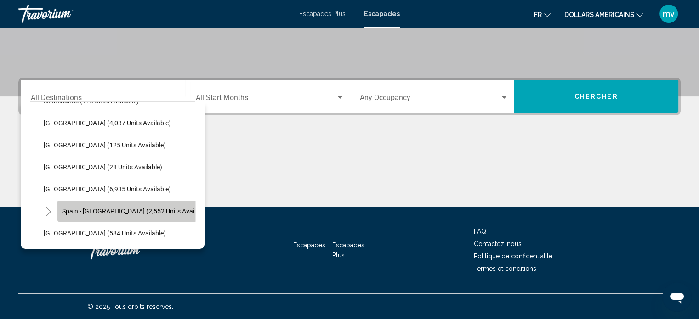
click at [84, 210] on span "Spain - [GEOGRAPHIC_DATA] (2,552 units available)" at bounding box center [136, 211] width 148 height 7
type input "**********"
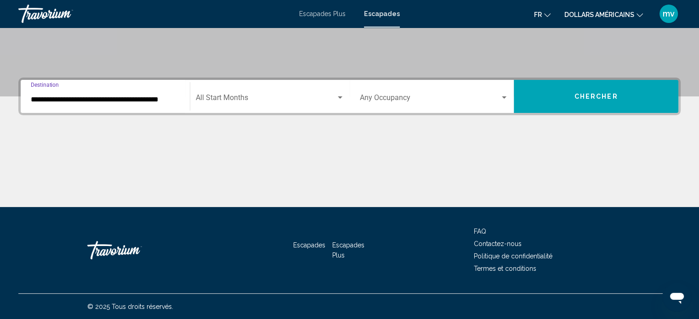
click at [243, 98] on span "Search widget" at bounding box center [266, 100] width 140 height 8
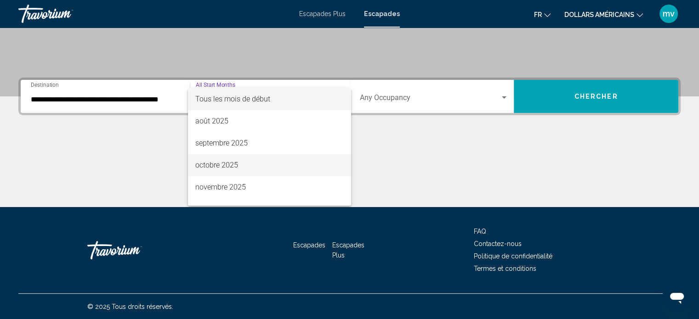
click at [238, 162] on span "octobre 2025" at bounding box center [269, 165] width 148 height 22
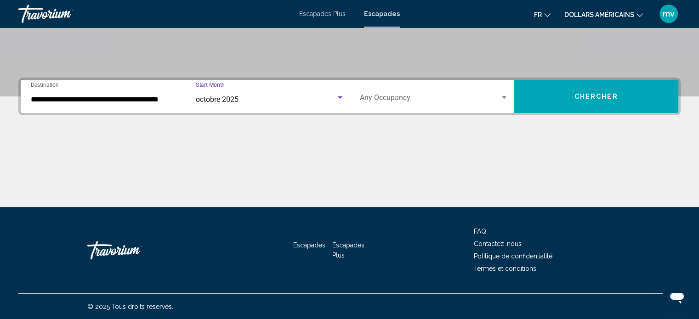
click at [501, 97] on div "Search widget" at bounding box center [504, 97] width 8 height 7
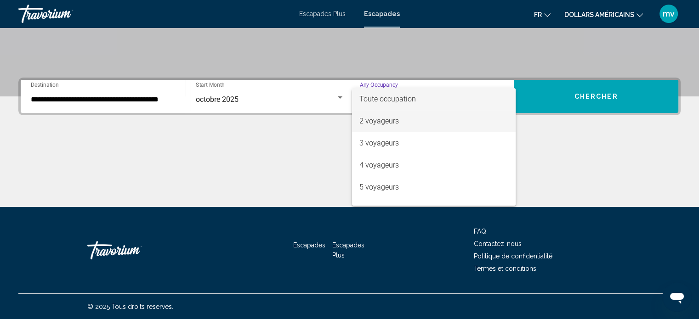
click at [382, 123] on font "2 voyageurs" at bounding box center [379, 121] width 40 height 9
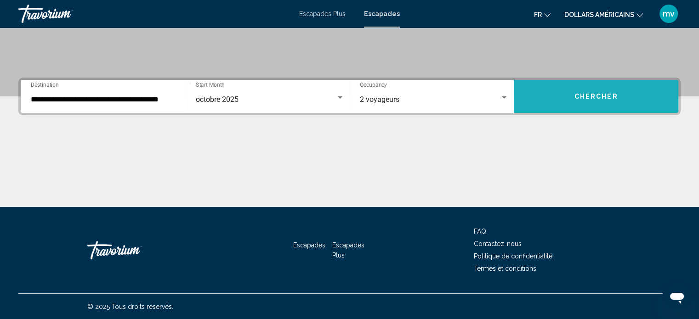
click at [590, 99] on span "Chercher" at bounding box center [596, 96] width 44 height 7
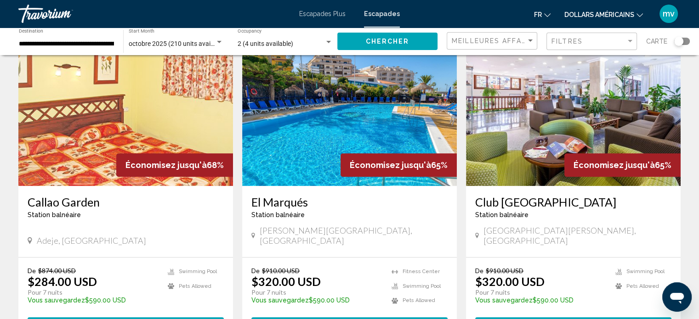
scroll to position [735, 0]
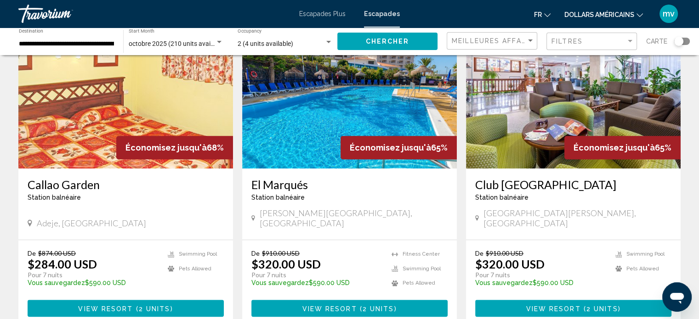
click at [526, 123] on img "Contenu principal" at bounding box center [573, 95] width 215 height 147
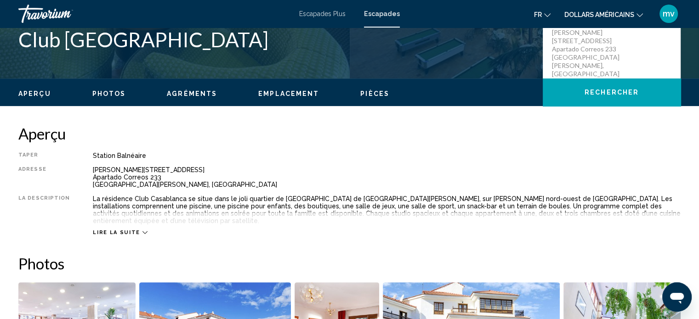
scroll to position [235, 0]
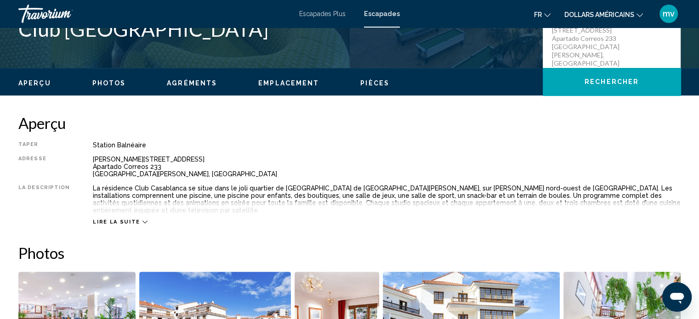
click at [373, 85] on span "Pièces" at bounding box center [374, 82] width 29 height 7
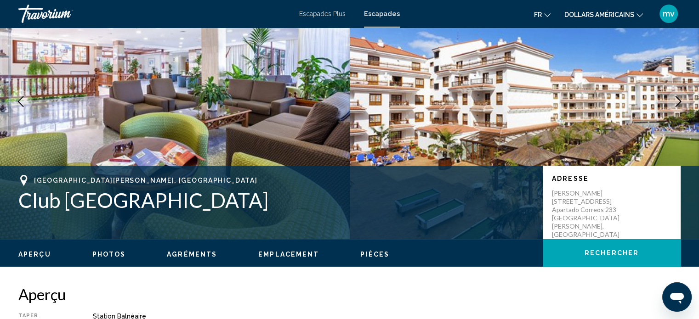
scroll to position [0, 0]
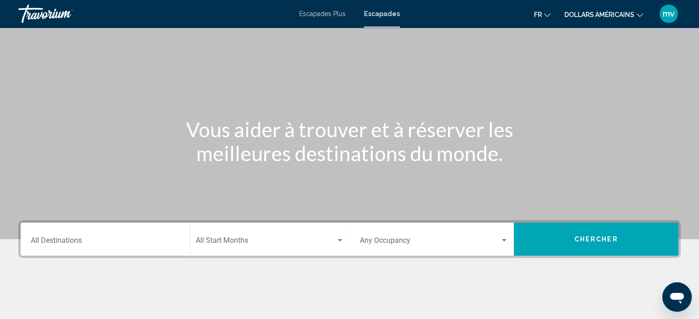
scroll to position [92, 0]
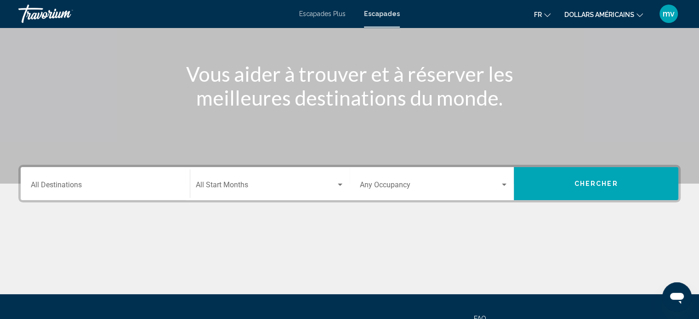
click at [79, 179] on div "Destination All Destinations" at bounding box center [105, 184] width 149 height 29
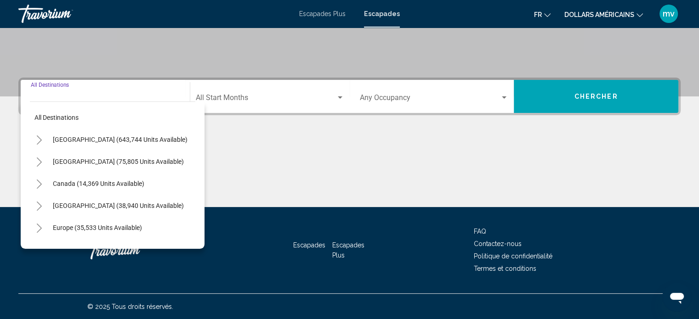
scroll to position [46, 0]
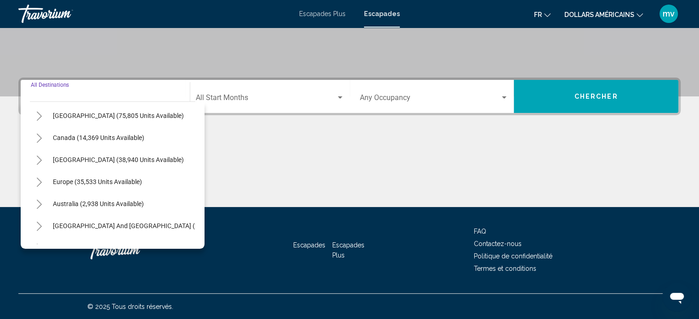
click at [40, 180] on icon "Toggle Europe (35,533 units available)" at bounding box center [39, 182] width 7 height 9
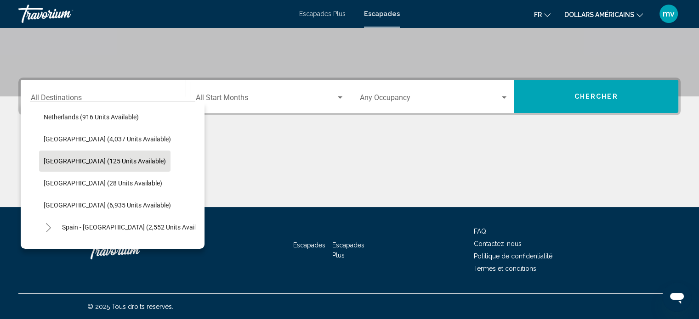
scroll to position [413, 0]
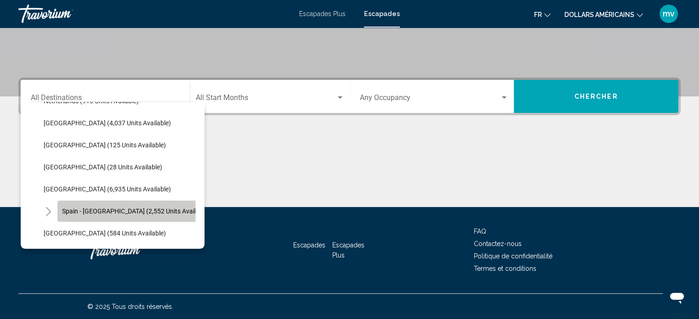
click at [73, 209] on span "Spain - [GEOGRAPHIC_DATA] (2,552 units available)" at bounding box center [136, 211] width 148 height 7
type input "**********"
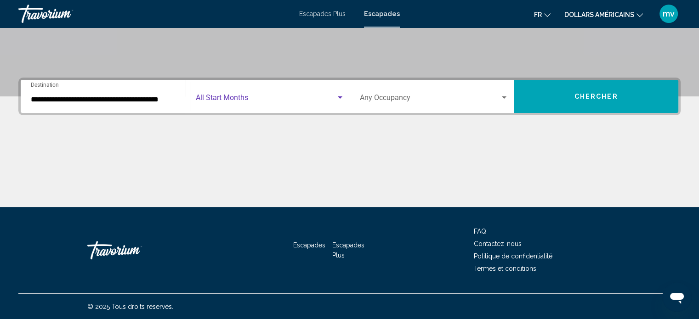
click at [340, 99] on div "Search widget" at bounding box center [340, 97] width 8 height 7
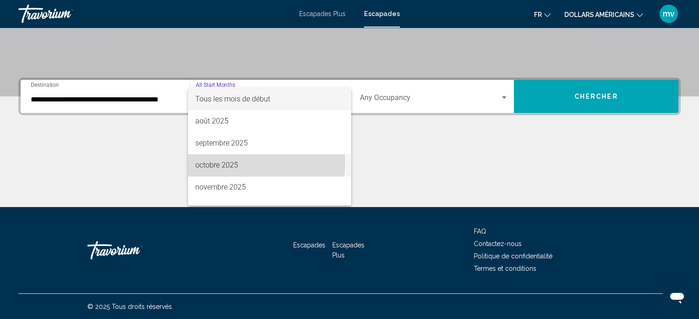
click at [209, 162] on font "octobre 2025" at bounding box center [216, 165] width 43 height 9
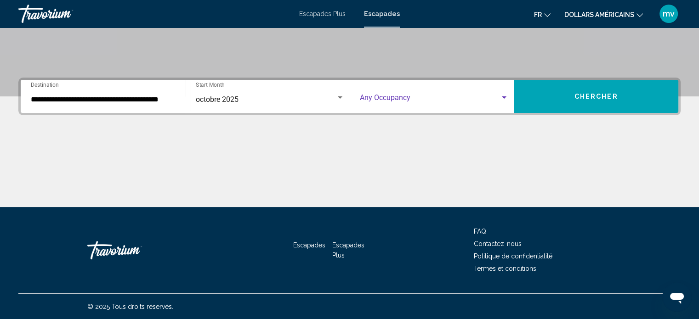
click at [502, 96] on div "Search widget" at bounding box center [504, 97] width 8 height 7
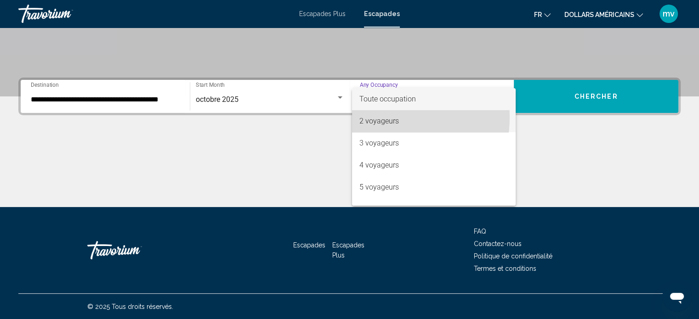
click at [377, 117] on font "2 voyageurs" at bounding box center [379, 121] width 40 height 9
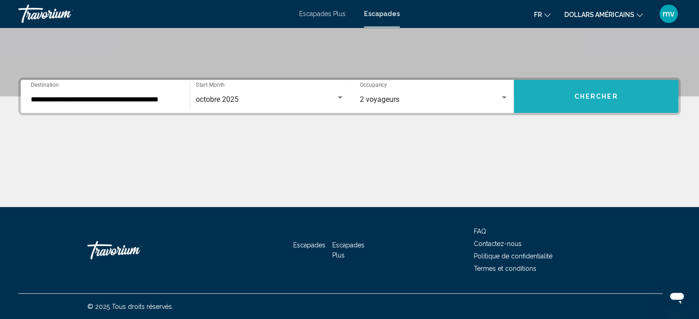
click at [567, 100] on button "Chercher" at bounding box center [596, 96] width 164 height 33
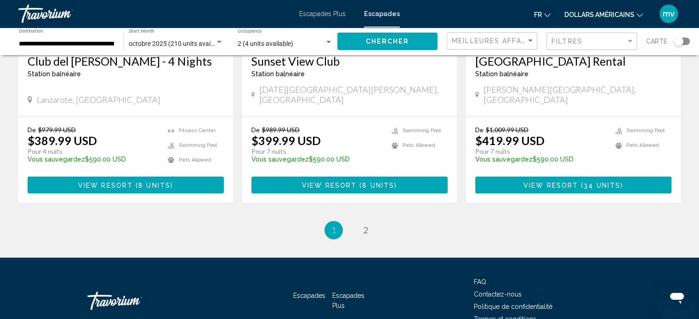
scroll to position [1191, 0]
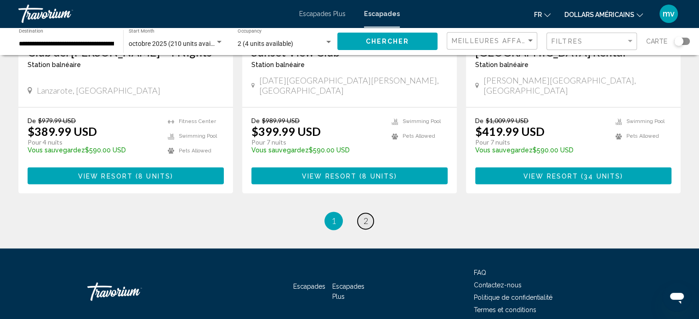
click at [362, 213] on link "page 2" at bounding box center [365, 221] width 16 height 16
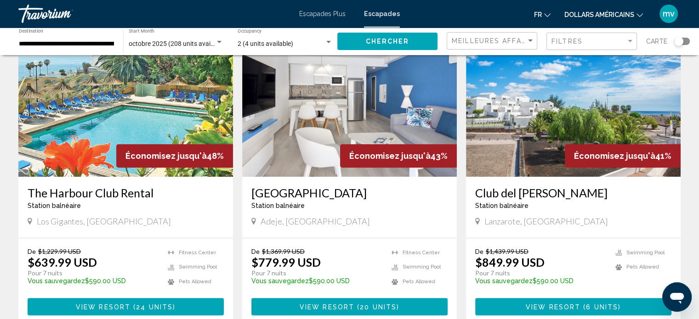
scroll to position [367, 0]
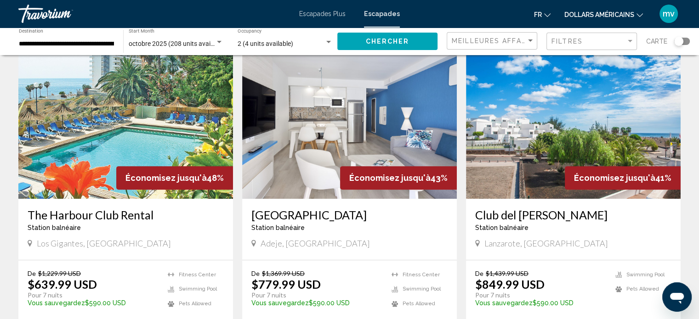
click at [141, 113] on img "Contenu principal" at bounding box center [125, 125] width 215 height 147
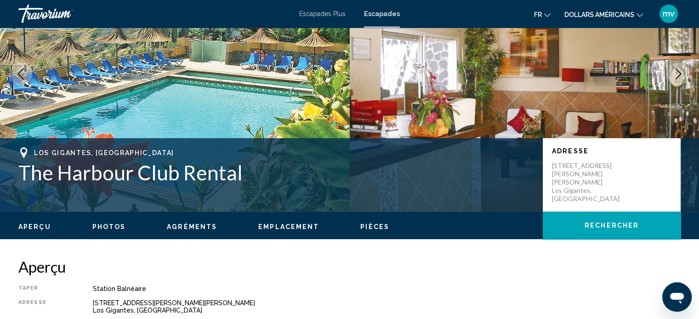
scroll to position [97, 0]
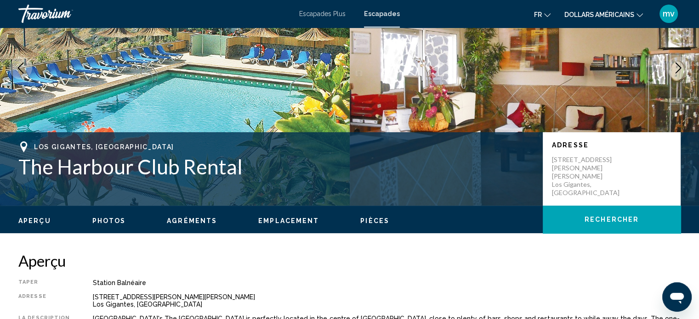
click at [366, 218] on span "Pièces" at bounding box center [374, 220] width 29 height 7
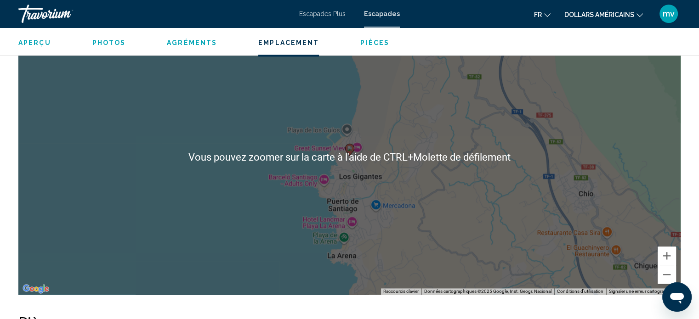
scroll to position [1144, 0]
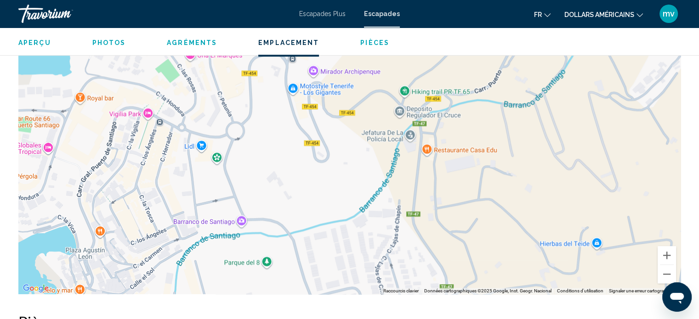
drag, startPoint x: 252, startPoint y: 146, endPoint x: 576, endPoint y: 137, distance: 324.4
click at [576, 137] on div "Pour activer le glissement avec le clavier, appuyez sur Alt+Entrée. Une fois ce…" at bounding box center [349, 157] width 662 height 276
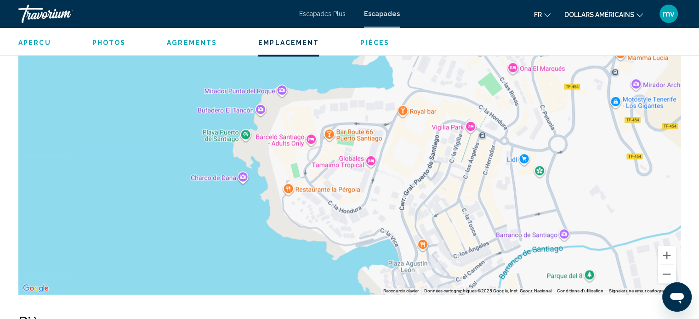
drag, startPoint x: 266, startPoint y: 144, endPoint x: 573, endPoint y: 158, distance: 307.6
click at [573, 158] on div "Contenu principal" at bounding box center [349, 157] width 662 height 276
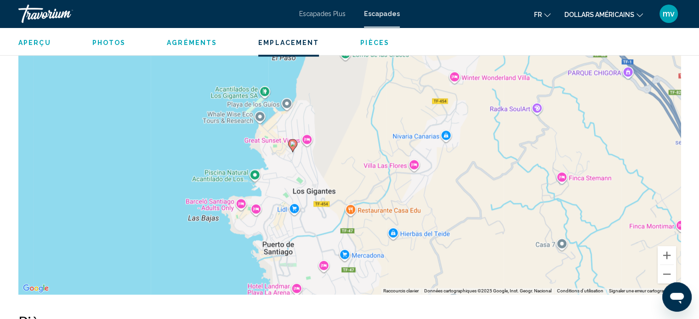
drag, startPoint x: 474, startPoint y: 198, endPoint x: 290, endPoint y: 220, distance: 185.5
click at [290, 220] on div "Pour activer le glissement avec le clavier, appuyez sur Alt+Entrée. Une fois ce…" at bounding box center [349, 157] width 662 height 276
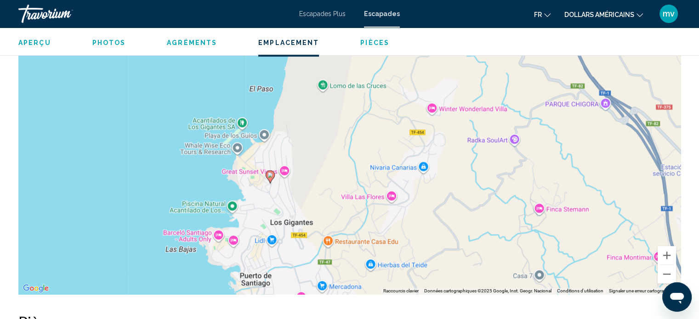
drag, startPoint x: 370, startPoint y: 160, endPoint x: 347, endPoint y: 192, distance: 39.8
click at [347, 192] on div "Pour activer le glissement avec le clavier, appuyez sur Alt+Entrée. Une fois ce…" at bounding box center [349, 157] width 662 height 276
click at [39, 44] on span "Aperçu" at bounding box center [34, 42] width 33 height 7
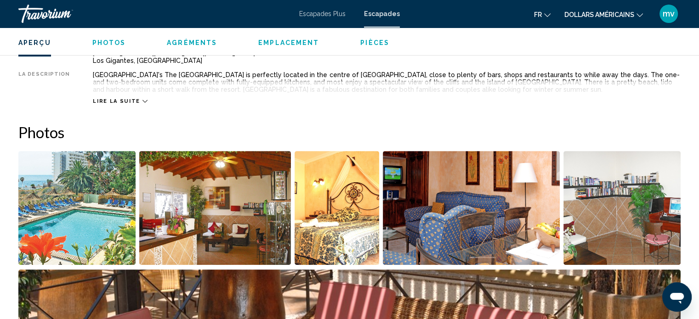
scroll to position [340, 0]
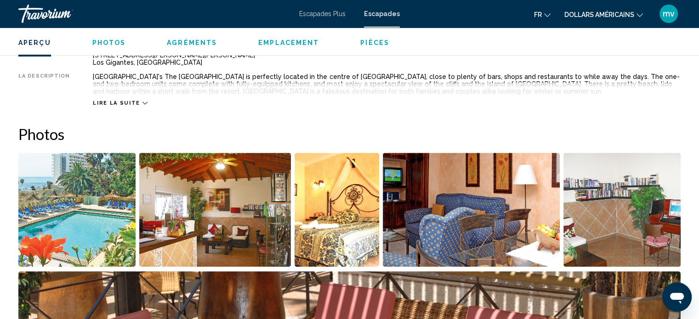
click at [296, 43] on span "Emplacement" at bounding box center [288, 42] width 61 height 7
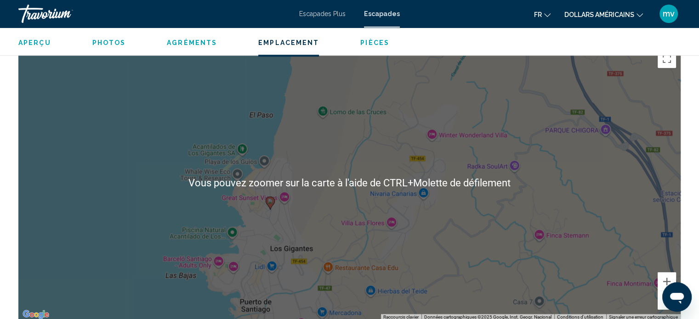
scroll to position [1125, 0]
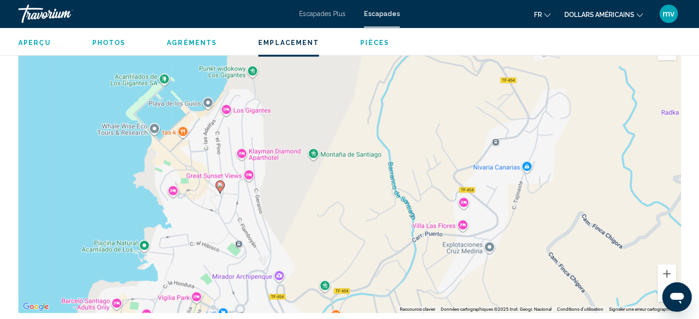
drag, startPoint x: 313, startPoint y: 183, endPoint x: 324, endPoint y: 172, distance: 15.6
click at [329, 188] on div "Pour activer le glissement avec le clavier, appuyez sur Alt+Entrée. Une fois ce…" at bounding box center [349, 175] width 662 height 276
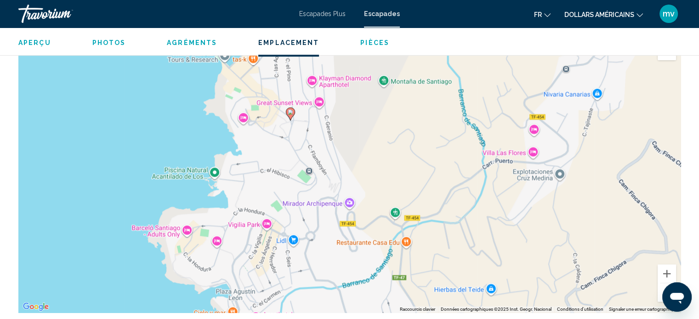
drag, startPoint x: 308, startPoint y: 175, endPoint x: 379, endPoint y: 107, distance: 99.1
click at [379, 107] on div "Pour activer le glissement avec le clavier, appuyez sur Alt+Entrée. Une fois ce…" at bounding box center [349, 175] width 662 height 276
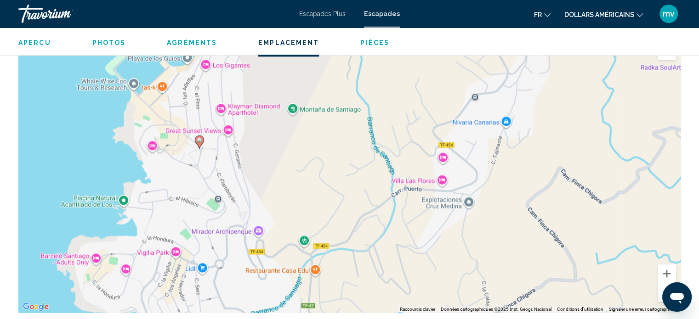
drag, startPoint x: 347, startPoint y: 139, endPoint x: 255, endPoint y: 167, distance: 96.1
click at [255, 167] on div "Pour activer le glissement avec le clavier, appuyez sur Alt+Entrée. Une fois ce…" at bounding box center [349, 175] width 662 height 276
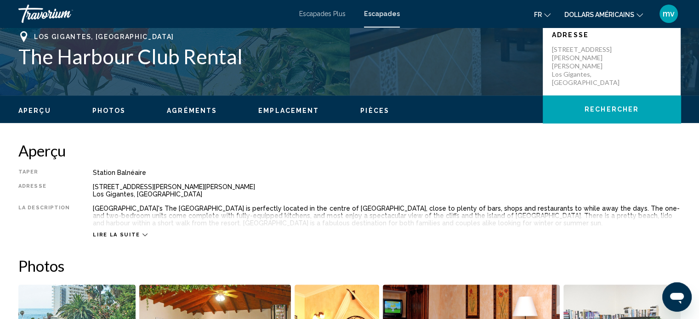
scroll to position [207, 0]
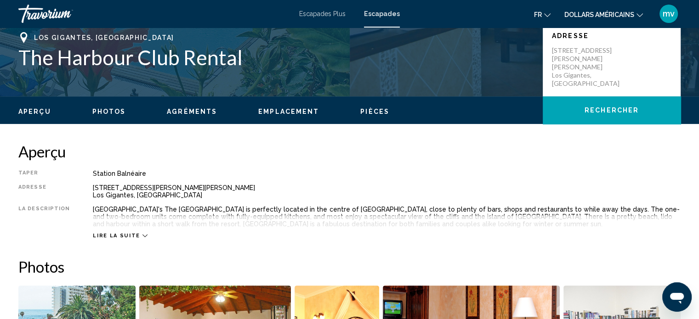
click at [373, 108] on span "Pièces" at bounding box center [374, 111] width 29 height 7
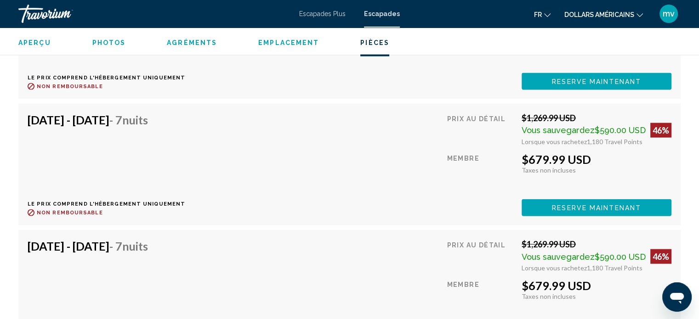
scroll to position [2044, 0]
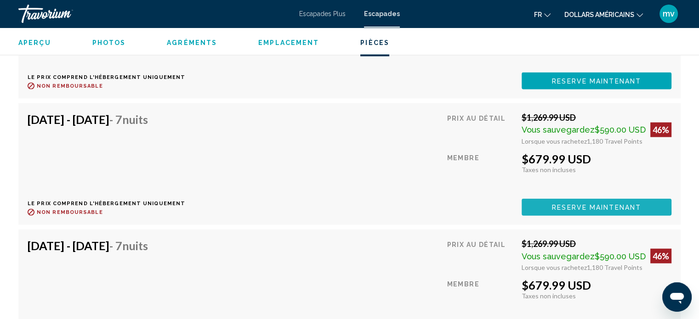
click at [590, 203] on span "Reserve maintenant" at bounding box center [596, 206] width 89 height 7
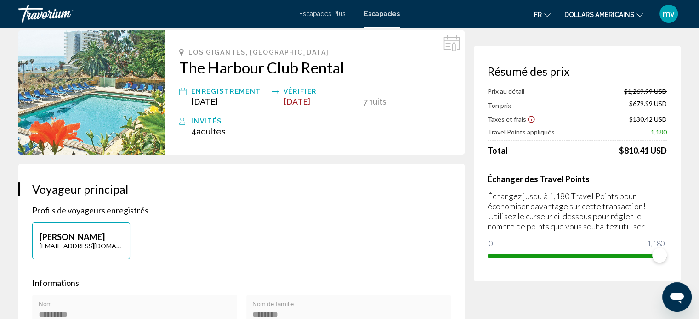
scroll to position [92, 0]
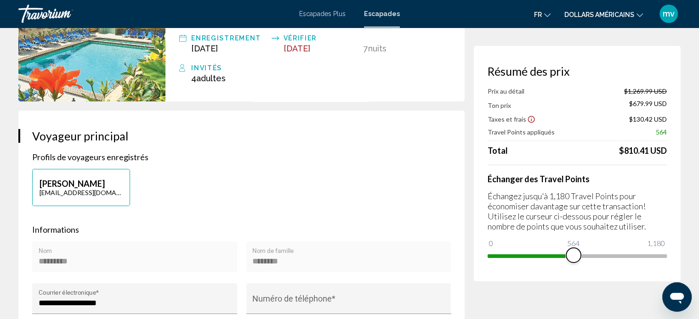
drag, startPoint x: 654, startPoint y: 255, endPoint x: 572, endPoint y: 267, distance: 82.6
click at [572, 267] on div "Résumé des prix Prix au détail $1,269.99 USD Ton prix $679.99 USD Taxes et frai…" at bounding box center [577, 164] width 207 height 236
drag, startPoint x: 575, startPoint y: 256, endPoint x: 705, endPoint y: 246, distance: 130.4
click at [699, 227] on html "Passer au contenu principal Escapades Plus Escapades fr English Español Françai…" at bounding box center [349, 67] width 699 height 319
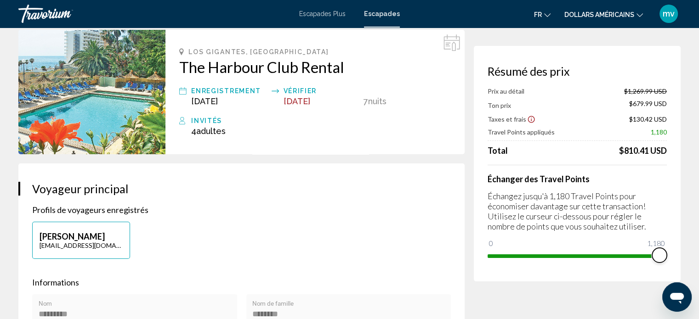
scroll to position [0, 0]
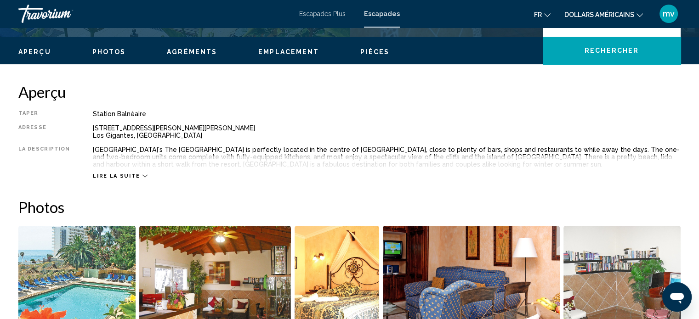
scroll to position [281, 0]
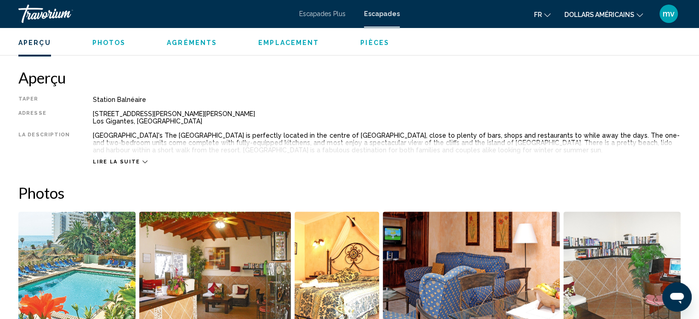
click at [131, 160] on span "Lire la suite" at bounding box center [116, 162] width 47 height 6
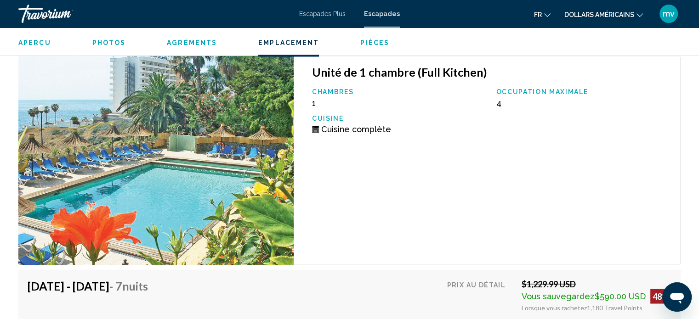
scroll to position [1384, 0]
